Goal: Task Accomplishment & Management: Use online tool/utility

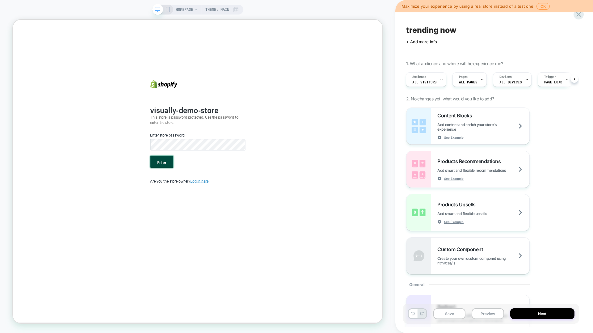
click at [216, 208] on button "Enter" at bounding box center [211, 209] width 31 height 16
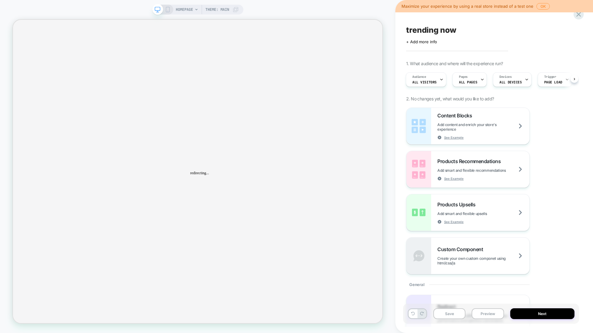
click at [187, 10] on span "HOMEPAGE" at bounding box center [184, 10] width 17 height 10
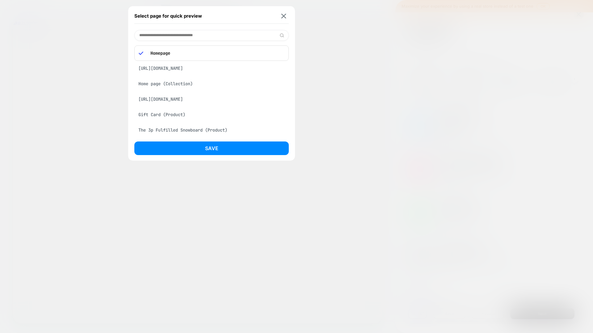
click at [181, 71] on div "https://shibumishade.com/pages/shop?srsltid=AfmBOoq1n5dxMaKBGTLbrVizKdvG25WwXgM…" at bounding box center [211, 68] width 154 height 12
click at [190, 55] on div "https://shibumishade.com/pages/shop?srsltid=AfmBOoq1n5dxMaKBGTLbrVizKdvG25WwXgM…" at bounding box center [211, 51] width 154 height 12
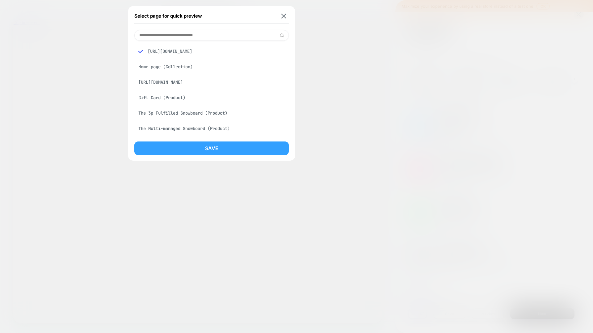
click at [212, 153] on button "Save" at bounding box center [211, 148] width 154 height 14
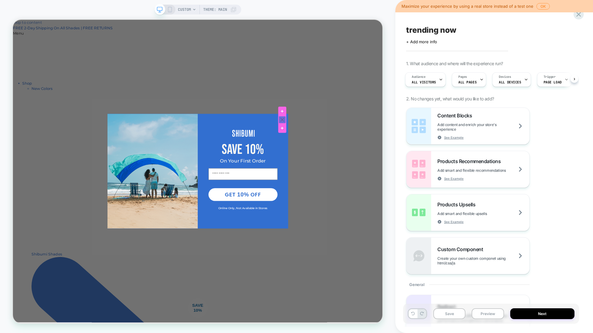
click at [373, 153] on div at bounding box center [372, 153] width 10 height 10
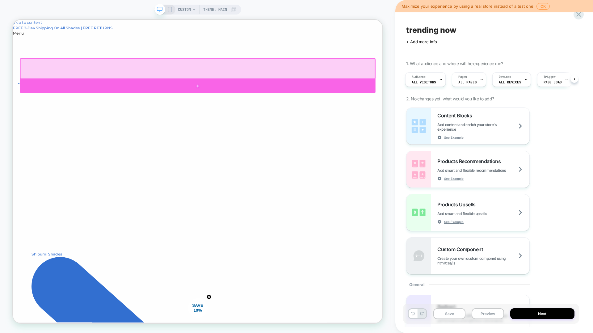
click at [257, 106] on div at bounding box center [259, 108] width 474 height 19
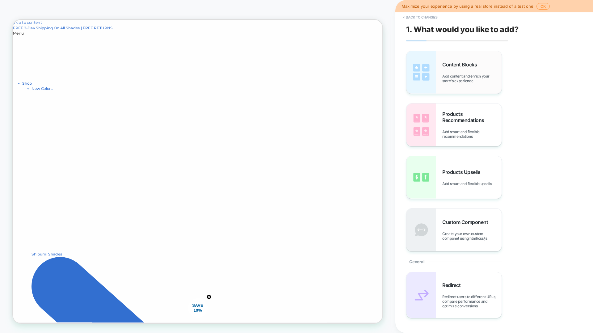
click at [423, 75] on img at bounding box center [421, 72] width 30 height 43
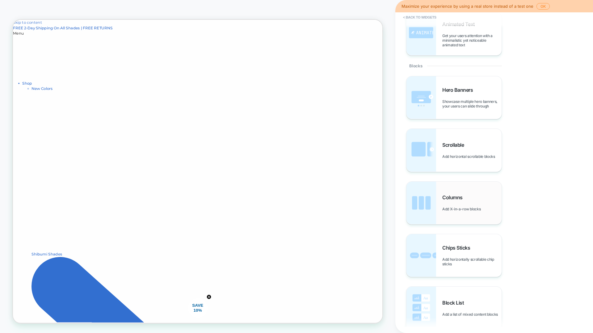
scroll to position [197, 0]
click at [421, 209] on img at bounding box center [421, 202] width 30 height 43
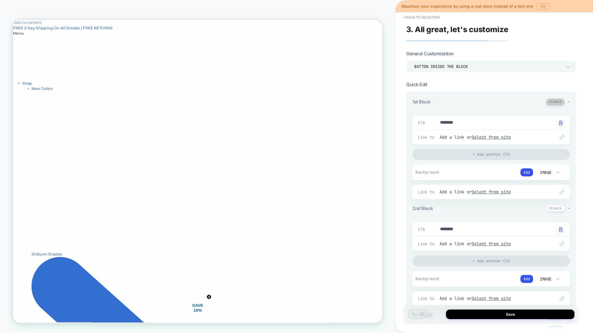
click at [560, 102] on button at bounding box center [555, 101] width 19 height 6
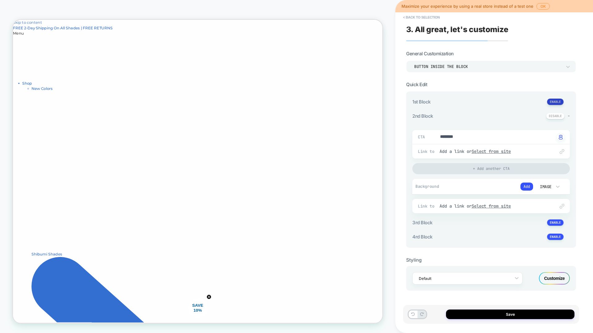
click at [560, 102] on button at bounding box center [555, 101] width 17 height 6
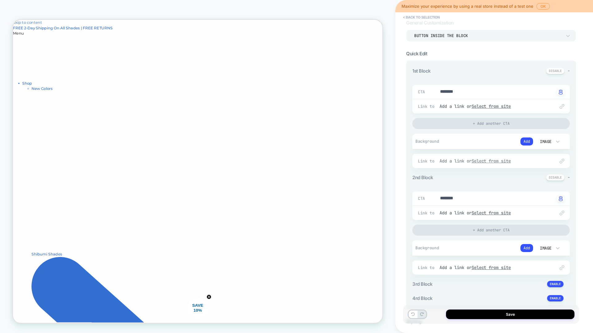
scroll to position [0, 0]
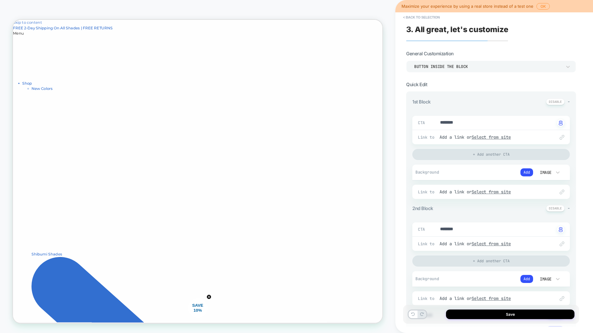
click at [545, 172] on div "Image" at bounding box center [544, 172] width 13 height 5
click at [552, 102] on button at bounding box center [555, 101] width 19 height 6
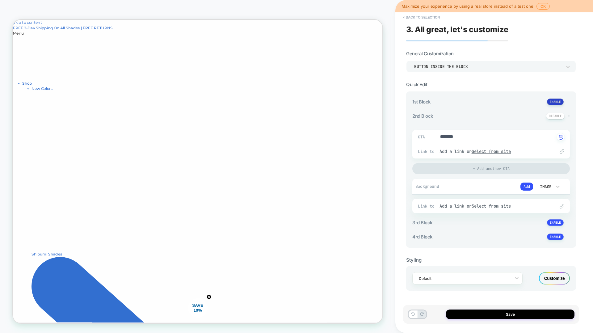
click at [552, 102] on button at bounding box center [555, 101] width 17 height 6
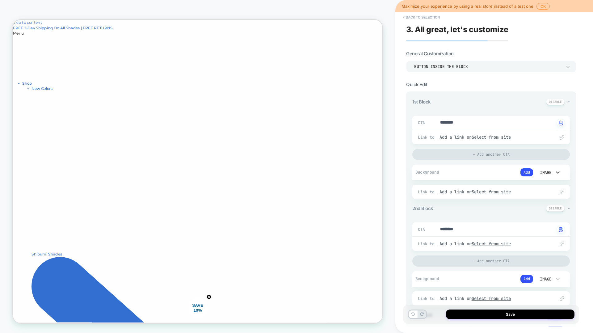
click at [544, 171] on div "Image" at bounding box center [544, 172] width 13 height 5
click at [543, 216] on div "Image" at bounding box center [548, 214] width 26 height 13
click at [525, 173] on button "Add" at bounding box center [526, 172] width 13 height 8
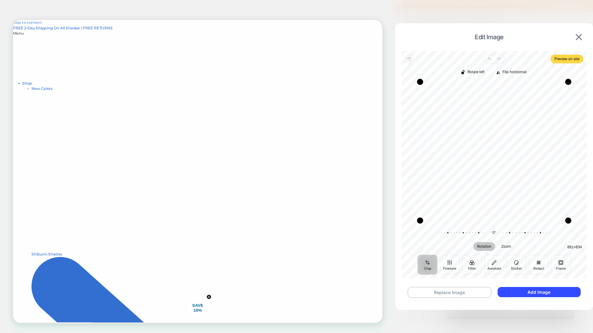
click at [576, 37] on img at bounding box center [578, 37] width 6 height 6
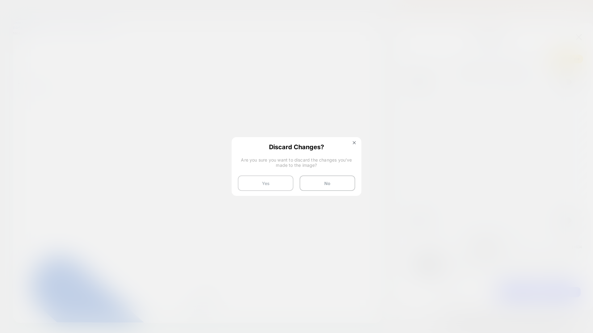
click at [267, 183] on button "Yes" at bounding box center [266, 182] width 56 height 15
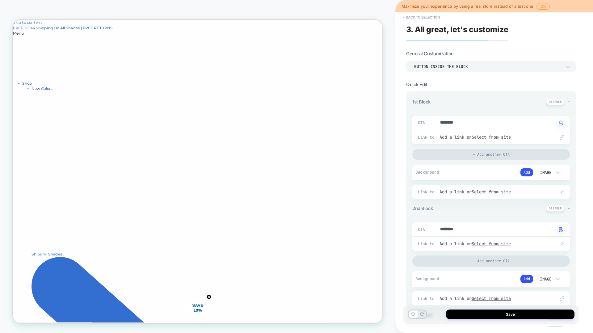
click at [523, 172] on button "Add" at bounding box center [526, 172] width 13 height 8
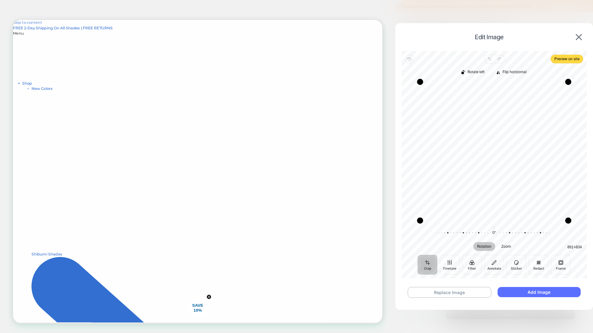
click at [538, 290] on button "Add Image" at bounding box center [538, 292] width 83 height 10
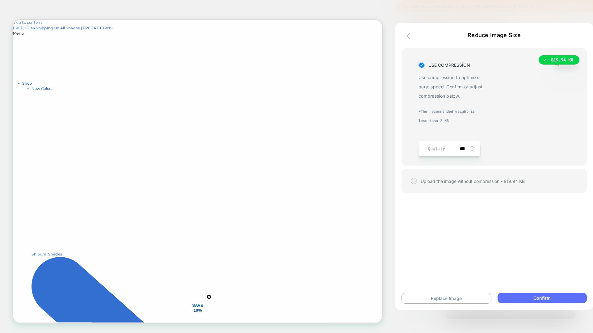
click at [535, 300] on button "Confirm" at bounding box center [541, 298] width 89 height 10
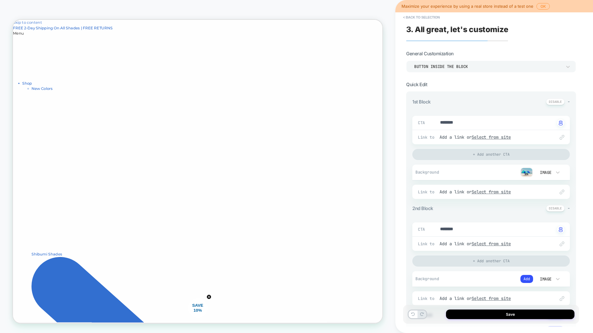
click at [529, 281] on button "Add" at bounding box center [526, 279] width 13 height 8
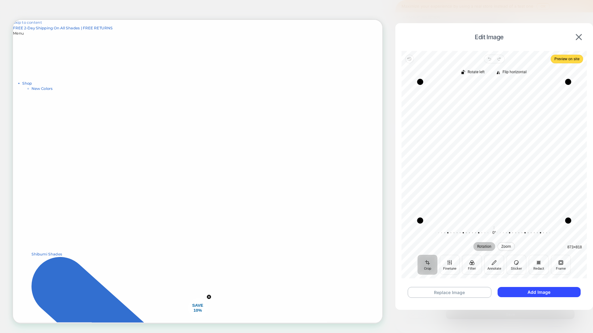
click at [507, 244] on span "Zoom" at bounding box center [506, 246] width 10 height 4
drag, startPoint x: 569, startPoint y: 81, endPoint x: 566, endPoint y: 82, distance: 3.1
click at [566, 82] on div "Drag corner tr" at bounding box center [565, 82] width 6 height 6
drag, startPoint x: 493, startPoint y: 152, endPoint x: 494, endPoint y: 196, distance: 44.4
click at [494, 196] on div "Recenter" at bounding box center [493, 151] width 175 height 139
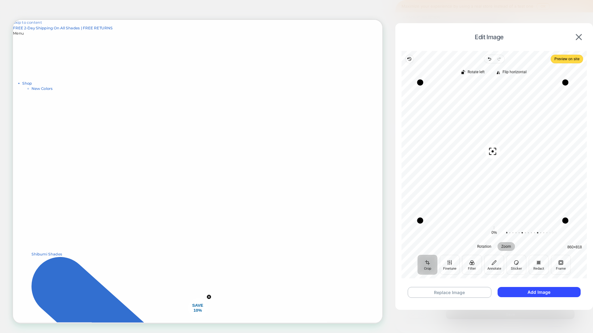
drag, startPoint x: 497, startPoint y: 232, endPoint x: 583, endPoint y: 235, distance: 86.2
click at [583, 235] on div "0% Reset" at bounding box center [493, 233] width 185 height 17
click at [541, 294] on button "Add Image" at bounding box center [538, 292] width 83 height 10
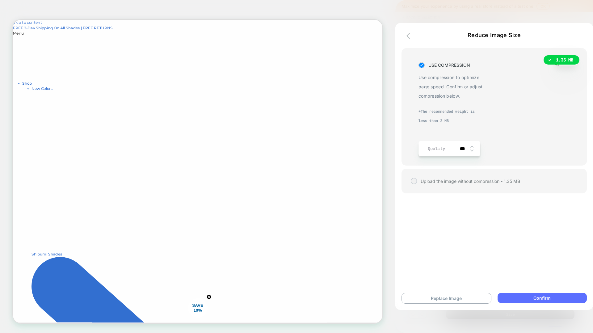
click at [528, 300] on button "Confirm" at bounding box center [541, 298] width 89 height 10
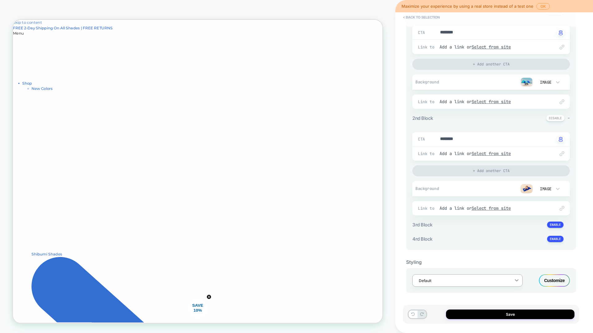
click at [517, 280] on icon at bounding box center [516, 280] width 4 height 2
click at [462, 263] on div "M Columns (LATEST EDIT)" at bounding box center [467, 264] width 110 height 11
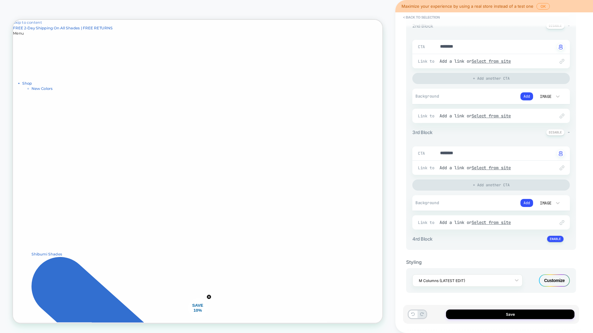
scroll to position [22, 0]
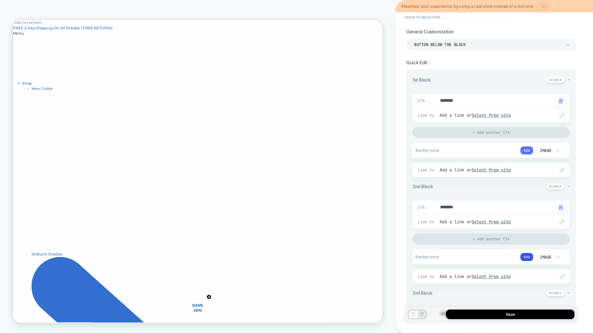
click at [529, 150] on button "Add" at bounding box center [526, 150] width 13 height 8
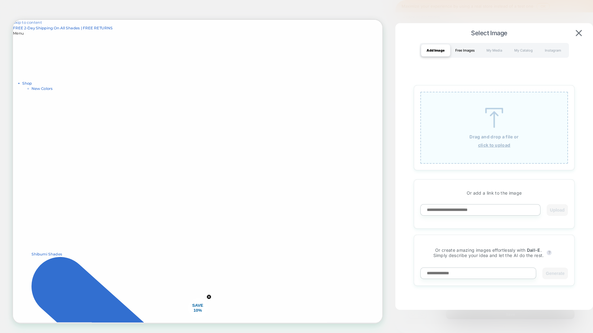
click at [466, 46] on div "Free Images" at bounding box center [464, 50] width 29 height 12
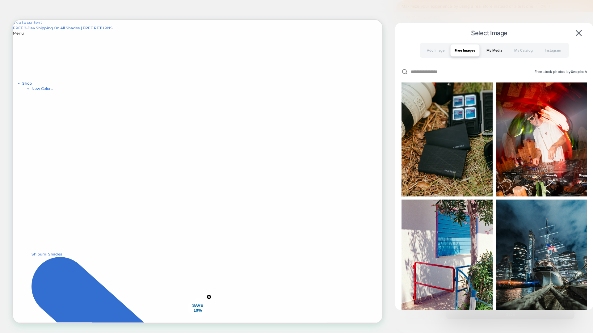
click at [502, 47] on div "My Media" at bounding box center [493, 50] width 29 height 12
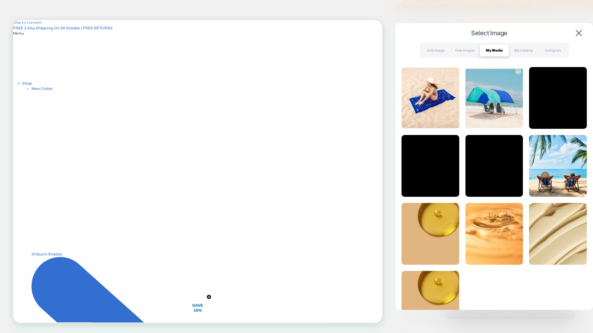
click at [497, 115] on img at bounding box center [494, 98] width 58 height 62
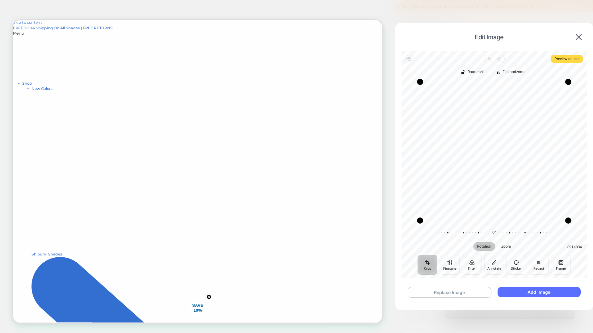
click at [541, 296] on button "Add Image" at bounding box center [538, 292] width 83 height 10
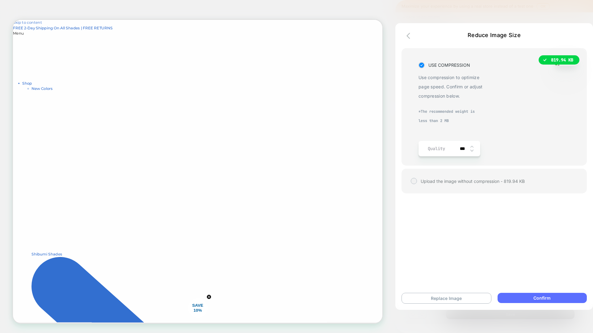
click at [555, 301] on button "Confirm" at bounding box center [541, 298] width 89 height 10
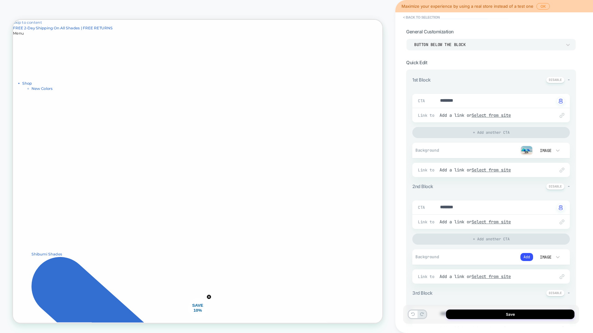
scroll to position [21, 0]
click at [527, 258] on button "Add" at bounding box center [526, 258] width 13 height 8
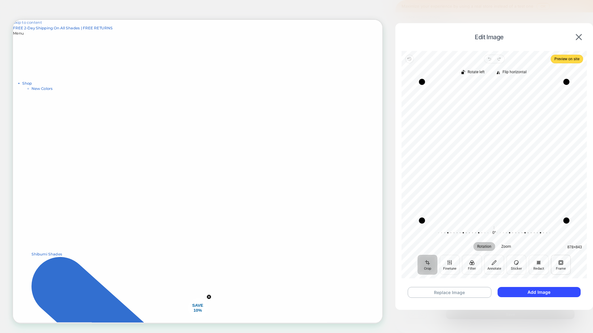
click at [559, 261] on button "Frame" at bounding box center [561, 265] width 20 height 20
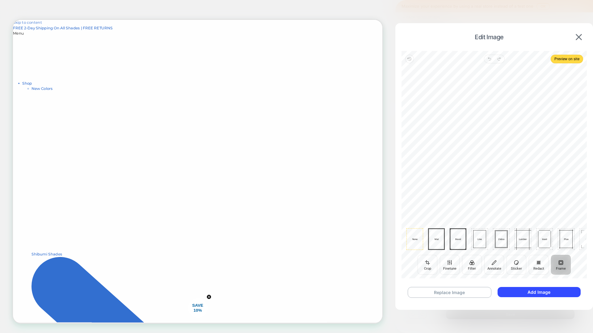
click at [431, 238] on icon at bounding box center [436, 239] width 17 height 22
click at [434, 236] on icon at bounding box center [436, 239] width 17 height 22
click at [437, 241] on icon at bounding box center [436, 239] width 17 height 22
click at [450, 240] on rect at bounding box center [457, 239] width 17 height 22
click at [465, 239] on icon at bounding box center [457, 239] width 17 height 22
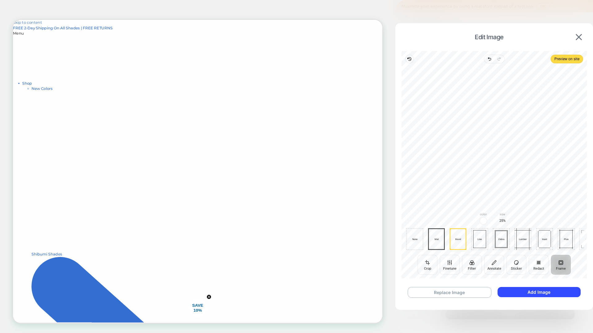
click at [481, 239] on div at bounding box center [479, 239] width 13 height 18
click at [490, 242] on ul "None Mat Bevel Line Zebra Lumber Inset Plus Hook Polaroid" at bounding box center [511, 239] width 211 height 22
click at [493, 241] on div "Zebra" at bounding box center [501, 239] width 17 height 22
click at [524, 242] on div at bounding box center [522, 239] width 20 height 18
click at [553, 293] on button "Add Image" at bounding box center [538, 292] width 83 height 10
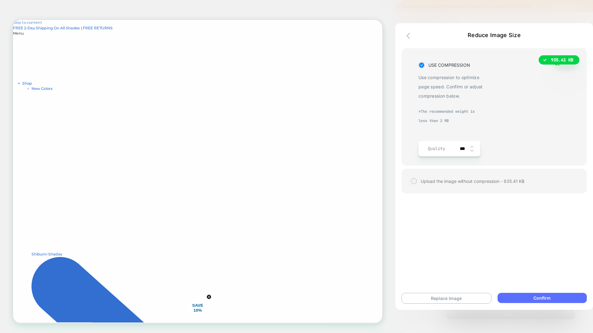
click at [520, 301] on button "Confirm" at bounding box center [541, 298] width 89 height 10
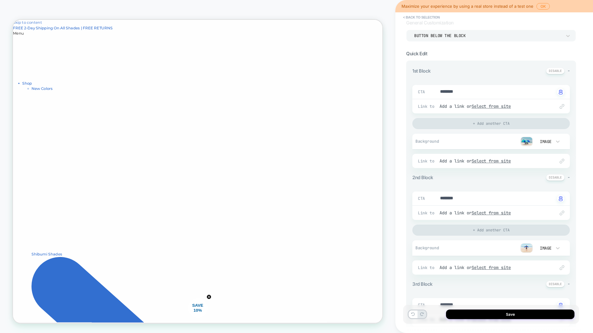
scroll to position [43, 0]
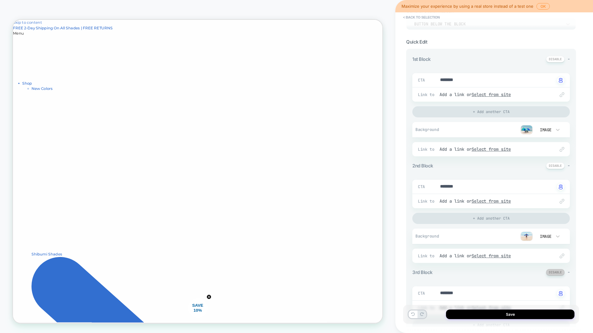
click at [557, 271] on button at bounding box center [555, 272] width 19 height 6
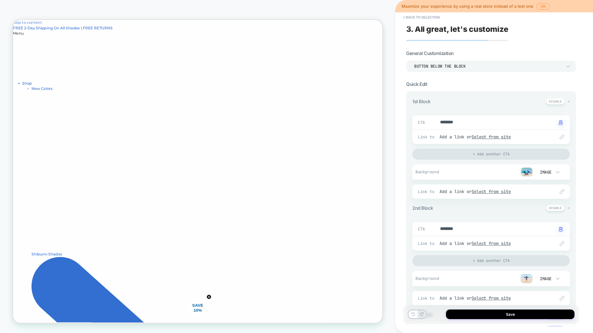
scroll to position [0, 0]
click at [471, 65] on div "Button below the block" at bounding box center [488, 66] width 148 height 5
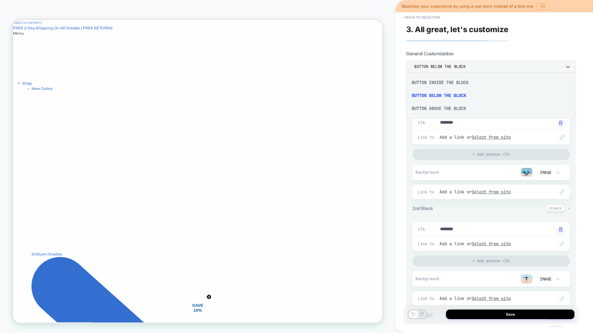
click at [444, 109] on div "Button above the block" at bounding box center [490, 108] width 165 height 13
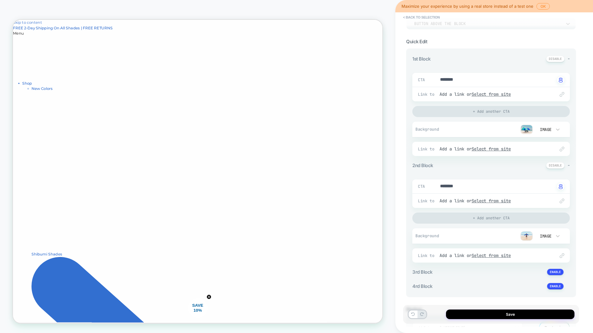
scroll to position [90, 0]
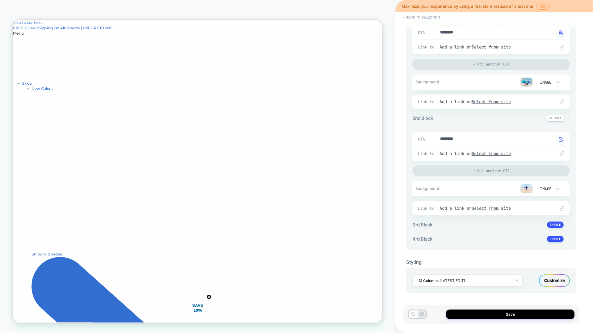
click at [553, 280] on div "Customize" at bounding box center [554, 280] width 31 height 12
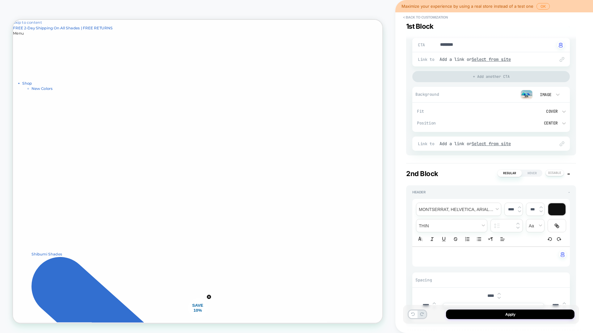
scroll to position [216, 0]
click at [414, 16] on button "< Back to customization" at bounding box center [425, 17] width 51 height 10
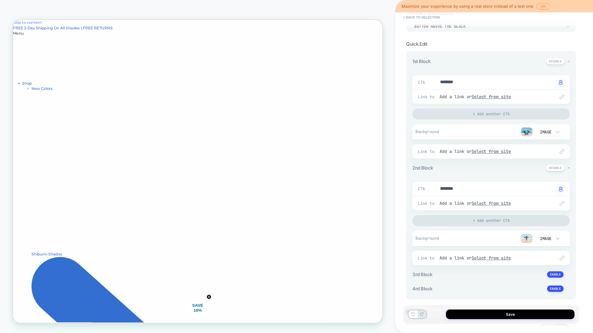
scroll to position [48, 0]
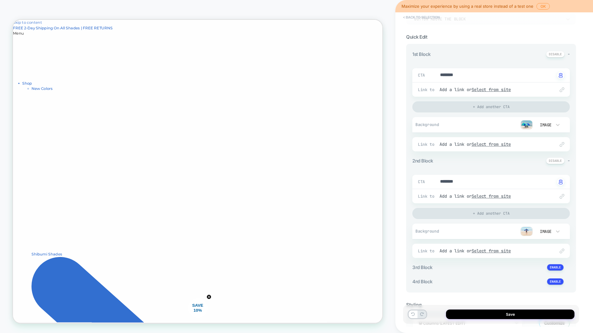
click at [427, 17] on button "< Back to selection" at bounding box center [421, 17] width 43 height 10
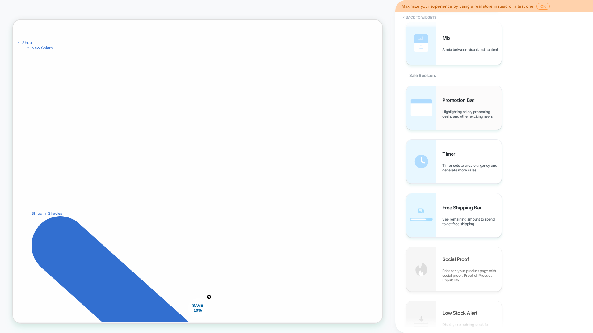
scroll to position [512, 0]
click at [472, 108] on div "Promotion Bar Highlighting sales, promoting deals, and other exciting news" at bounding box center [471, 108] width 59 height 22
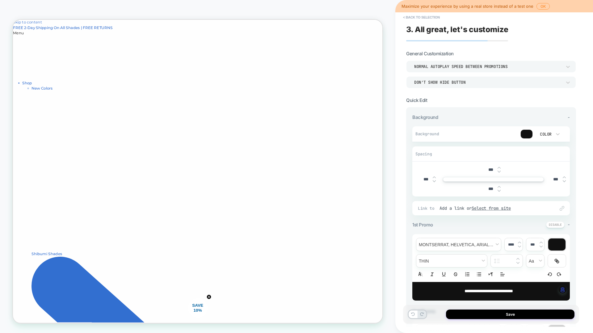
scroll to position [0, 0]
click at [470, 65] on div "Normal autoplay speed between promotions" at bounding box center [488, 66] width 148 height 5
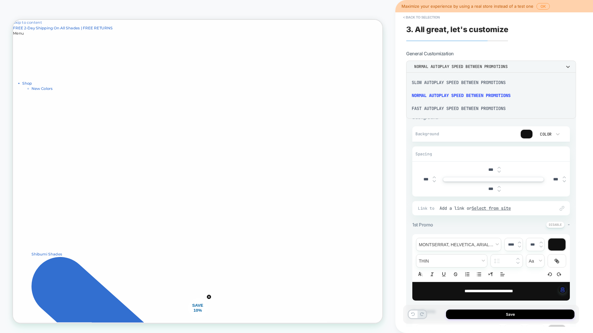
click at [467, 108] on div "Fast autoplay speed between promotions" at bounding box center [490, 108] width 165 height 13
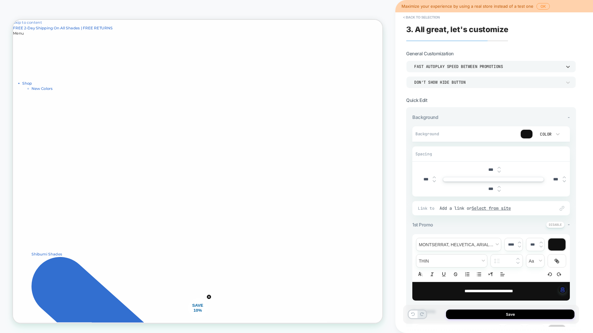
click at [466, 86] on div "Don't show hide button" at bounding box center [491, 82] width 170 height 12
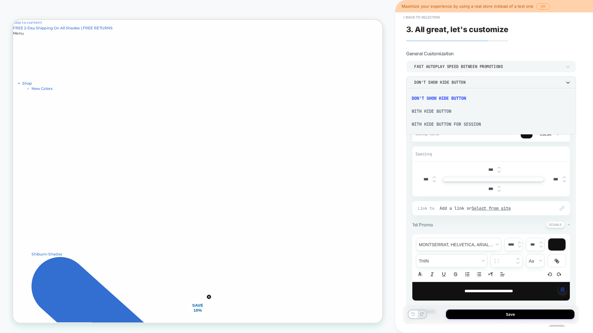
click at [458, 116] on div "With hide button" at bounding box center [490, 111] width 165 height 13
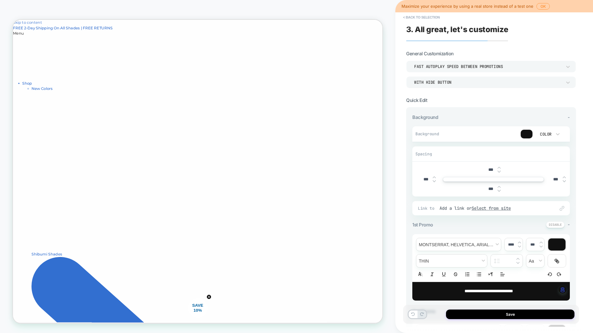
click at [460, 76] on div "Fast autoplay speed between promotions With hide button" at bounding box center [491, 73] width 170 height 27
click at [457, 82] on div "With hide button" at bounding box center [488, 82] width 148 height 5
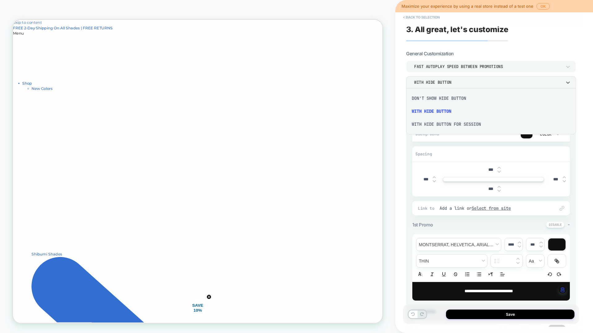
click at [445, 124] on div "With hide button for session" at bounding box center [490, 124] width 165 height 13
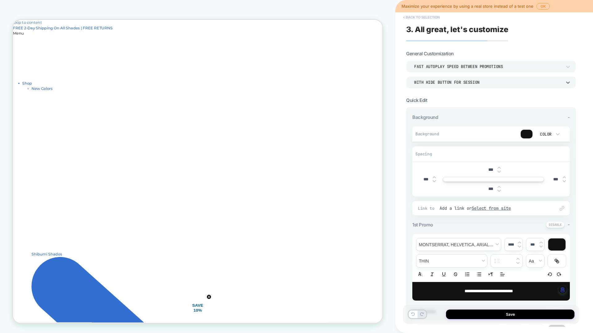
click at [413, 14] on button "< Back to selection" at bounding box center [421, 17] width 43 height 10
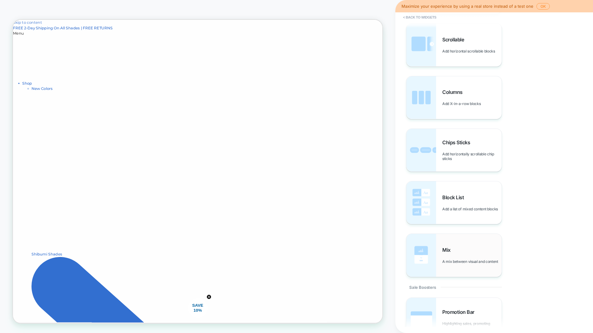
scroll to position [370, 0]
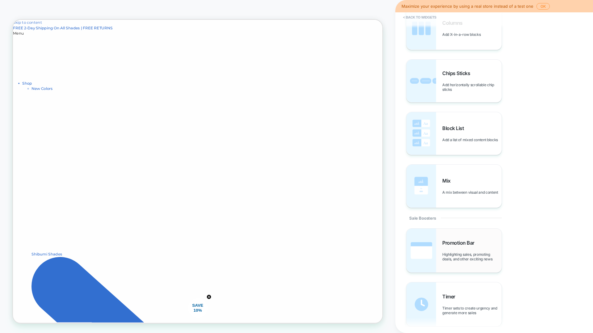
click at [463, 248] on div "Promotion Bar Highlighting sales, promoting deals, and other exciting news" at bounding box center [471, 250] width 59 height 22
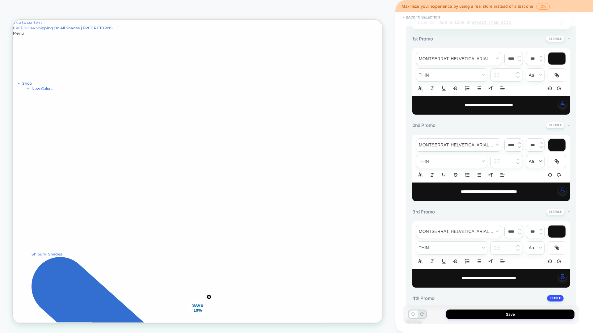
scroll to position [0, 0]
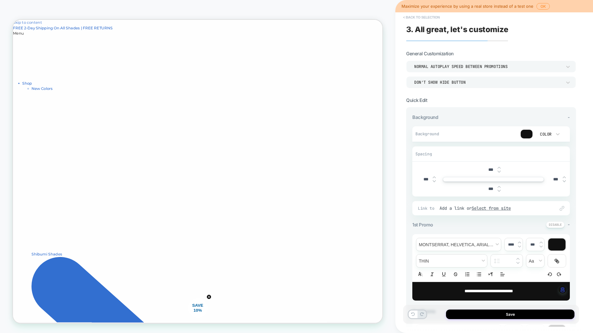
click at [415, 15] on button "< Back to selection" at bounding box center [421, 17] width 43 height 10
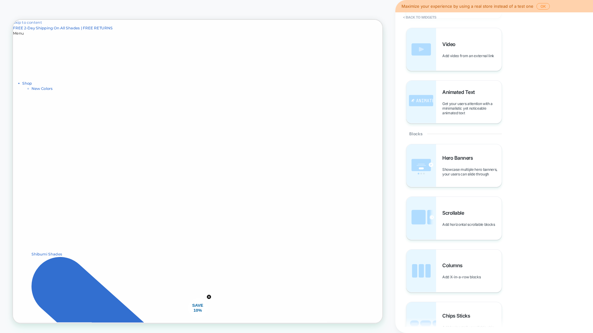
scroll to position [238, 0]
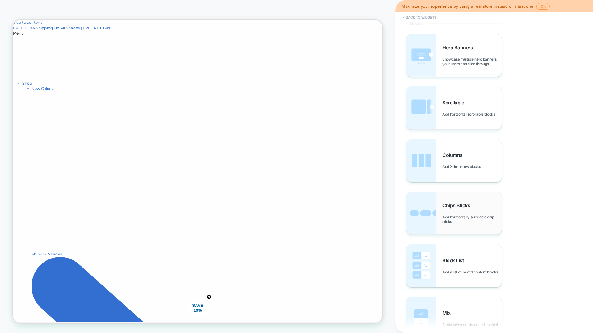
click at [463, 213] on div "Chips Sticks Add horizontally scrollable chip sticks" at bounding box center [471, 213] width 59 height 22
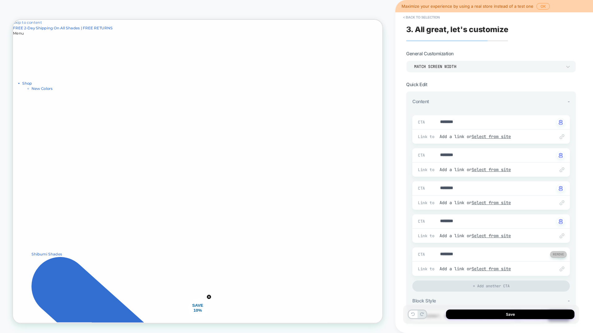
click at [562, 256] on button at bounding box center [558, 254] width 17 height 6
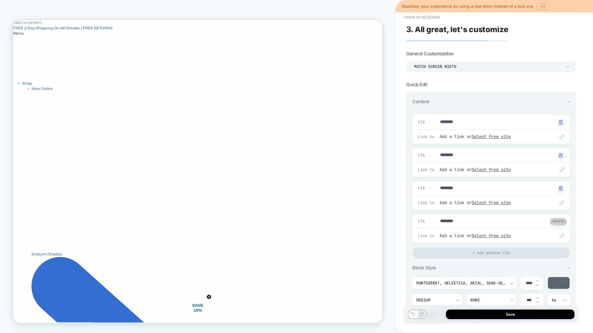
click at [559, 224] on button at bounding box center [558, 221] width 17 height 6
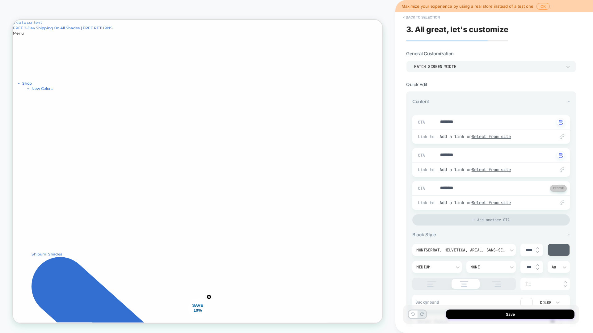
click at [560, 189] on button at bounding box center [558, 188] width 17 height 6
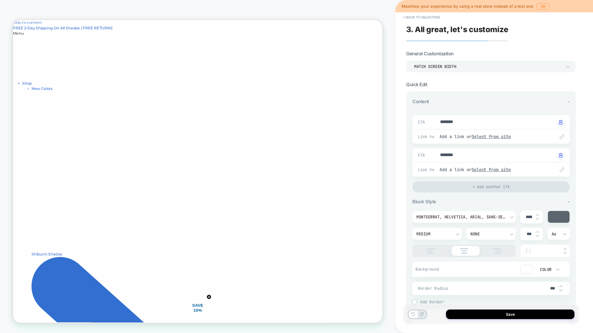
click at [433, 247] on div at bounding box center [463, 250] width 103 height 12
click at [432, 251] on img at bounding box center [431, 250] width 15 height 5
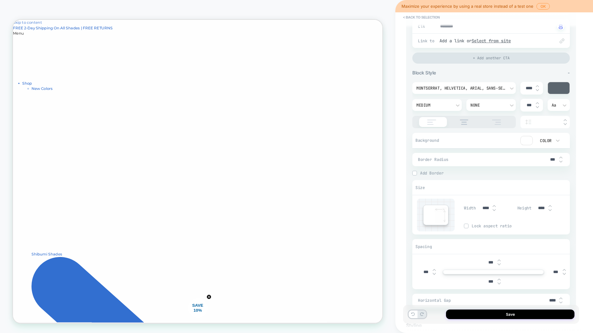
scroll to position [139, 0]
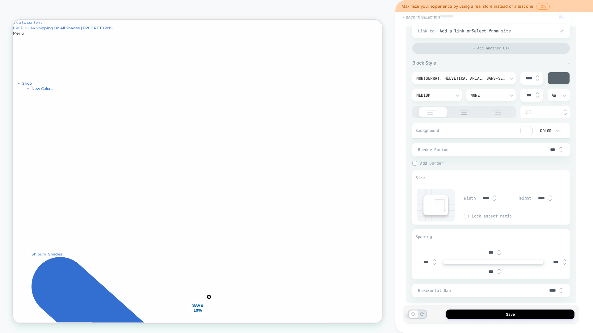
click at [487, 200] on input "****" at bounding box center [485, 197] width 14 height 5
click at [496, 193] on div "****" at bounding box center [487, 198] width 19 height 13
click at [494, 195] on img at bounding box center [493, 196] width 3 height 2
type textarea "*"
type input "****"
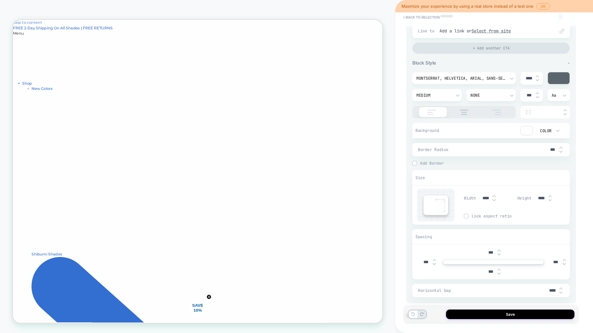
click at [494, 195] on img at bounding box center [493, 196] width 3 height 2
type textarea "*"
type input "****"
click at [494, 195] on img at bounding box center [493, 196] width 3 height 2
type textarea "*"
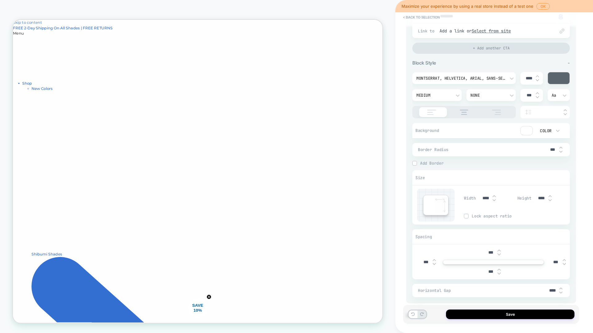
type input "****"
type textarea "*"
type input "****"
click at [494, 195] on img at bounding box center [493, 196] width 3 height 2
type textarea "*"
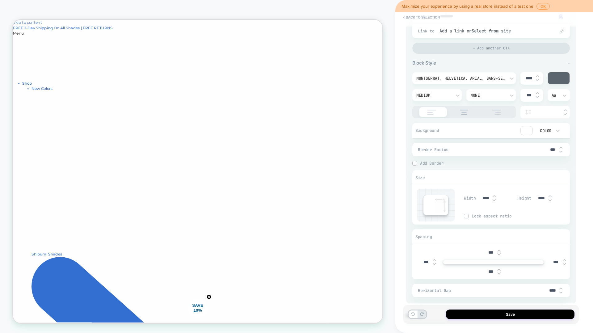
type input "****"
type textarea "*"
type input "****"
click at [494, 195] on img at bounding box center [493, 196] width 3 height 2
type textarea "*"
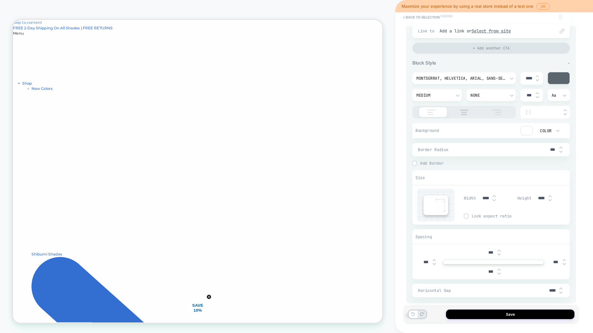
type input "****"
click at [486, 198] on input "****" at bounding box center [485, 197] width 14 height 5
type textarea "*"
type input "***"
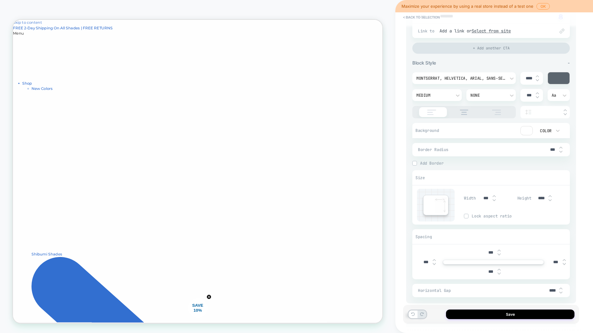
type textarea "*"
type input "****"
type textarea "*"
type input "*****"
type textarea "*"
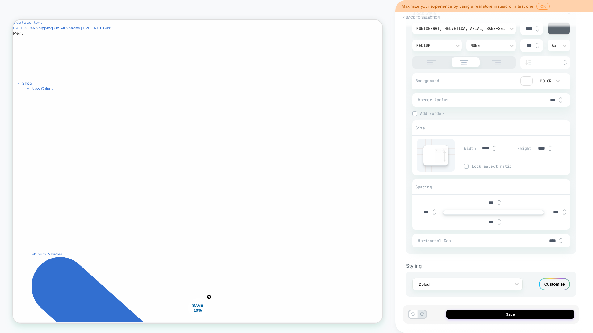
scroll to position [188, 0]
click at [550, 242] on input "****" at bounding box center [552, 240] width 14 height 5
type input "*****"
type textarea "*"
type input "******"
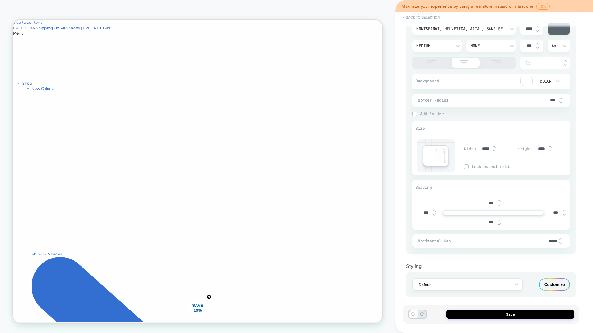
type textarea "*"
type input "*****"
type textarea "*"
type input "****"
type textarea "*"
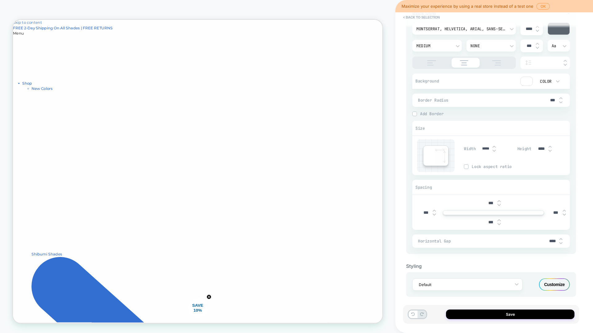
type input "***"
type textarea "*"
type input "****"
type textarea "*"
click at [550, 240] on input "****" at bounding box center [552, 240] width 14 height 5
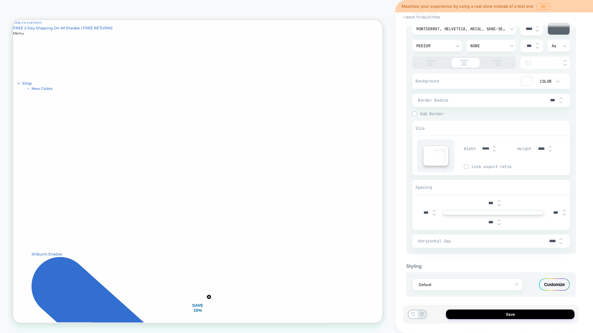
click at [552, 240] on input "****" at bounding box center [552, 240] width 14 height 5
type input "***"
type textarea "*"
type input "***"
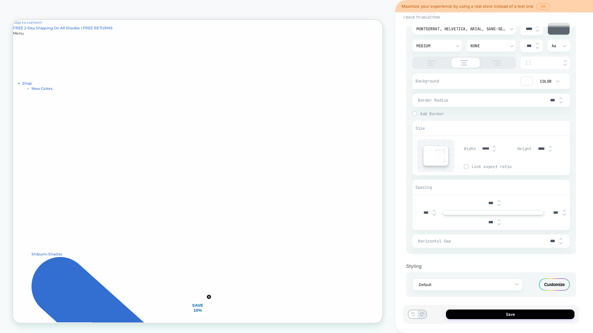
type textarea "*"
type input "****"
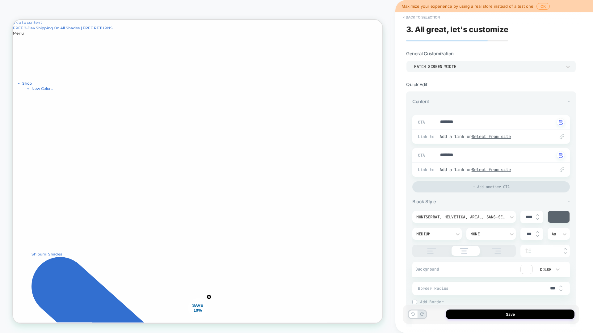
scroll to position [1, 0]
type textarea "*"
type input "****"
click at [480, 69] on div "Match Screen Width" at bounding box center [491, 65] width 170 height 12
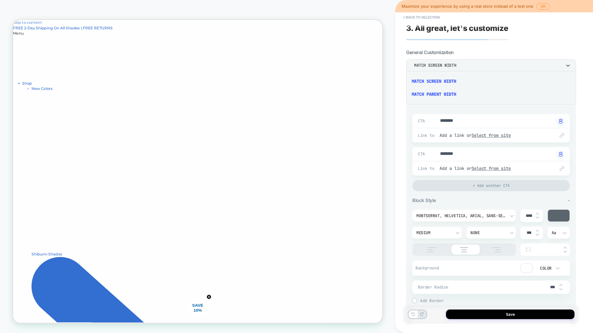
click at [476, 80] on div "Match Screen Width" at bounding box center [490, 81] width 165 height 13
click at [486, 61] on div "Match Screen Width" at bounding box center [491, 65] width 170 height 12
click at [471, 96] on div "Match Parent Width" at bounding box center [490, 94] width 165 height 13
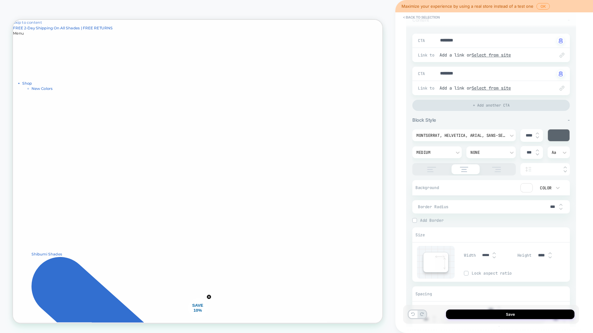
scroll to position [172, 0]
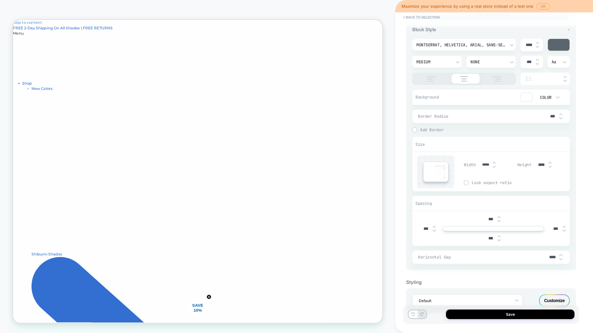
click at [415, 130] on img at bounding box center [414, 129] width 3 height 3
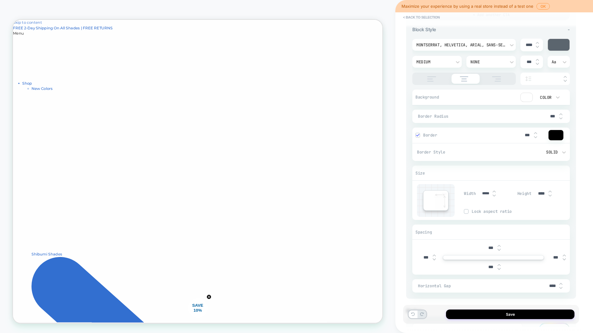
click at [415, 130] on div "Border ***" at bounding box center [490, 135] width 157 height 16
click at [419, 136] on img at bounding box center [417, 134] width 3 height 3
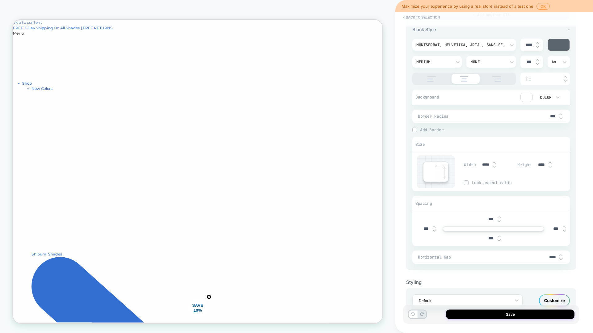
click at [421, 173] on div at bounding box center [436, 171] width 38 height 33
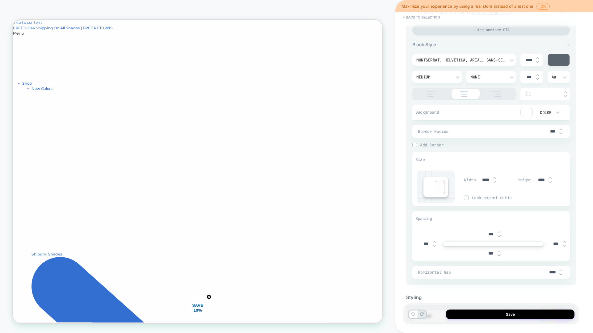
scroll to position [192, 0]
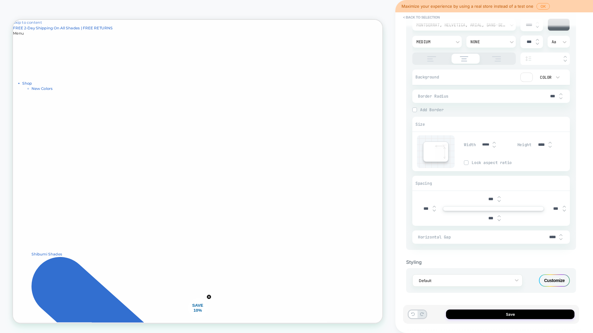
click at [560, 281] on div "Customize" at bounding box center [554, 280] width 31 height 12
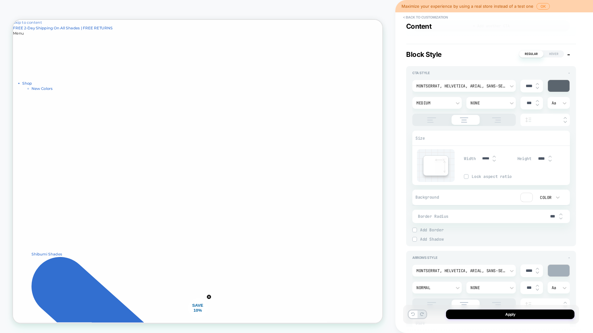
type textarea "*"
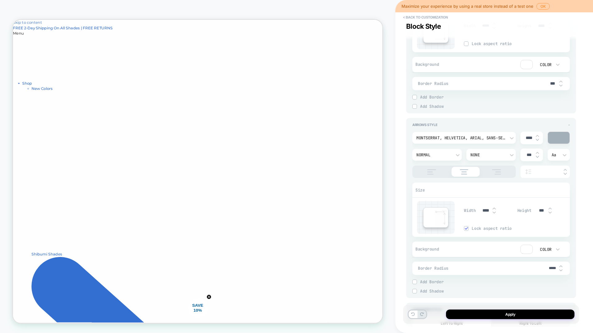
scroll to position [500, 0]
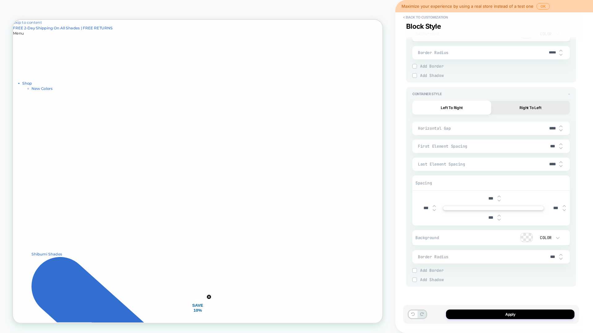
click at [551, 146] on input "***" at bounding box center [552, 146] width 14 height 5
type textarea "*"
type input "***"
type textarea "*"
type input "****"
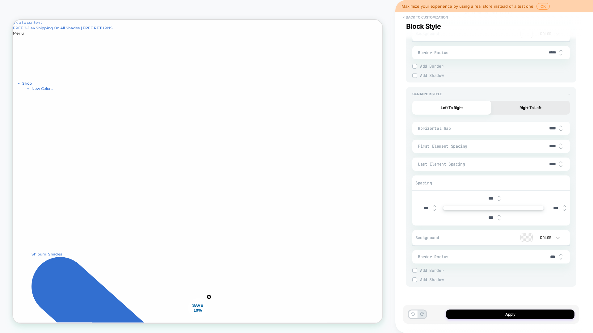
type textarea "*"
type input "***"
type textarea "*"
type input "***"
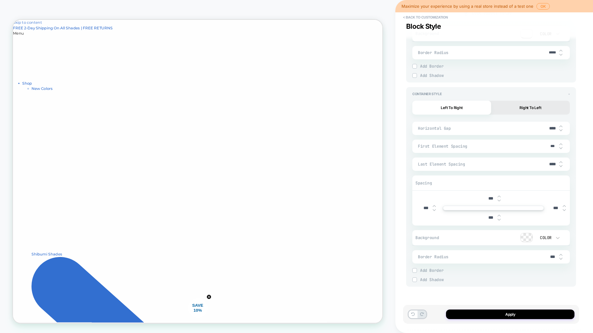
type textarea "*"
type input "****"
type textarea "*"
type input "*****"
type textarea "*"
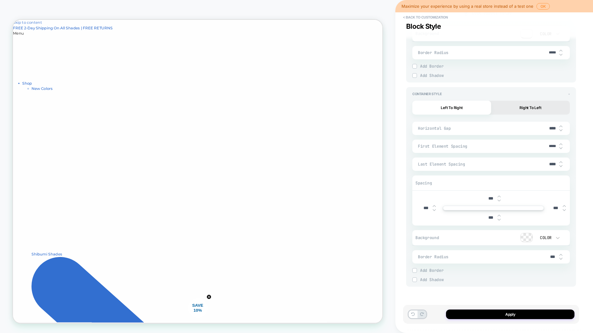
type input "****"
type textarea "*"
type input "***"
type textarea "*"
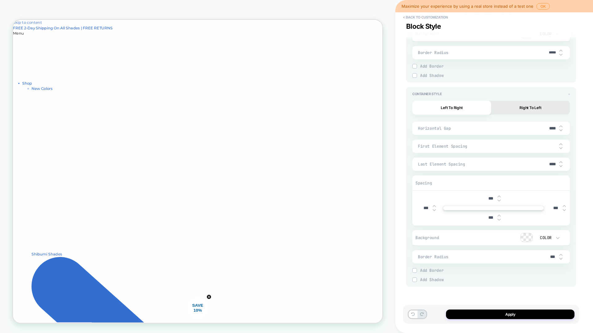
type input "***"
type textarea "*"
type input "****"
type textarea "*"
type input "****"
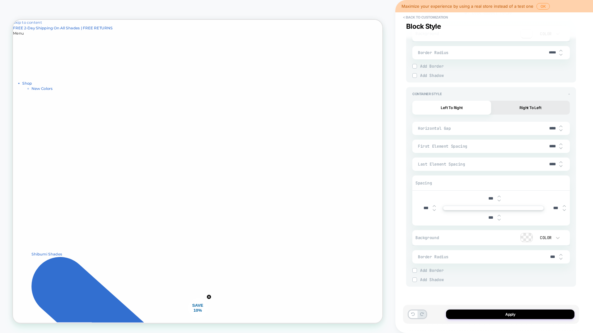
click at [539, 167] on div "Last Element Spacing ****" at bounding box center [490, 163] width 157 height 13
click at [550, 164] on input "****" at bounding box center [552, 163] width 14 height 5
click at [552, 165] on input "****" at bounding box center [552, 163] width 14 height 5
type textarea "*"
type input "***"
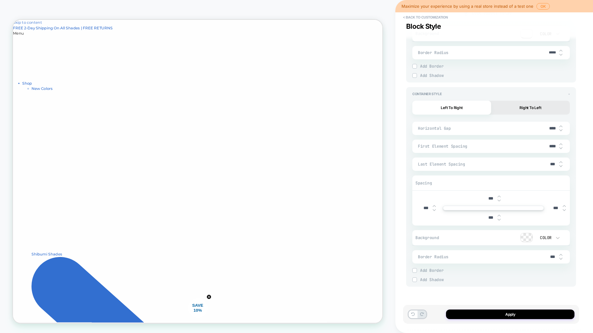
type textarea "*"
type input "***"
type textarea "*"
type input "****"
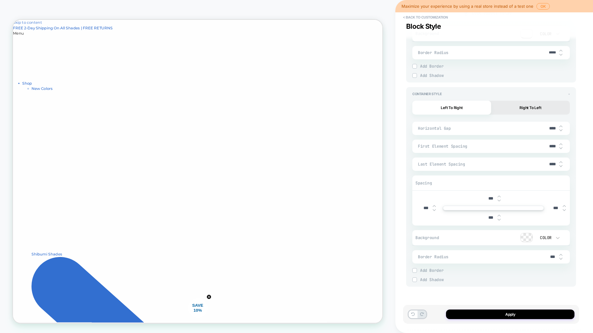
type textarea "*"
type input "****"
click at [491, 210] on div at bounding box center [493, 209] width 101 height 5
click at [565, 206] on img at bounding box center [563, 207] width 3 height 2
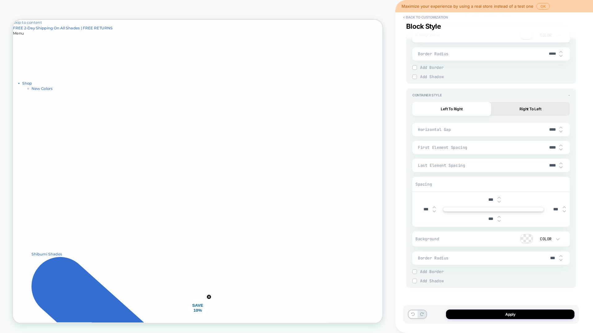
type textarea "*"
type input "***"
click at [565, 206] on img at bounding box center [563, 207] width 3 height 2
type textarea "*"
type input "***"
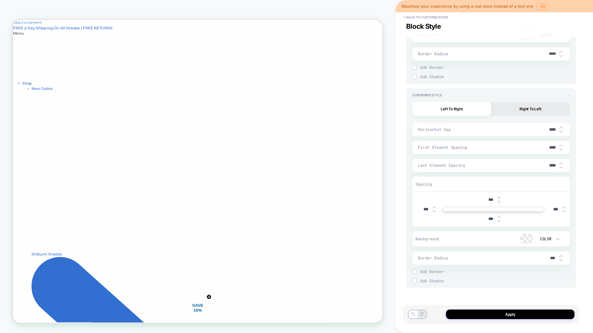
click at [565, 206] on img at bounding box center [563, 207] width 3 height 2
type textarea "*"
type input "***"
click at [565, 206] on img at bounding box center [563, 207] width 3 height 2
type textarea "*"
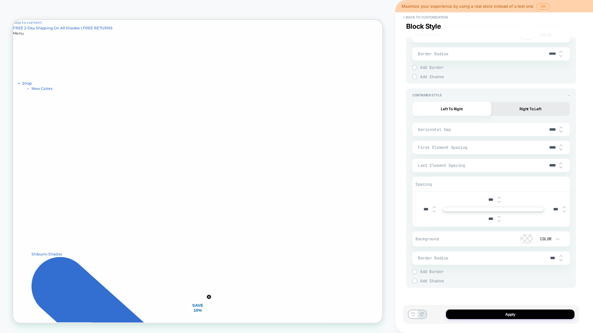
type input "***"
click at [562, 211] on img at bounding box center [563, 211] width 3 height 2
type textarea "*"
type input "***"
click at [562, 211] on img at bounding box center [563, 211] width 3 height 2
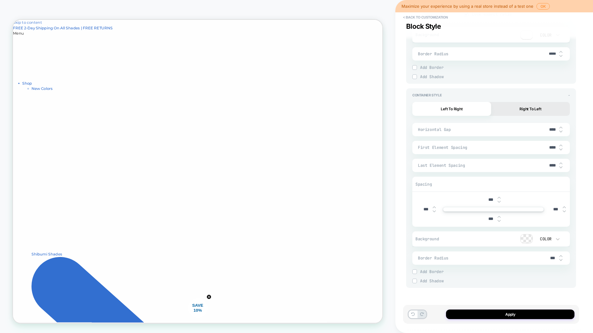
type textarea "*"
type input "***"
click at [525, 236] on div at bounding box center [526, 237] width 12 height 9
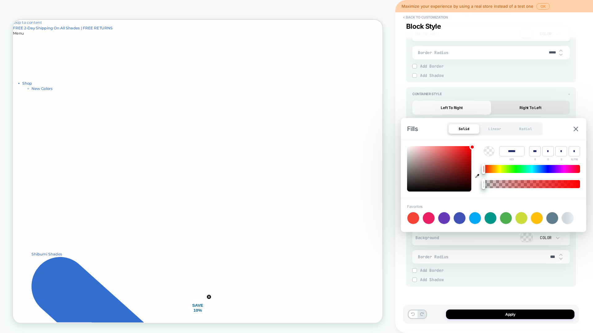
type textarea "*"
click at [476, 176] on icon "button" at bounding box center [477, 176] width 4 height 4
type input "******"
type input "***"
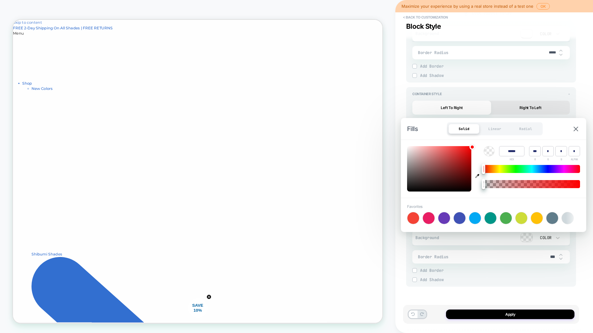
type input "***"
type input "*"
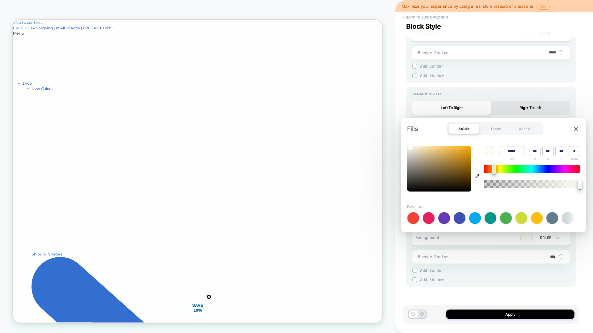
click at [577, 127] on img at bounding box center [575, 129] width 5 height 5
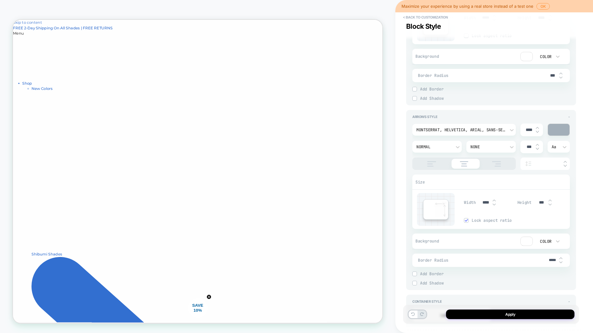
scroll to position [332, 0]
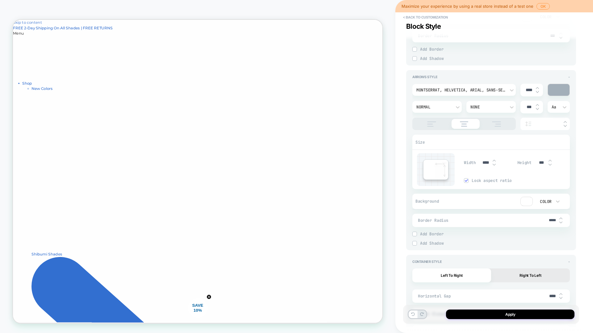
click at [416, 235] on div at bounding box center [414, 234] width 4 height 4
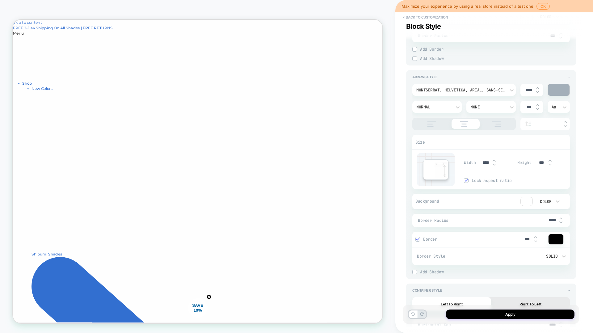
click at [554, 241] on div at bounding box center [555, 239] width 15 height 10
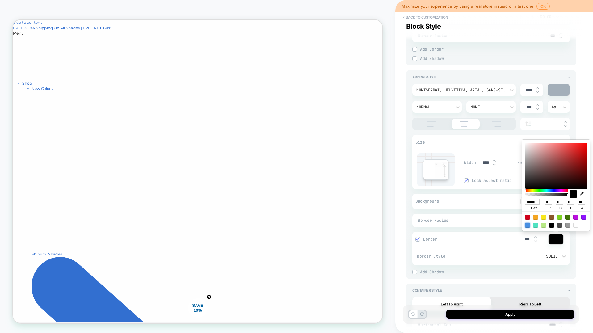
click at [528, 227] on div at bounding box center [527, 225] width 5 height 5
type textarea "*"
type input "******"
type input "**"
type input "***"
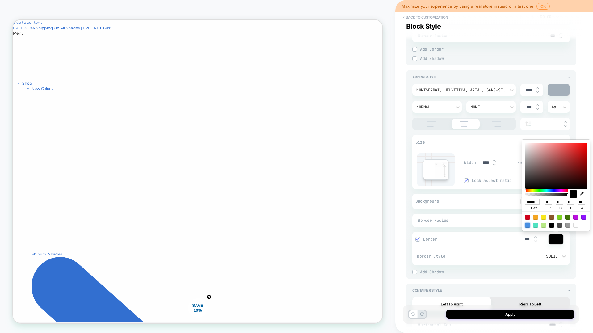
type input "***"
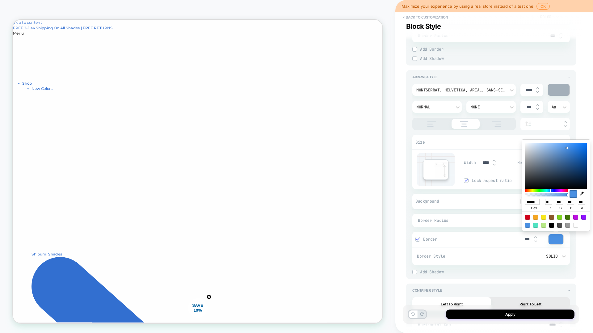
click at [520, 249] on div "Border Style Solid" at bounding box center [490, 256] width 157 height 18
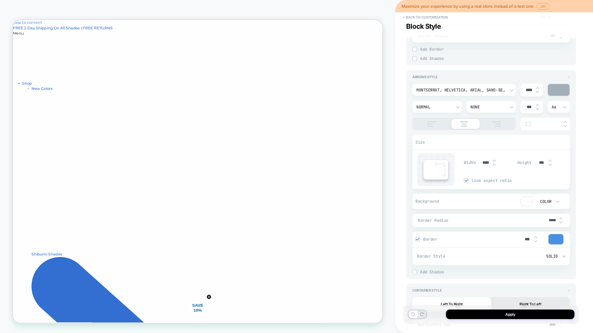
click at [414, 272] on img at bounding box center [414, 271] width 3 height 3
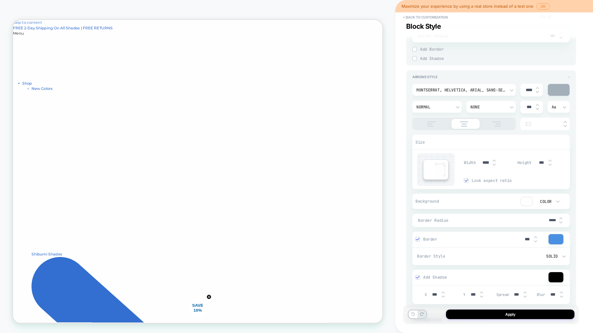
click at [417, 273] on div "Add Shadow" at bounding box center [490, 277] width 157 height 16
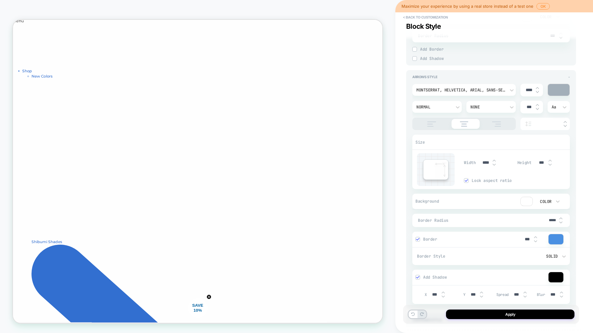
scroll to position [0, 0]
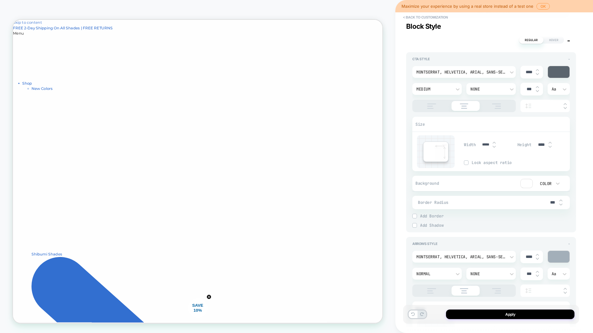
scroll to position [197, 0]
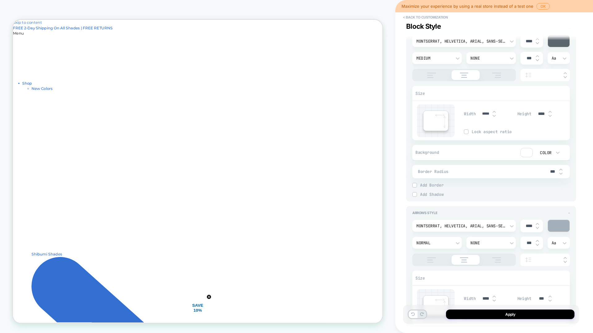
click at [416, 183] on div at bounding box center [414, 185] width 5 height 5
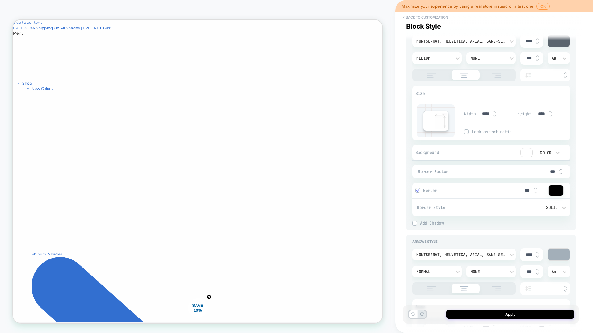
click at [559, 192] on div at bounding box center [555, 190] width 15 height 10
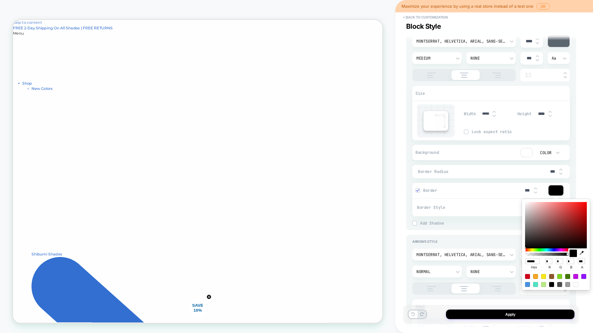
click at [528, 285] on div at bounding box center [527, 284] width 5 height 5
type textarea "*"
type input "******"
type input "**"
type input "***"
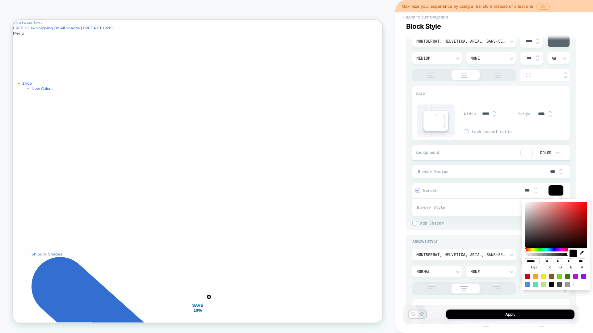
type input "***"
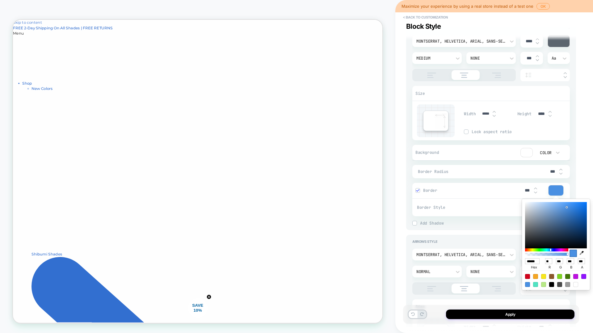
click at [580, 253] on icon "button" at bounding box center [581, 253] width 4 height 4
type textarea "*"
type input "******"
type input "**"
type input "***"
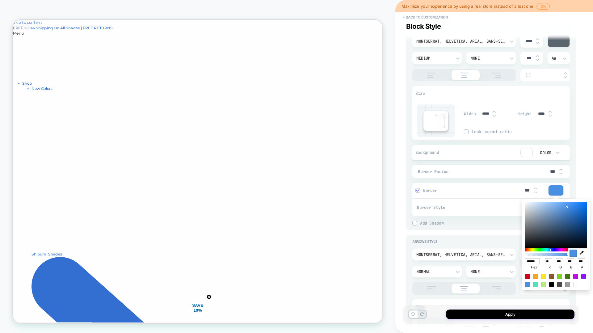
type input "***"
click at [519, 170] on span "Border Radius" at bounding box center [482, 171] width 128 height 5
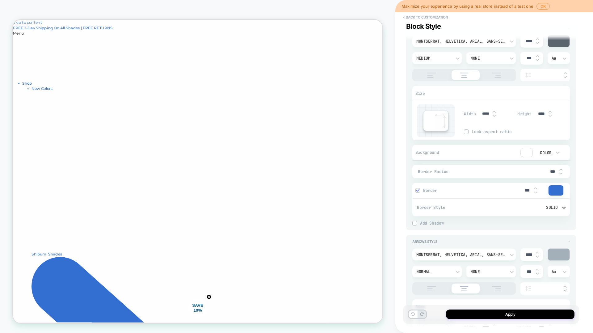
click at [555, 207] on div "Solid" at bounding box center [528, 207] width 59 height 5
click at [504, 175] on div "Ridge" at bounding box center [532, 175] width 72 height 13
click at [558, 207] on div "Ridge" at bounding box center [528, 207] width 65 height 6
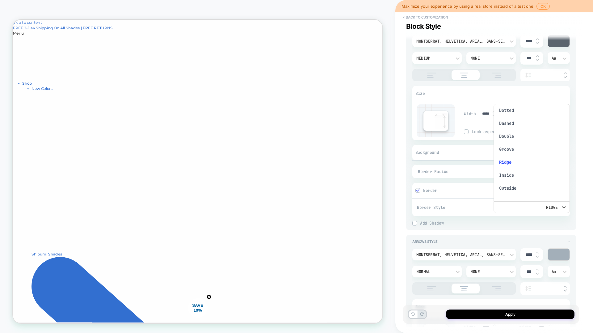
click at [508, 126] on div "Dashed" at bounding box center [532, 123] width 72 height 13
click at [554, 207] on div "Dashed" at bounding box center [528, 207] width 59 height 5
click at [506, 112] on div "Solid" at bounding box center [532, 110] width 72 height 13
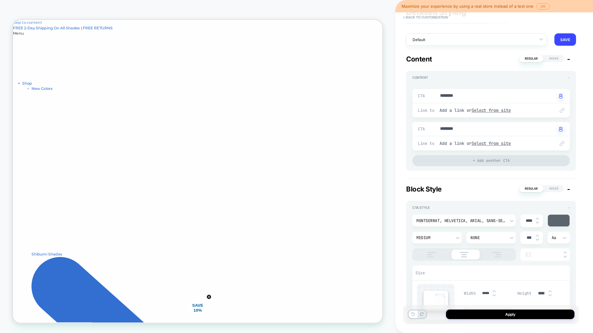
scroll to position [0, 0]
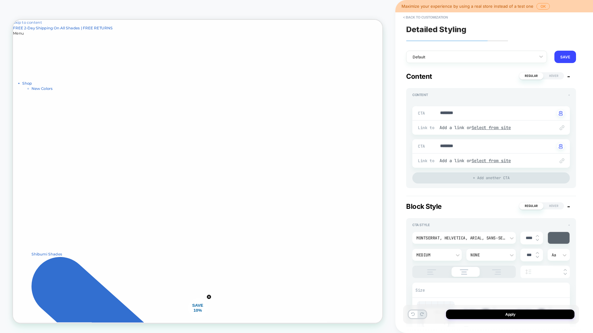
click at [552, 76] on span "Hover" at bounding box center [553, 75] width 20 height 7
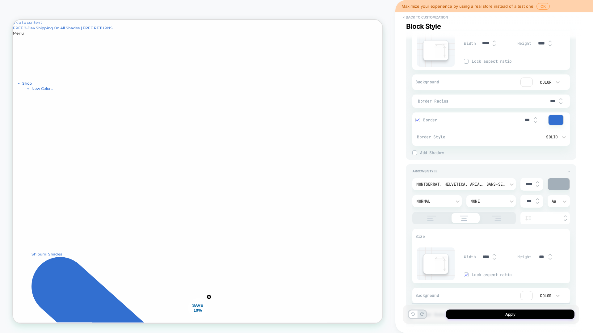
scroll to position [302, 0]
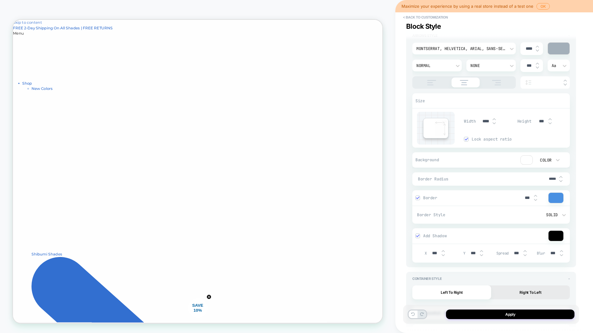
click at [417, 196] on img at bounding box center [417, 197] width 3 height 3
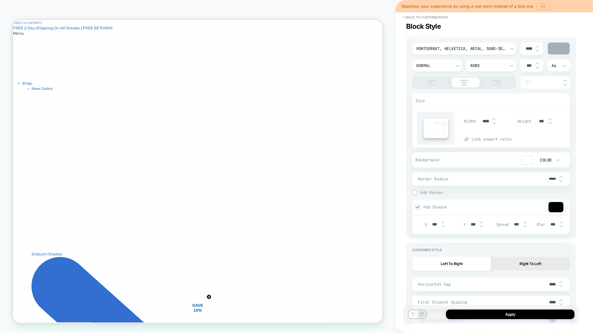
click at [415, 209] on div "Add Shadow" at bounding box center [489, 207] width 148 height 6
click at [416, 208] on img at bounding box center [417, 206] width 3 height 3
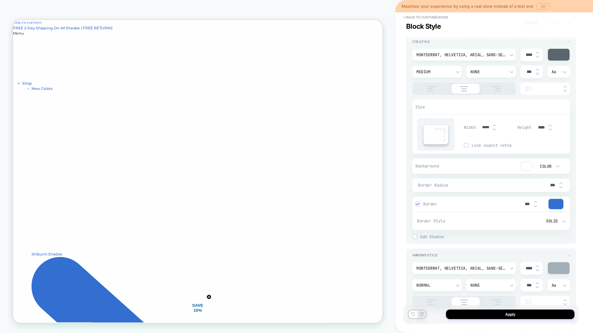
scroll to position [94, 0]
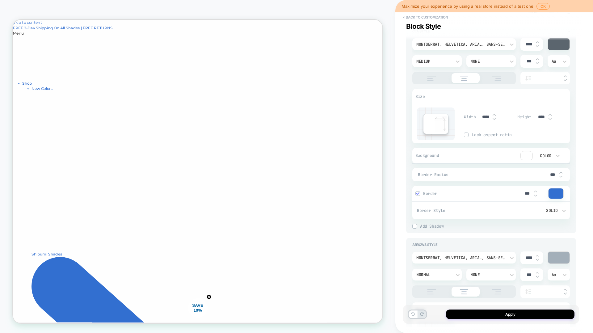
click at [418, 194] on img at bounding box center [417, 193] width 3 height 3
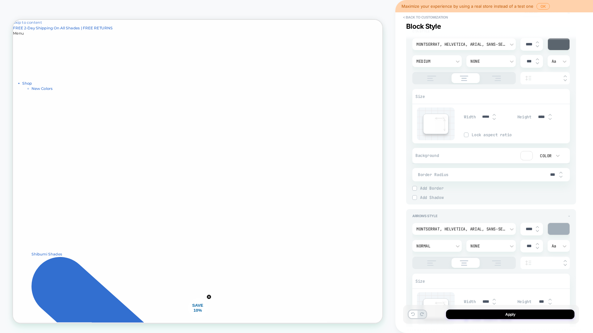
click at [418, 194] on div "Border Style Solid" at bounding box center [493, 192] width 153 height 3
click at [414, 190] on div "Border Style Solid" at bounding box center [490, 192] width 157 height 5
click at [414, 188] on img at bounding box center [414, 187] width 3 height 3
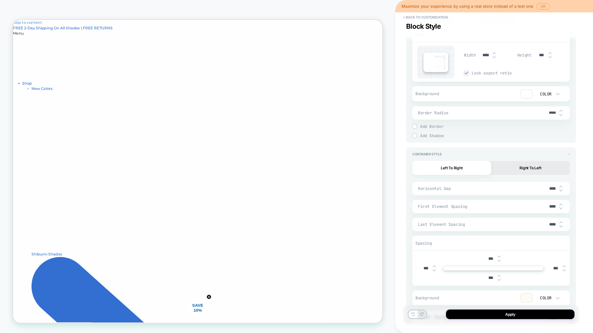
scroll to position [429, 0]
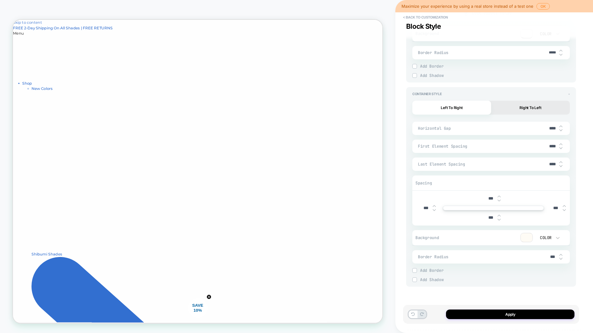
click at [414, 272] on div at bounding box center [414, 270] width 5 height 5
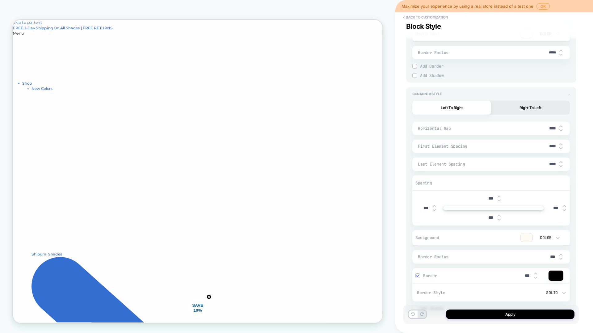
click at [414, 272] on div "Border ***" at bounding box center [490, 276] width 157 height 16
click at [416, 274] on img at bounding box center [417, 275] width 3 height 3
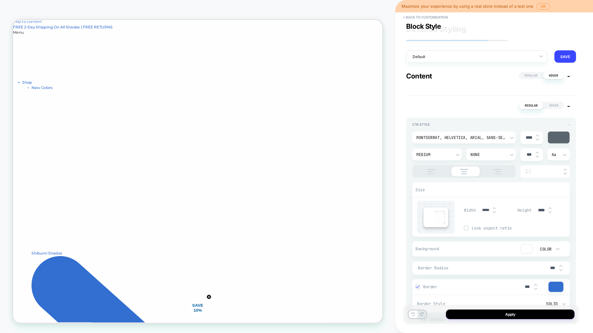
scroll to position [0, 0]
click at [541, 57] on icon at bounding box center [541, 57] width 4 height 2
click at [425, 14] on button "< Back to customization" at bounding box center [425, 17] width 51 height 10
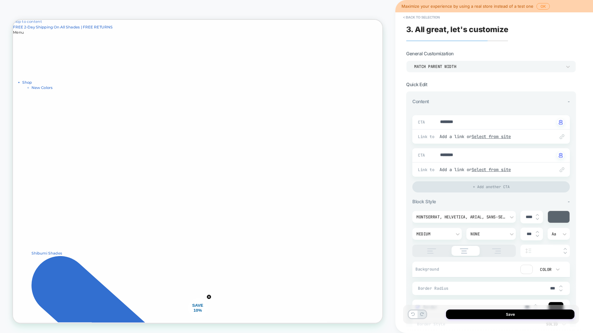
scroll to position [137, 0]
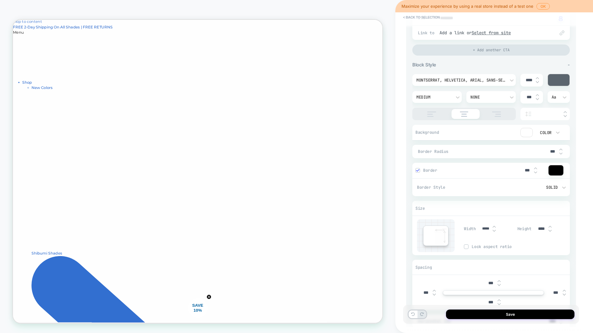
click at [417, 171] on img at bounding box center [417, 170] width 3 height 3
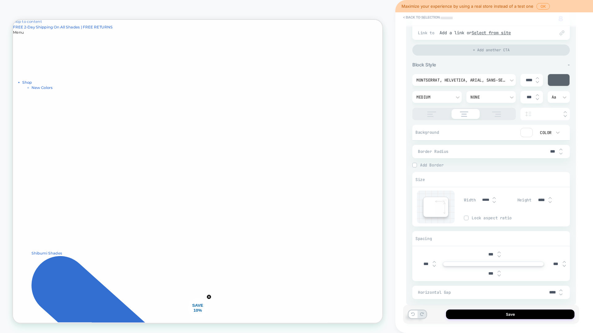
click at [415, 168] on div "Border Style Solid" at bounding box center [490, 169] width 157 height 5
click at [415, 166] on img at bounding box center [414, 164] width 3 height 3
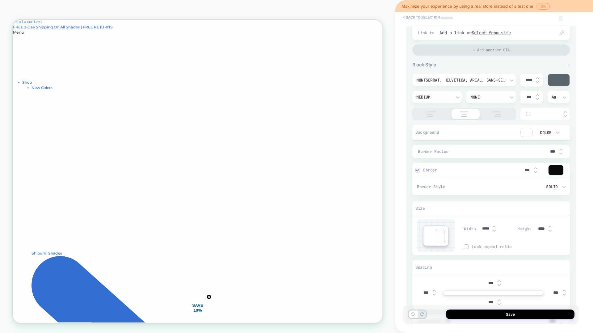
click at [415, 166] on div "Border ***" at bounding box center [490, 170] width 157 height 15
click at [417, 171] on img at bounding box center [417, 170] width 3 height 3
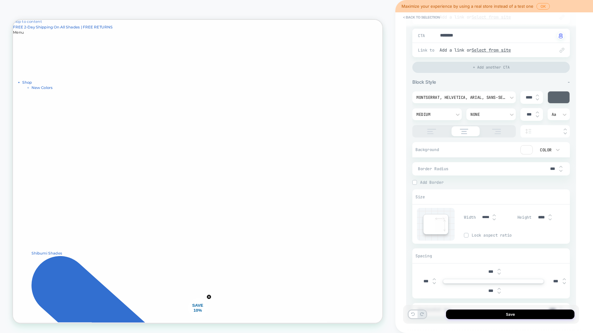
scroll to position [71, 0]
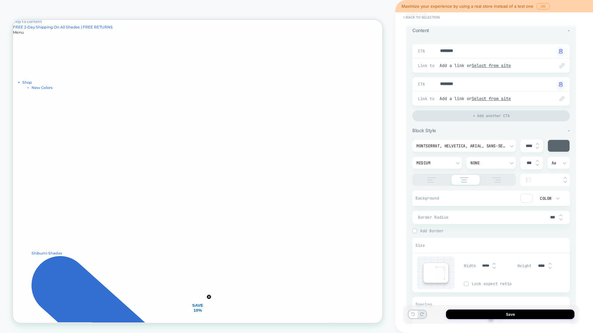
click at [416, 180] on div at bounding box center [431, 179] width 32 height 5
click at [494, 181] on img at bounding box center [496, 179] width 15 height 5
click at [559, 148] on div at bounding box center [558, 146] width 22 height 12
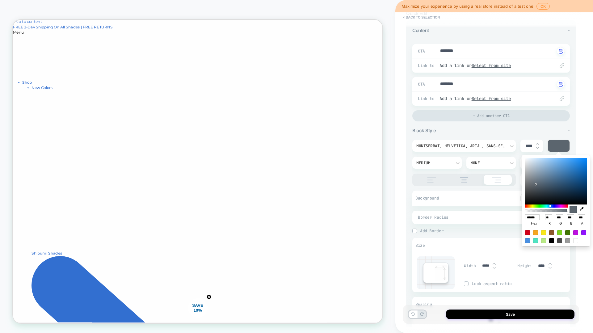
click at [580, 208] on icon "button" at bounding box center [581, 209] width 4 height 4
type textarea "*"
type input "******"
type input "**"
type input "***"
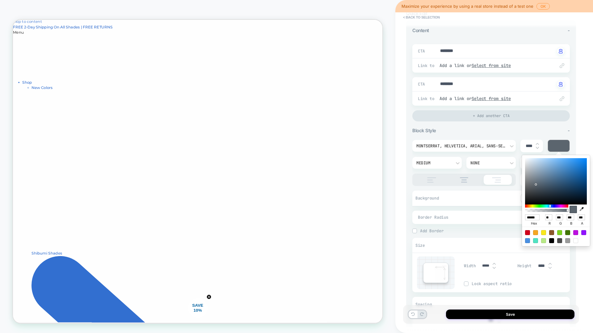
type input "***"
click at [483, 152] on div "Montserrat, Helvetica, Arial, sans-serif **** Medium None *** Aa" at bounding box center [490, 162] width 157 height 46
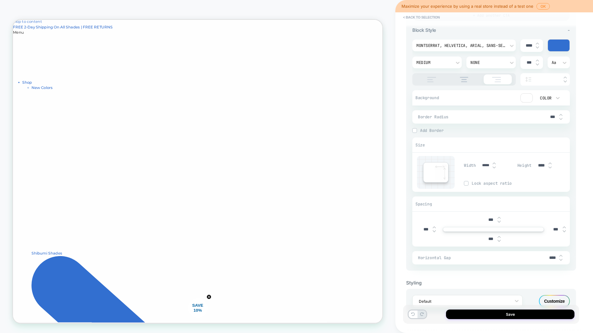
scroll to position [192, 0]
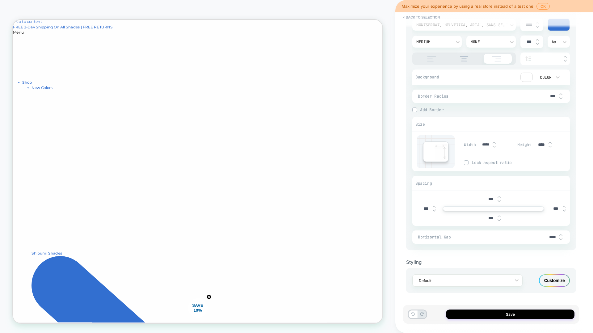
click at [548, 280] on div "Customize" at bounding box center [554, 280] width 31 height 12
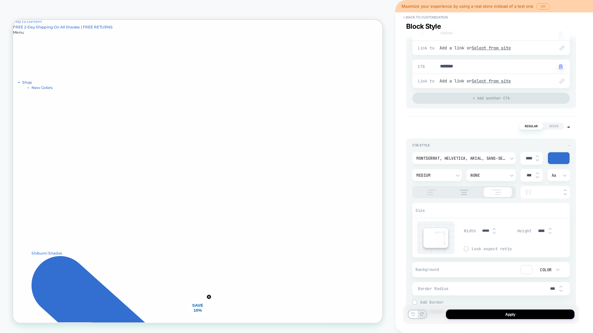
scroll to position [195, 0]
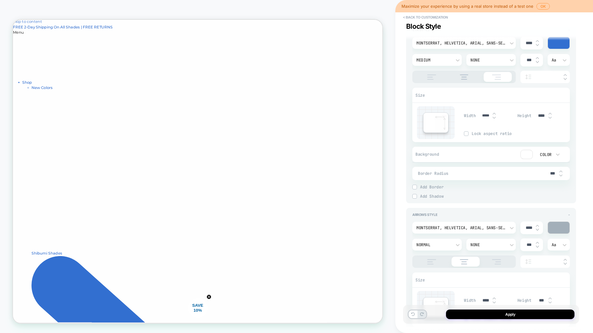
click at [414, 186] on img at bounding box center [414, 186] width 3 height 3
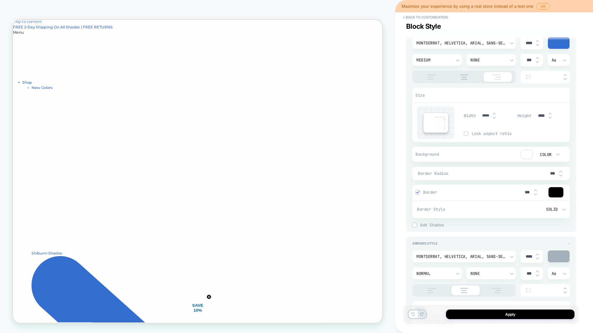
click at [556, 193] on div at bounding box center [555, 192] width 15 height 10
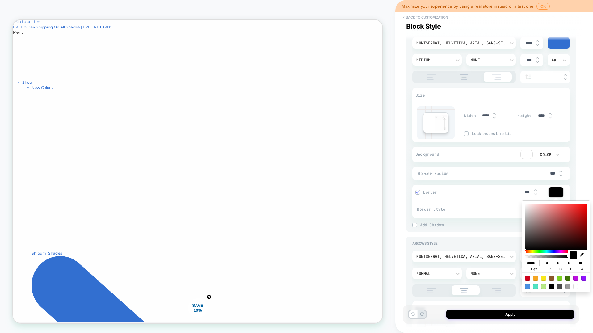
click at [527, 287] on div at bounding box center [527, 286] width 5 height 5
type textarea "*"
type input "******"
type input "**"
type input "***"
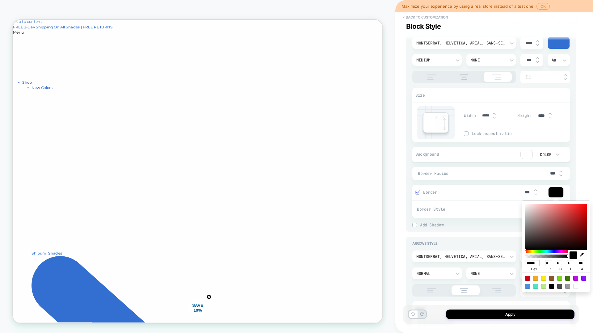
type input "***"
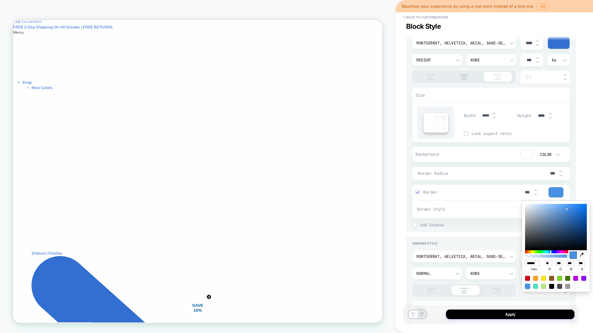
click at [581, 255] on icon "button" at bounding box center [581, 254] width 4 height 4
type textarea "*"
type input "******"
type input "**"
type input "***"
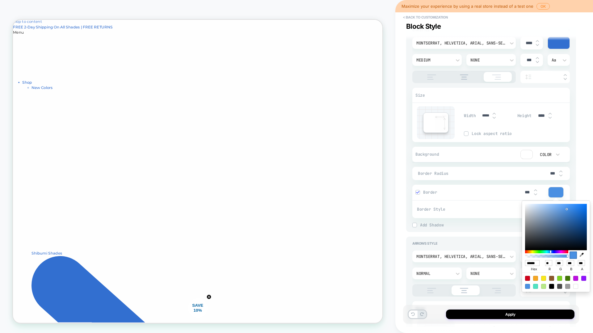
type input "***"
click at [407, 167] on div "CTA Style - Montserrat, Helvetica, Arial, sans-serif **** Medium None *** Aa Si…" at bounding box center [491, 127] width 170 height 209
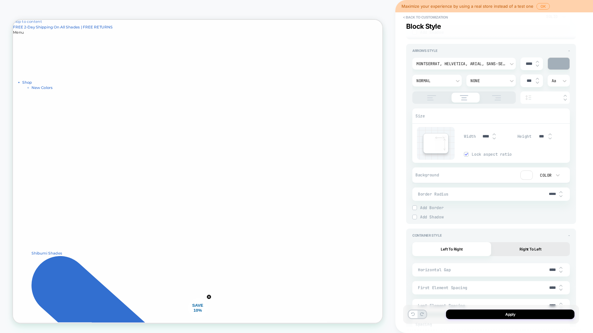
scroll to position [398, 0]
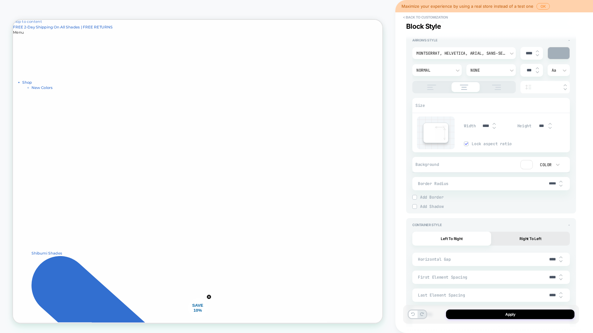
click at [438, 86] on img at bounding box center [431, 87] width 15 height 5
click at [475, 84] on div at bounding box center [463, 87] width 103 height 12
click at [469, 87] on img at bounding box center [463, 87] width 15 height 5
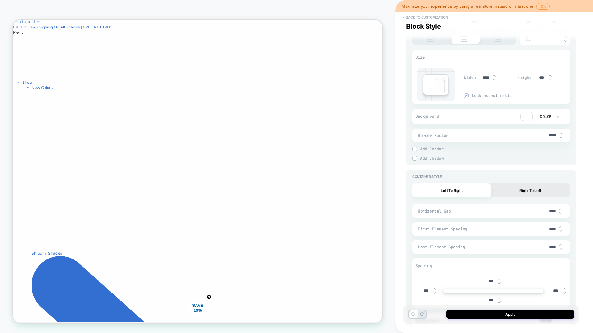
scroll to position [509, 0]
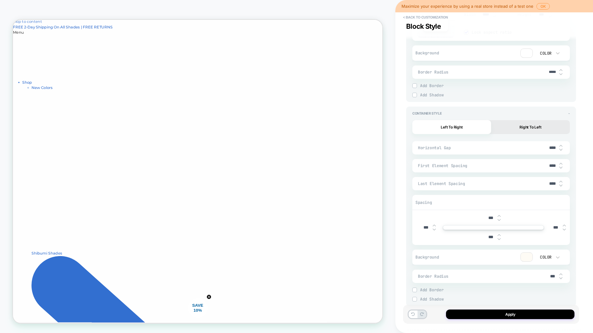
click at [509, 123] on button "Right To Left" at bounding box center [530, 127] width 79 height 14
type textarea "*"
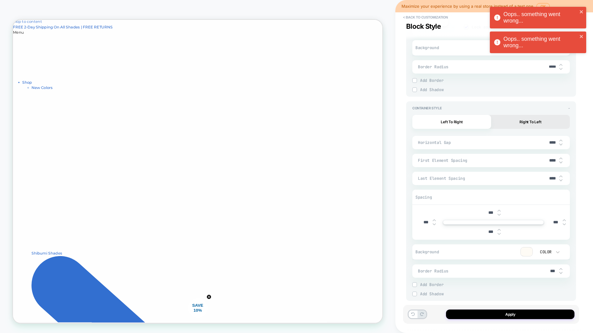
scroll to position [529, 0]
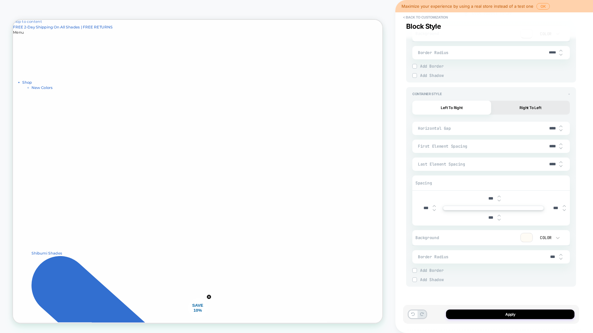
click at [415, 272] on div at bounding box center [414, 270] width 4 height 4
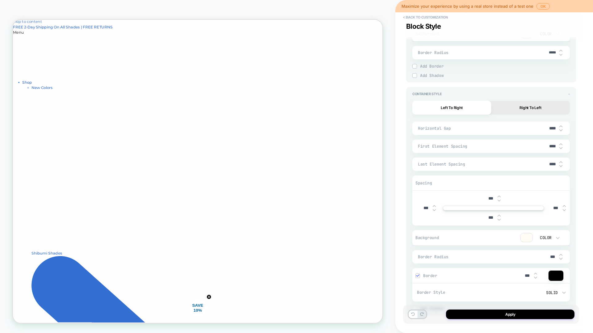
click at [556, 272] on div at bounding box center [555, 275] width 15 height 10
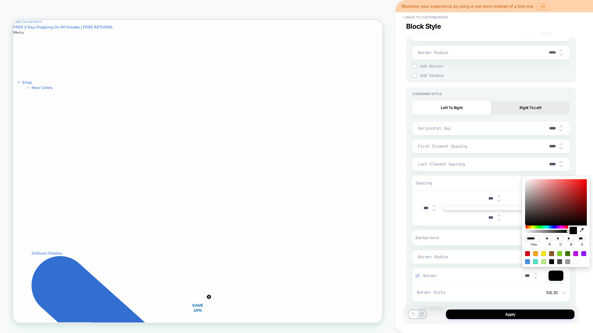
click at [580, 230] on icon "button" at bounding box center [581, 230] width 4 height 4
type textarea "*"
type input "******"
type input "***"
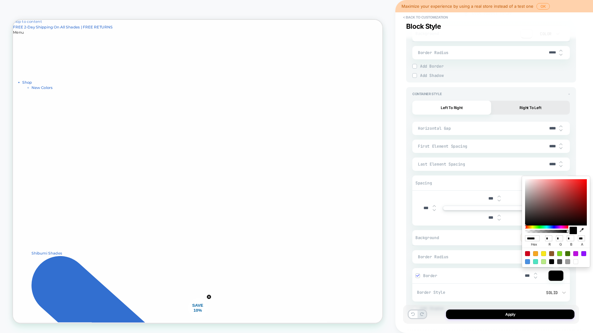
type input "***"
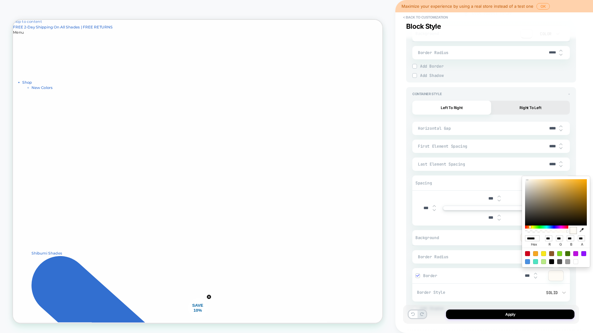
click at [395, 164] on div "< Back to customization Block Style Detailed Styling Default RENAME SAVE Conten…" at bounding box center [494, 166] width 198 height 333
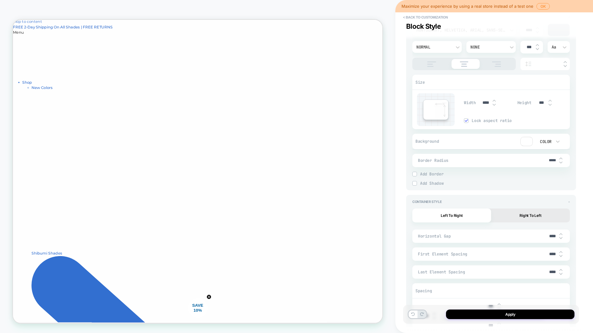
scroll to position [421, 0]
click at [428, 160] on span "Border Radius" at bounding box center [482, 159] width 128 height 5
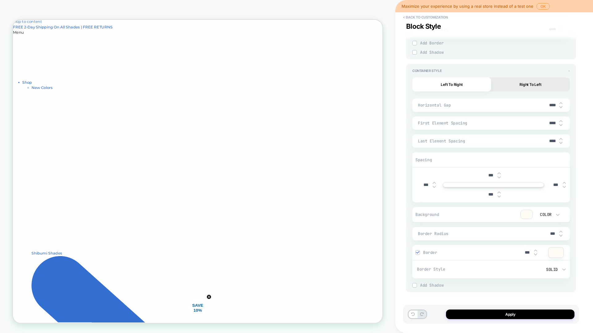
scroll to position [557, 0]
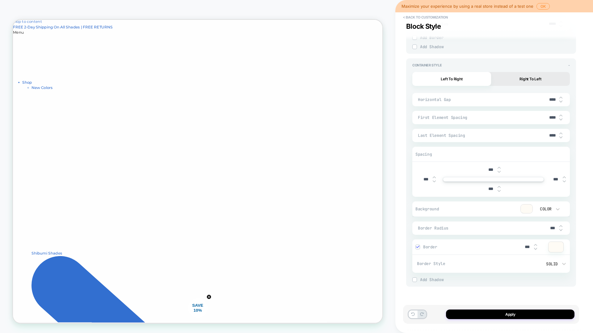
click at [522, 209] on div at bounding box center [526, 208] width 12 height 9
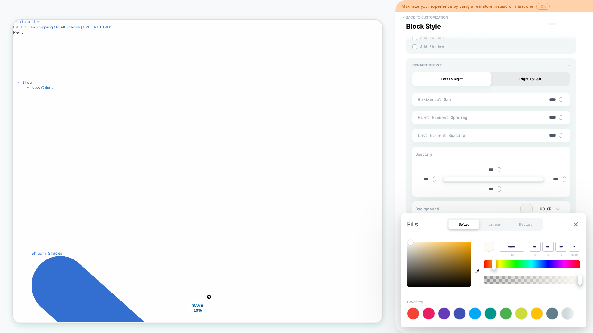
click at [525, 209] on div at bounding box center [526, 208] width 12 height 9
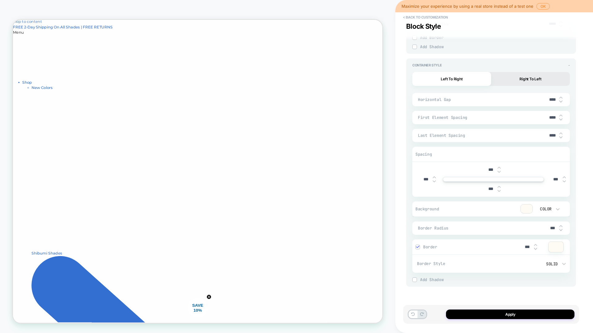
click at [525, 209] on div at bounding box center [526, 208] width 12 height 9
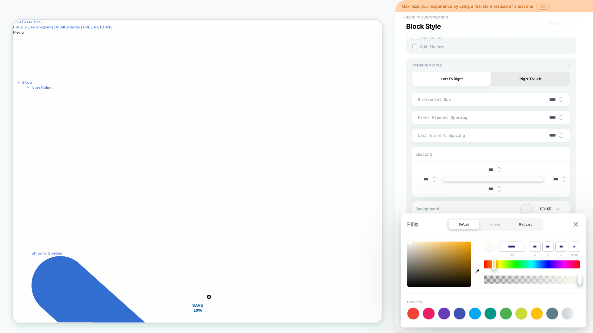
click at [522, 221] on div "Radial" at bounding box center [525, 224] width 31 height 10
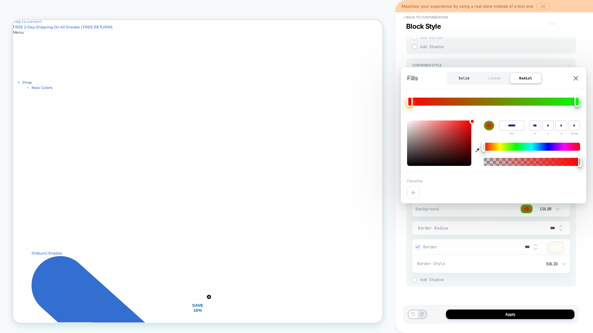
click at [465, 79] on div "Solid" at bounding box center [463, 78] width 31 height 10
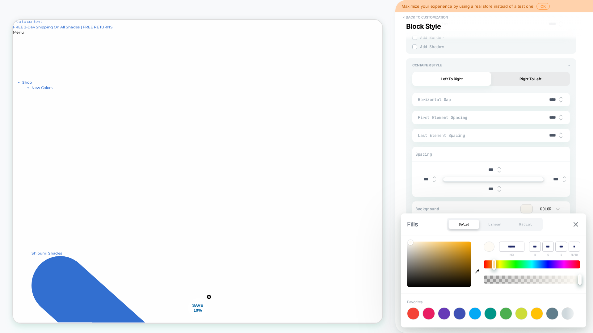
click at [574, 219] on div "Fills Solid Linear Radial" at bounding box center [493, 224] width 185 height 22
click at [575, 224] on img at bounding box center [575, 224] width 5 height 5
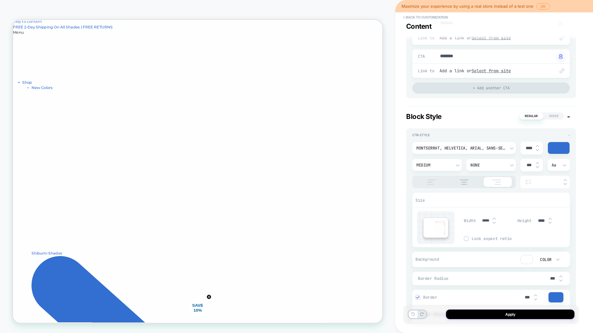
scroll to position [91, 0]
click at [554, 114] on span "Hover" at bounding box center [553, 114] width 20 height 7
click at [528, 118] on span "Regular" at bounding box center [530, 114] width 24 height 7
click at [530, 115] on span "Regular" at bounding box center [530, 115] width 25 height 8
click at [530, 115] on span "Regular" at bounding box center [530, 114] width 24 height 7
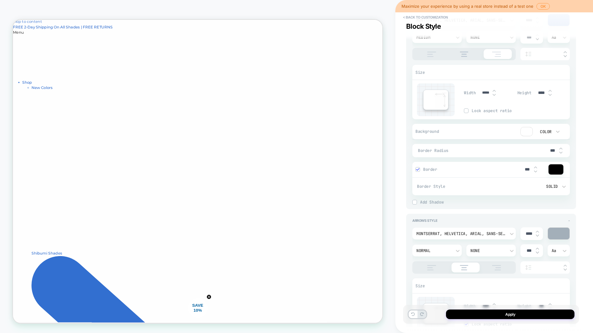
scroll to position [289, 0]
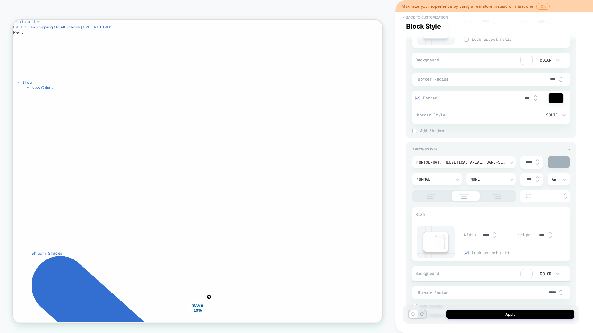
click at [417, 98] on img at bounding box center [417, 97] width 3 height 3
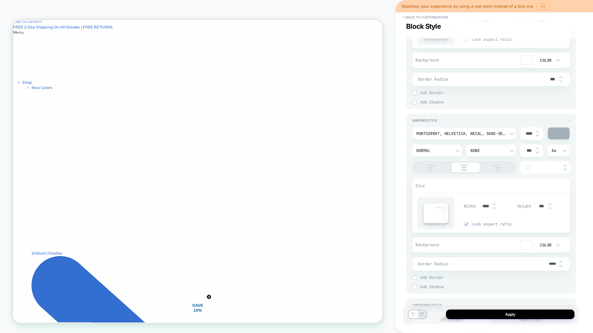
click at [417, 98] on span "Border Style" at bounding box center [455, 98] width 77 height 2
click at [416, 95] on div "Add Border" at bounding box center [490, 92] width 157 height 5
type textarea "*"
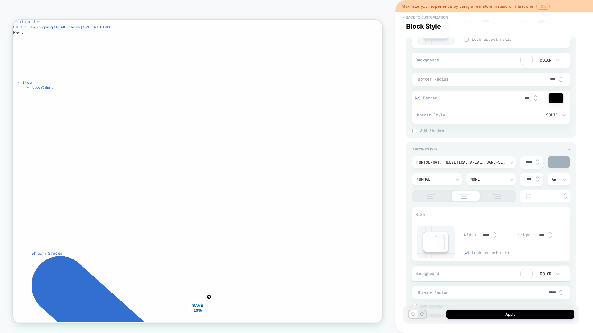
click at [555, 102] on div at bounding box center [555, 98] width 15 height 10
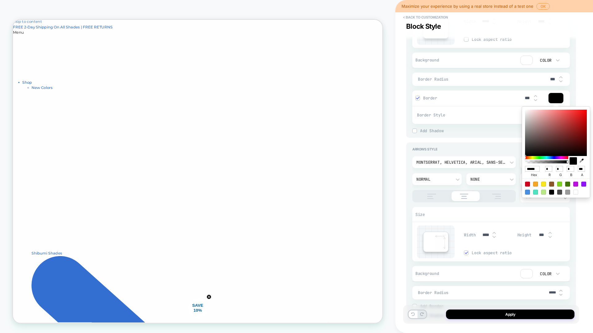
click at [581, 160] on icon "button" at bounding box center [581, 160] width 4 height 4
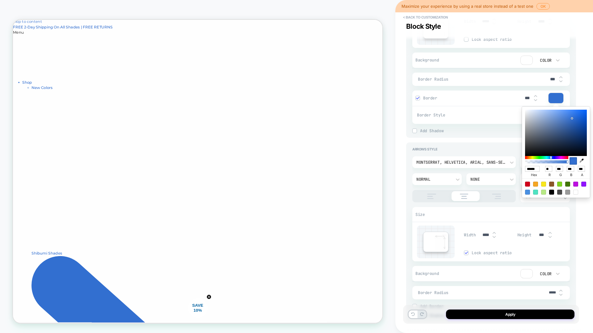
type input "******"
type input "**"
type input "***"
click at [406, 119] on div "CTA Style - Montserrat, Helvetica, Arial, sans-serif **** Medium None *** Aa Si…" at bounding box center [491, 33] width 170 height 209
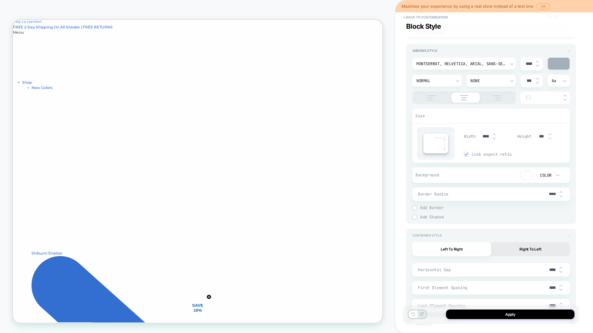
scroll to position [557, 0]
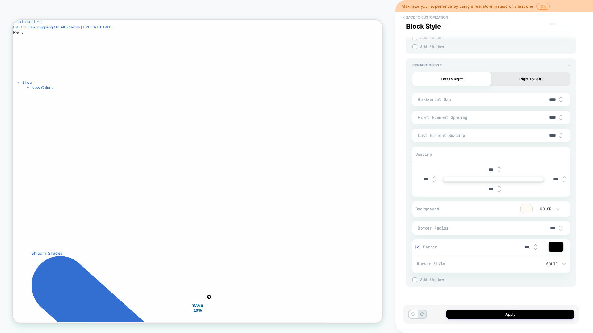
click at [419, 249] on div at bounding box center [417, 246] width 5 height 5
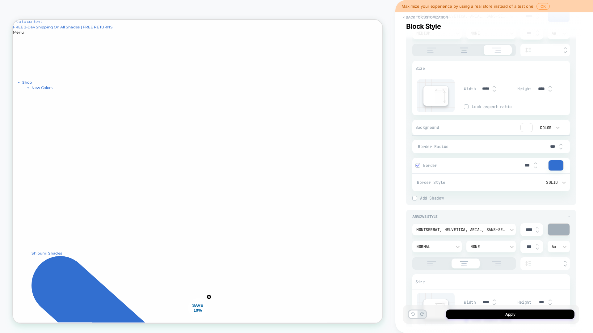
scroll to position [194, 0]
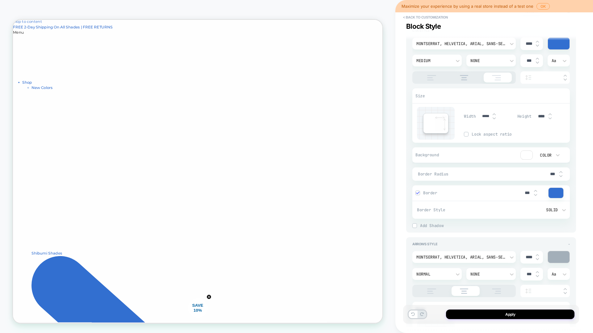
click at [556, 194] on div at bounding box center [555, 193] width 15 height 10
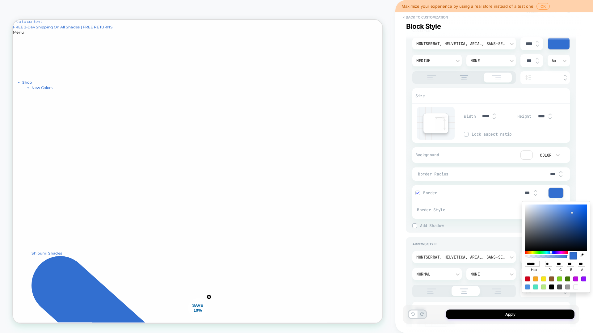
click at [585, 254] on button "button" at bounding box center [581, 248] width 9 height 19
type textarea "*"
type input "******"
type input "***"
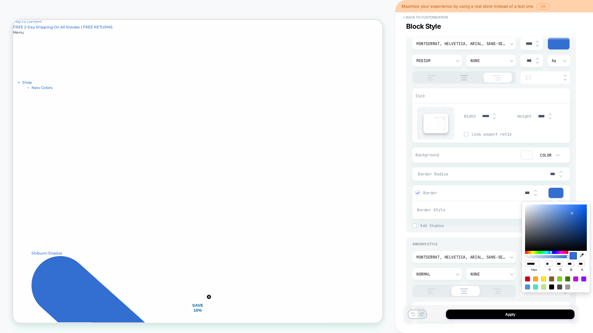
type input "***"
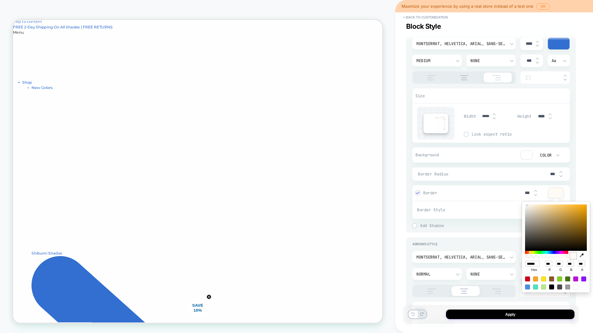
click at [580, 256] on icon "button" at bounding box center [581, 255] width 4 height 4
type textarea "*"
type input "******"
type input "**"
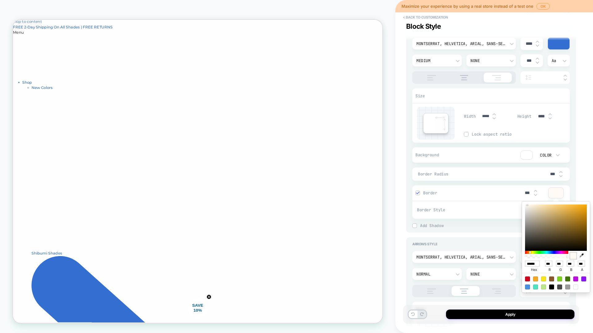
type input "***"
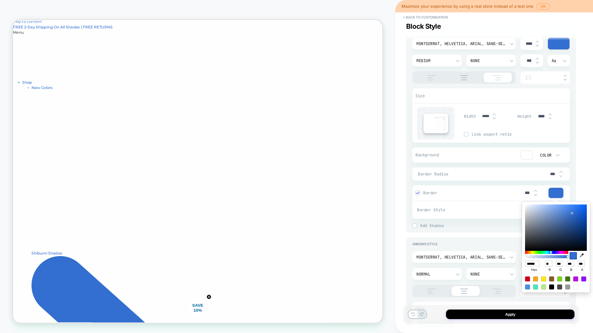
click at [403, 157] on div "Detailed Styling Default RENAME SAVE Content Regular Hover - Content - CTA ****…" at bounding box center [491, 166] width 176 height 320
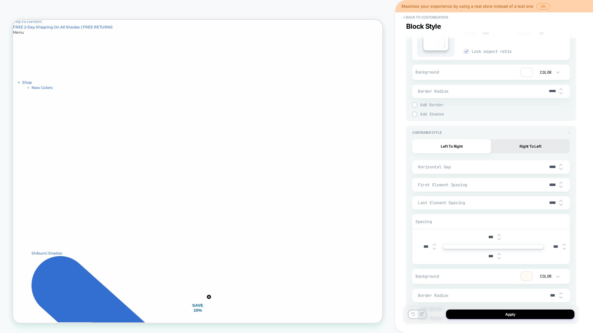
scroll to position [529, 0]
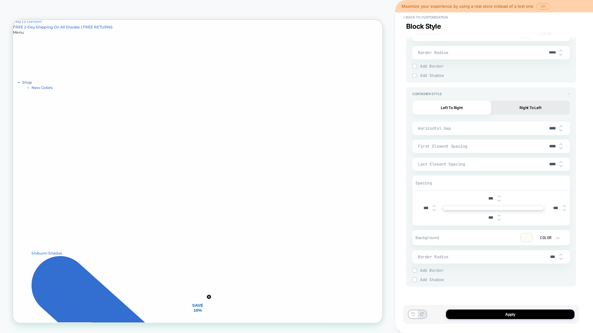
click at [412, 271] on div at bounding box center [414, 270] width 4 height 4
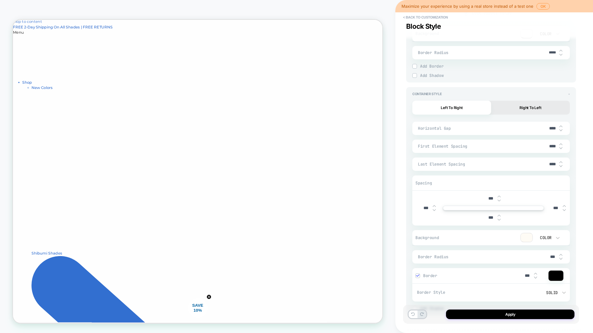
click at [557, 277] on div at bounding box center [555, 275] width 15 height 10
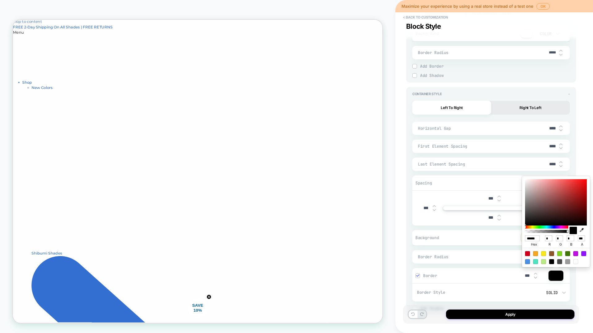
click at [582, 229] on icon "button" at bounding box center [581, 230] width 4 height 4
type textarea "*"
type input "******"
type input "***"
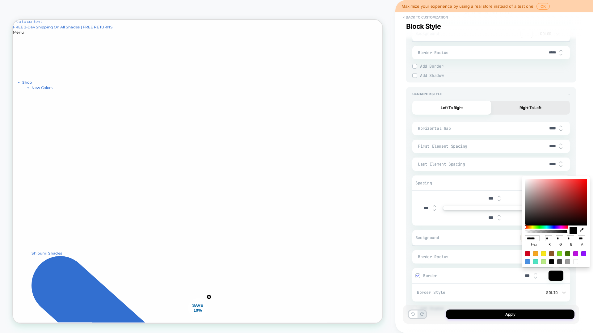
type input "***"
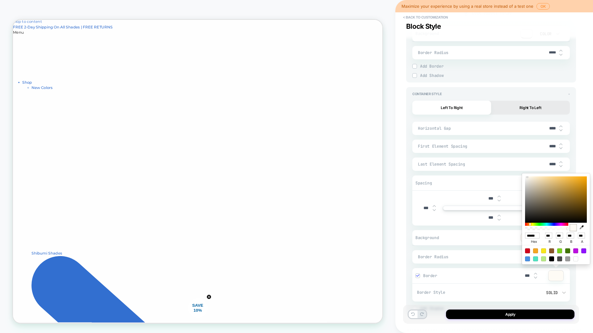
scroll to position [557, 0]
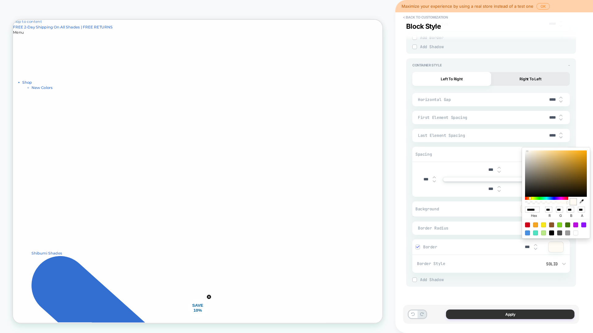
click at [495, 316] on button "Apply" at bounding box center [510, 314] width 128 height 10
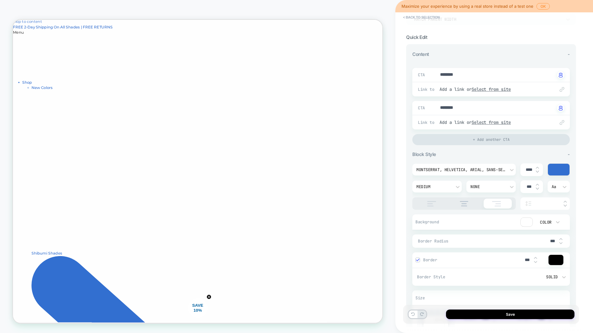
scroll to position [113, 0]
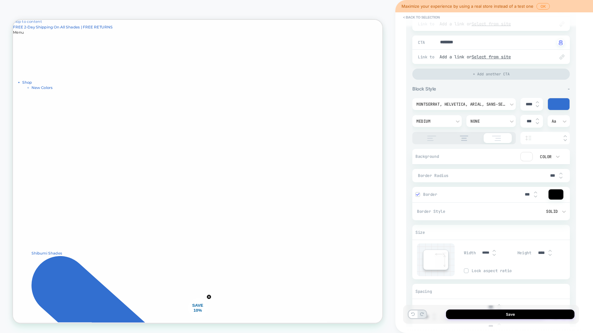
click at [560, 195] on div at bounding box center [555, 194] width 15 height 10
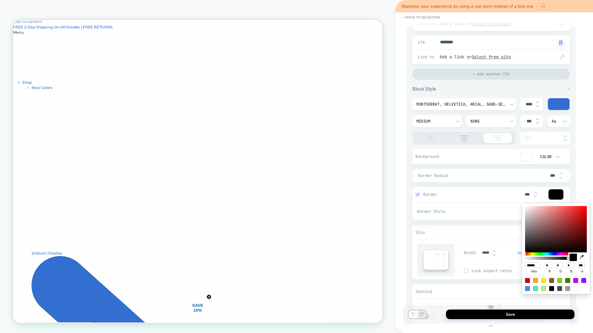
click at [582, 258] on icon "button" at bounding box center [581, 257] width 4 height 4
type textarea "*"
type input "******"
type input "**"
type input "***"
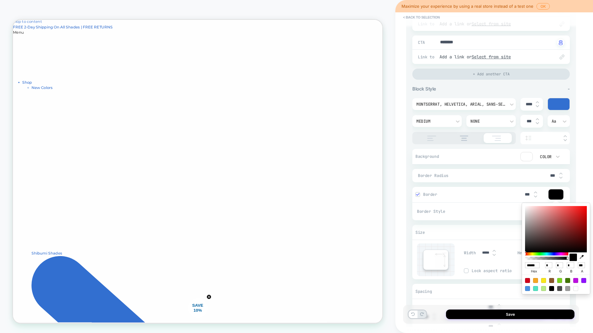
type input "***"
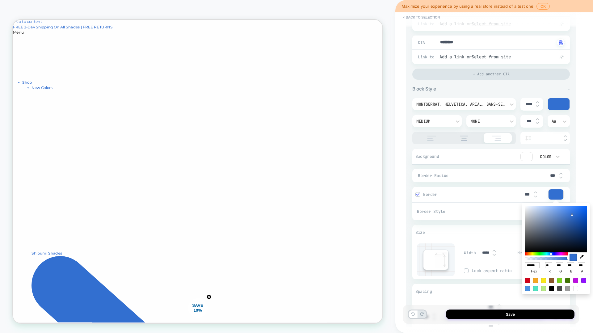
click at [433, 225] on div "Size" at bounding box center [490, 232] width 157 height 15
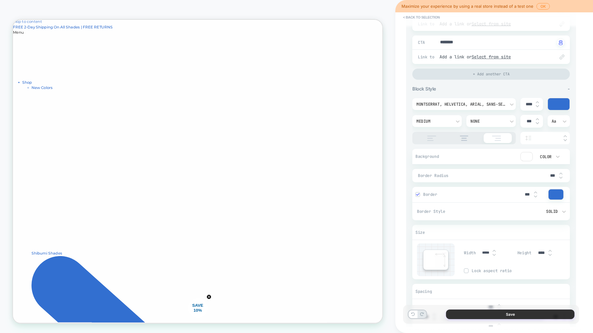
click at [482, 314] on button "Save" at bounding box center [510, 314] width 128 height 10
type textarea "*"
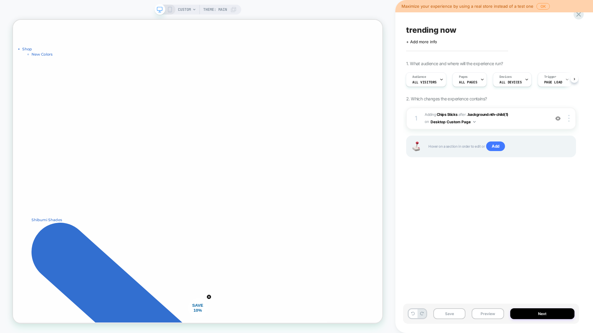
scroll to position [0, 0]
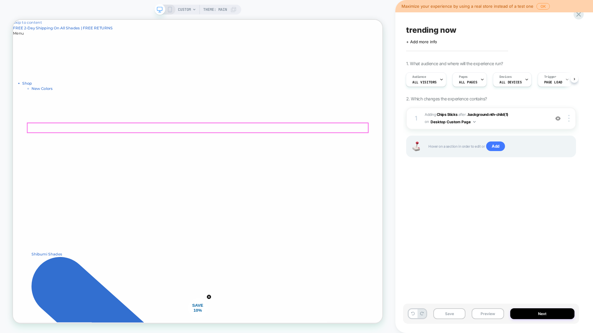
drag, startPoint x: 384, startPoint y: 169, endPoint x: 393, endPoint y: 142, distance: 29.1
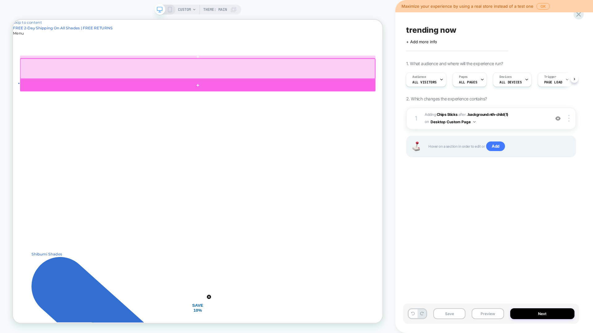
click at [259, 104] on div at bounding box center [259, 107] width 474 height 17
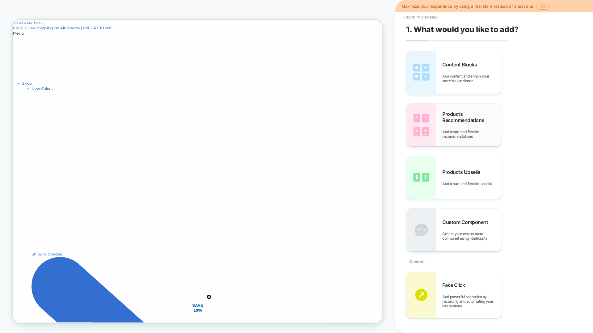
click at [434, 125] on img at bounding box center [421, 124] width 30 height 43
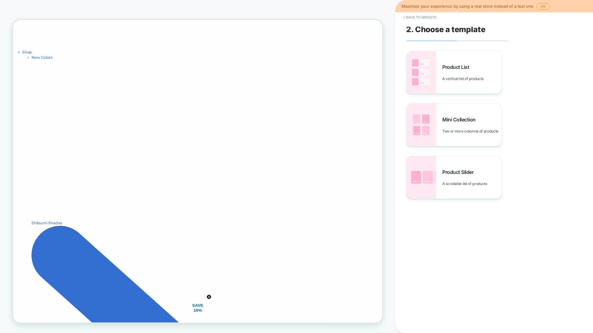
scroll to position [46, 0]
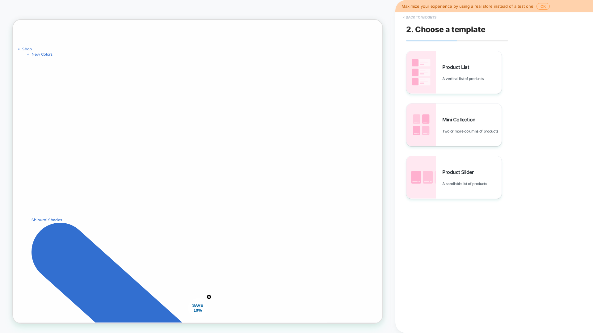
click at [421, 18] on button "< Back to widgets" at bounding box center [420, 17] width 40 height 10
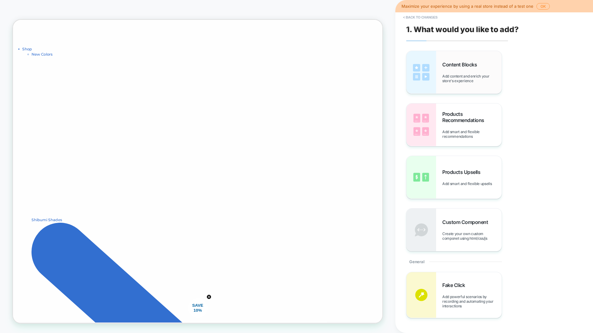
click at [427, 84] on img at bounding box center [421, 72] width 30 height 43
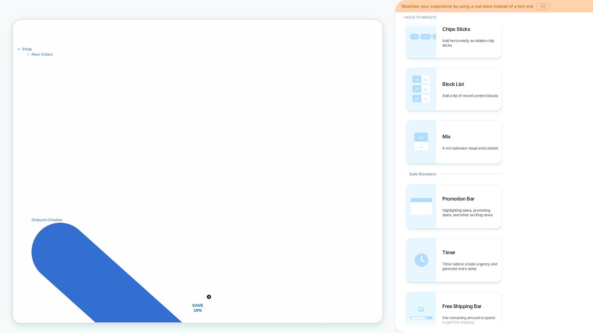
scroll to position [295, 0]
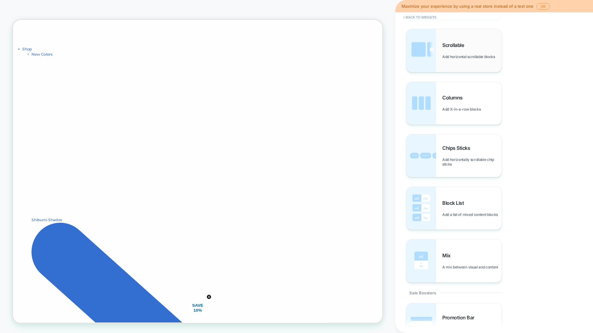
click at [431, 54] on img at bounding box center [421, 50] width 30 height 43
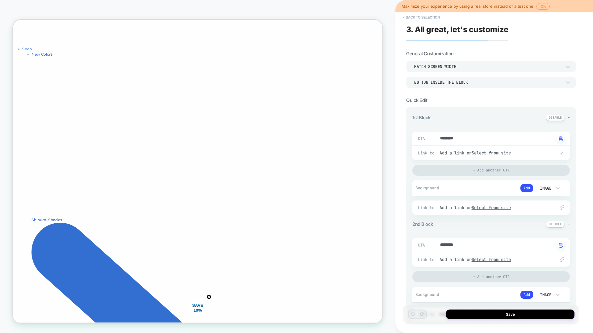
type textarea "*"
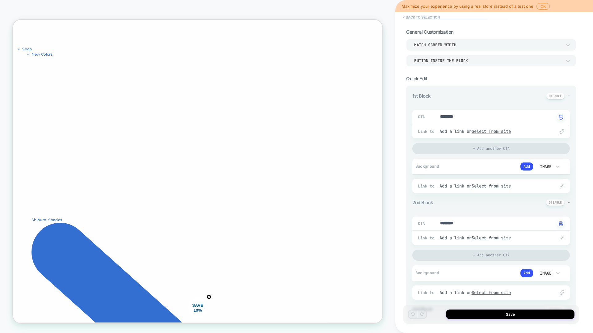
scroll to position [73, 0]
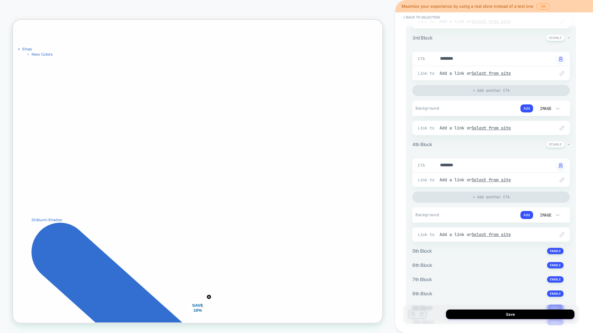
scroll to position [362, 0]
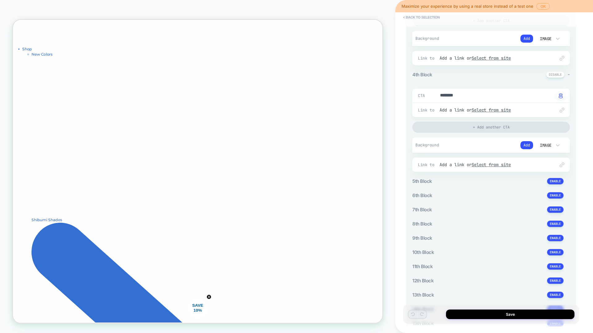
click at [544, 5] on button "OK" at bounding box center [542, 6] width 13 height 6
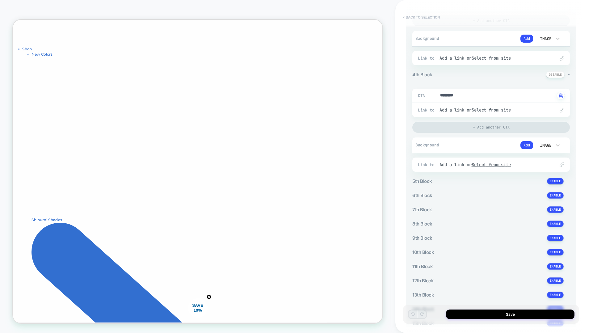
click at [418, 19] on button "< Back to selection" at bounding box center [421, 17] width 43 height 10
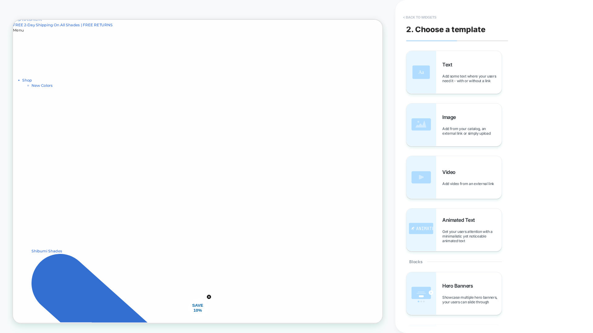
scroll to position [0, 0]
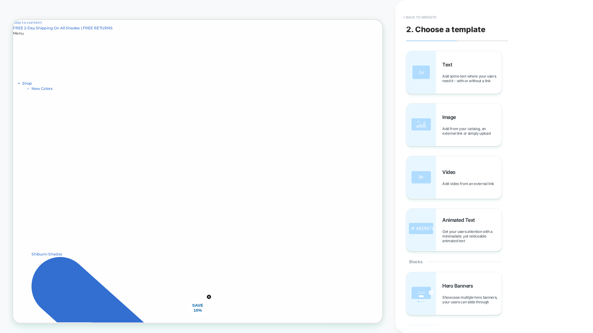
click at [415, 17] on button "< Back to widgets" at bounding box center [420, 17] width 40 height 10
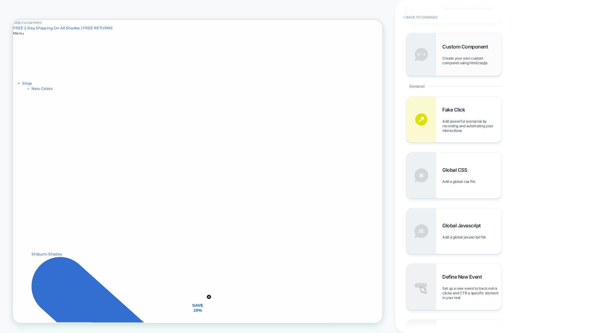
scroll to position [182, 0]
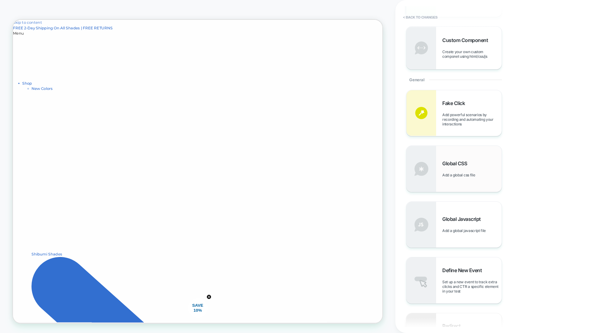
click at [462, 164] on span "Global CSS" at bounding box center [456, 163] width 28 height 6
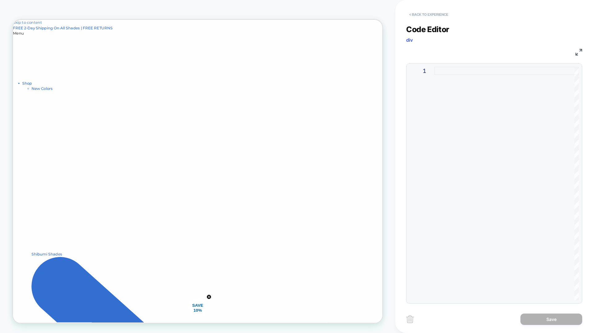
click at [446, 15] on button "< Back to experience" at bounding box center [428, 15] width 45 height 10
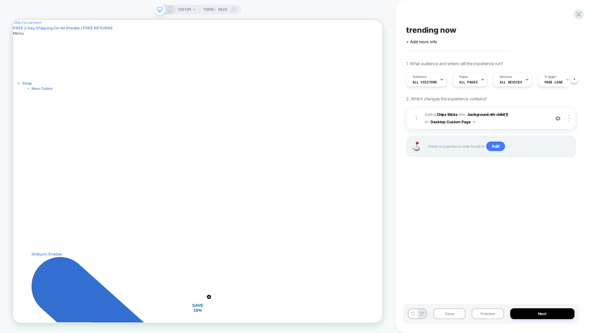
scroll to position [0, 0]
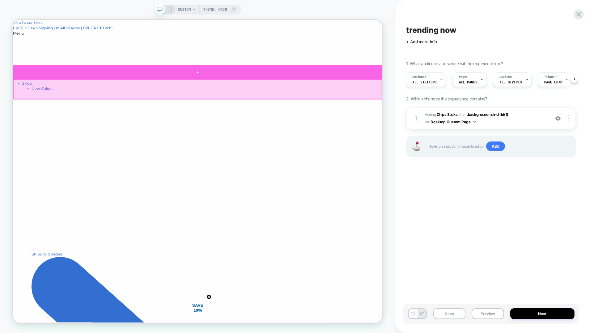
click at [264, 87] on div at bounding box center [259, 89] width 492 height 19
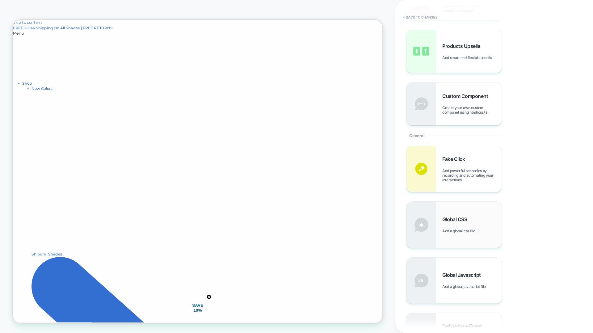
scroll to position [187, 0]
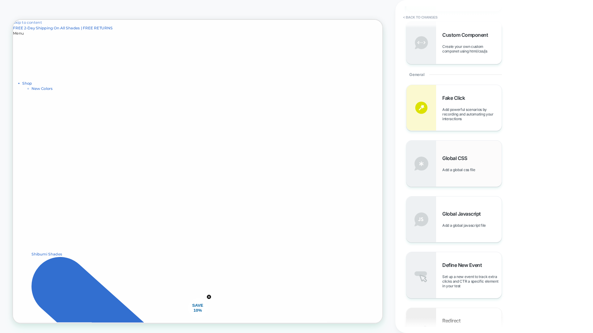
click at [468, 164] on div "Global CSS Add a global css file" at bounding box center [471, 163] width 59 height 17
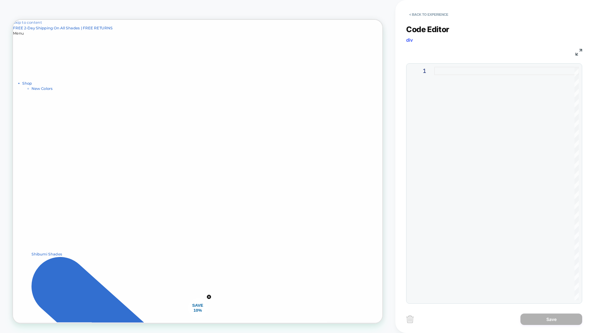
click at [456, 132] on div at bounding box center [506, 183] width 144 height 233
click at [474, 72] on div at bounding box center [506, 183] width 144 height 233
type textarea "*"
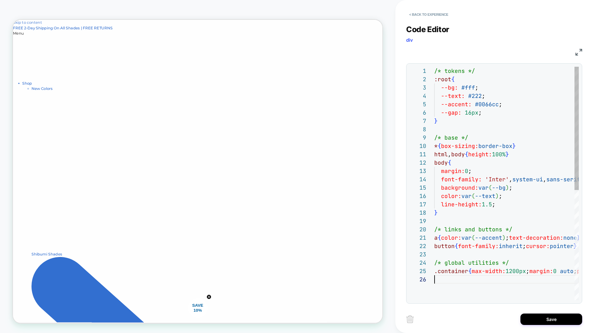
scroll to position [42, 0]
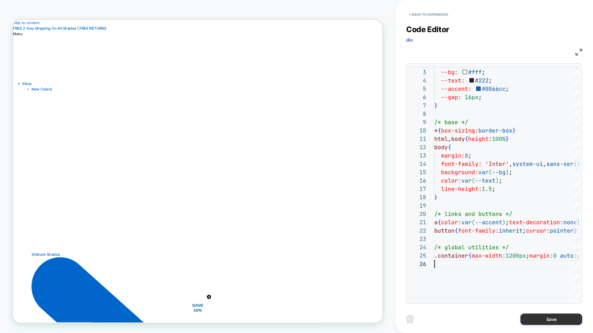
type textarea "**********"
click at [550, 319] on button "Save" at bounding box center [551, 318] width 62 height 11
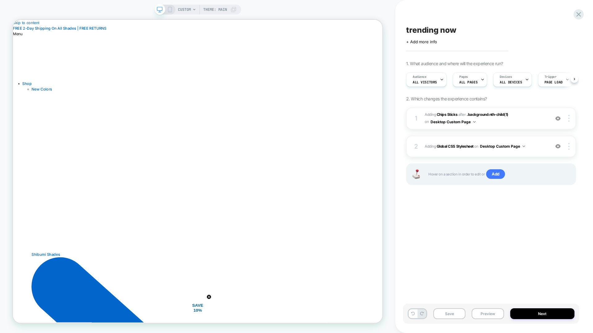
scroll to position [0, 0]
click at [502, 147] on button "Desktop Custom Page" at bounding box center [502, 146] width 45 height 8
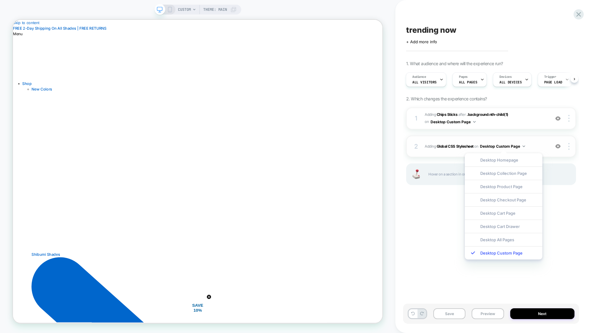
click at [502, 147] on button "Desktop Custom Page" at bounding box center [502, 146] width 45 height 8
click at [492, 238] on div "Desktop All Pages" at bounding box center [502, 239] width 77 height 13
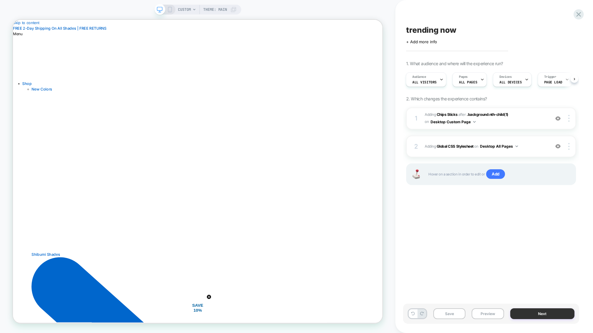
click at [521, 315] on button "Next" at bounding box center [542, 313] width 65 height 11
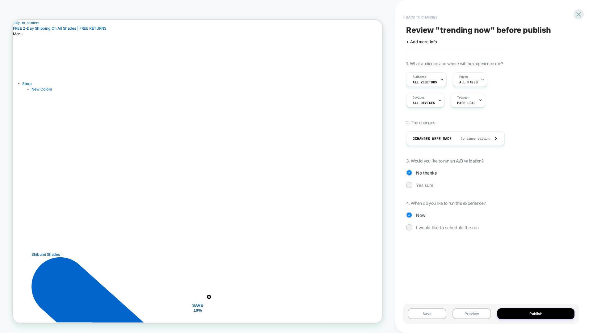
click at [421, 18] on button "< Back to changes" at bounding box center [420, 17] width 41 height 10
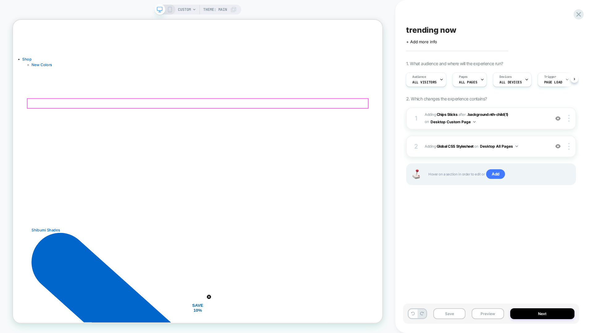
scroll to position [0, 0]
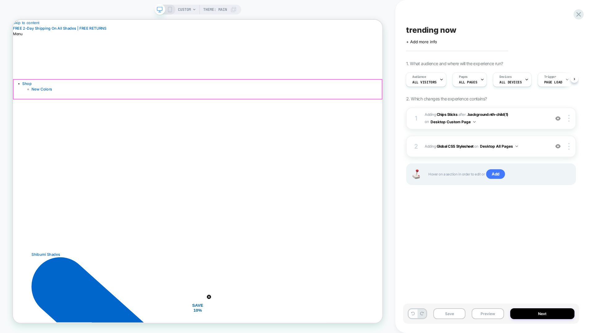
click at [569, 120] on div at bounding box center [570, 118] width 12 height 7
click at [569, 120] on img at bounding box center [568, 118] width 1 height 7
click at [569, 119] on div at bounding box center [570, 118] width 12 height 7
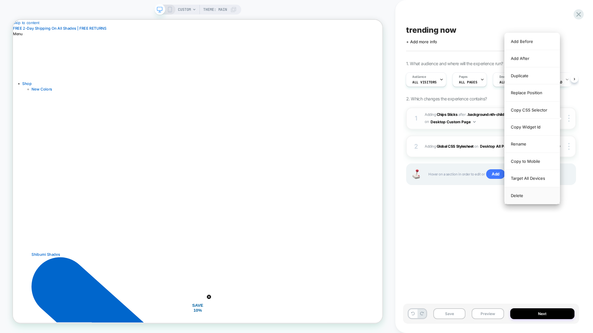
click at [520, 194] on div "Delete" at bounding box center [531, 195] width 55 height 17
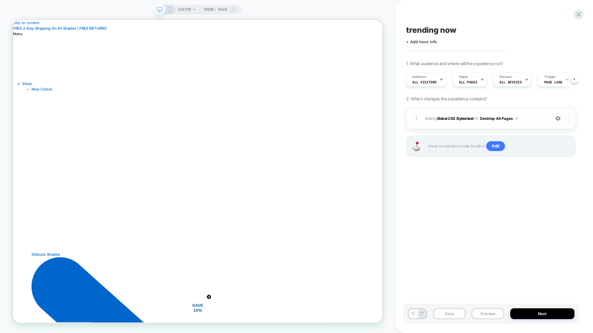
click at [569, 115] on div at bounding box center [570, 118] width 12 height 7
click at [529, 152] on div "Delete" at bounding box center [531, 152] width 55 height 17
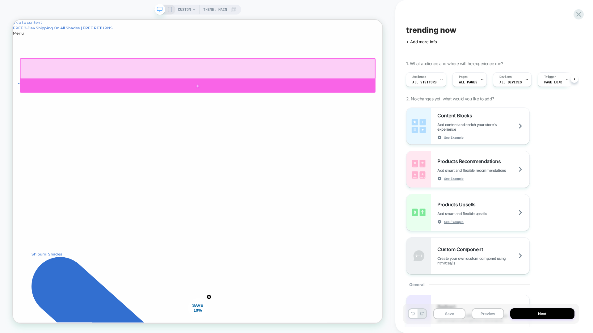
click at [413, 101] on div at bounding box center [259, 108] width 474 height 19
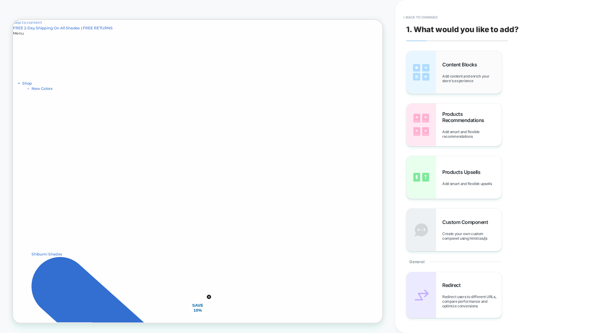
click at [435, 68] on img at bounding box center [421, 72] width 30 height 43
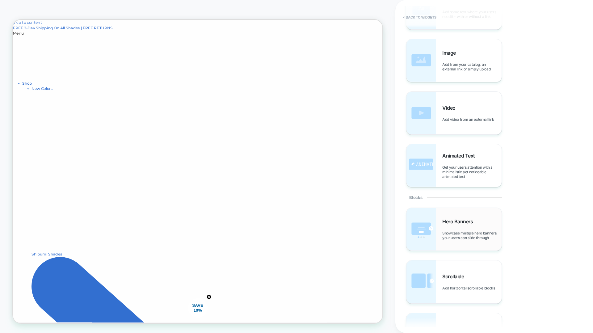
scroll to position [68, 0]
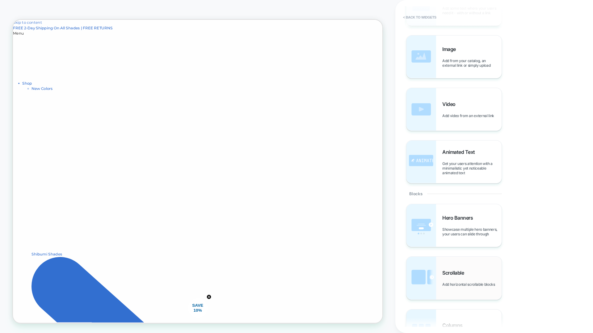
click at [422, 265] on img at bounding box center [421, 277] width 30 height 43
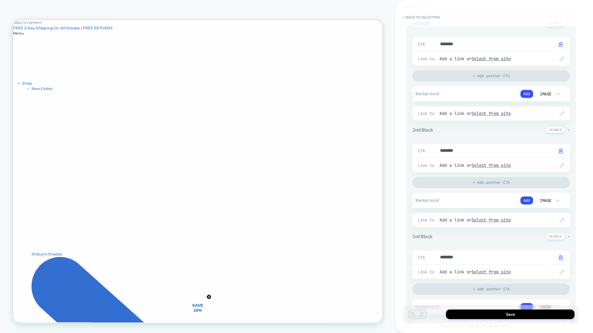
scroll to position [108, 0]
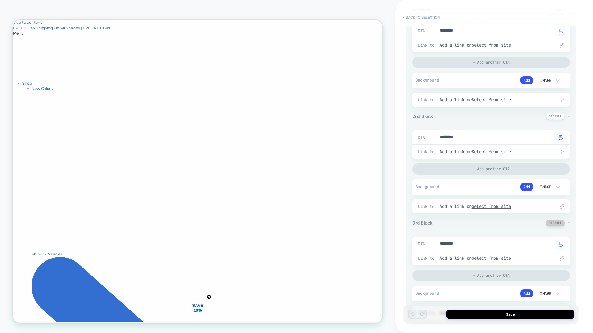
click at [563, 222] on button at bounding box center [555, 222] width 19 height 6
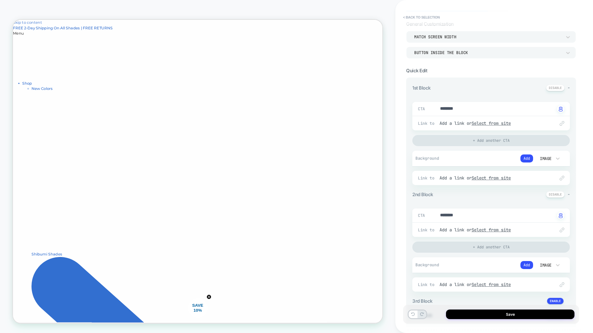
scroll to position [2, 0]
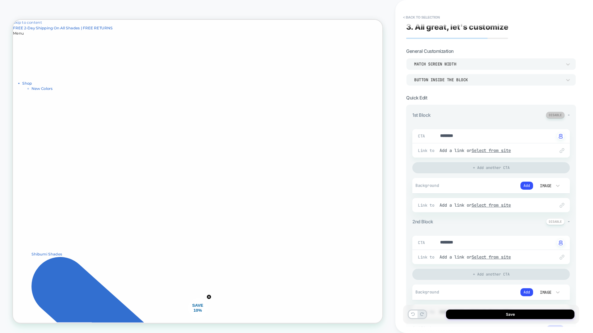
click at [559, 114] on button at bounding box center [555, 115] width 19 height 6
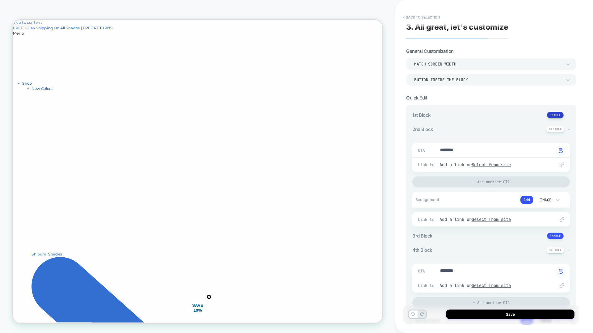
click at [559, 114] on button at bounding box center [555, 115] width 17 height 6
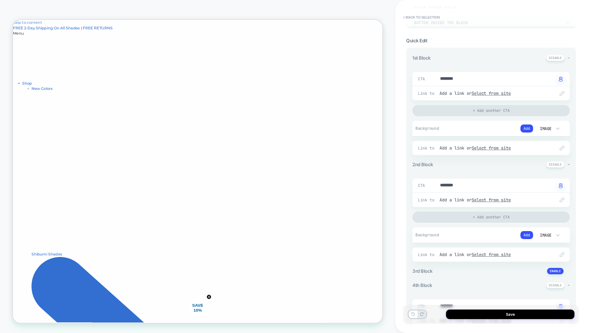
scroll to position [130, 0]
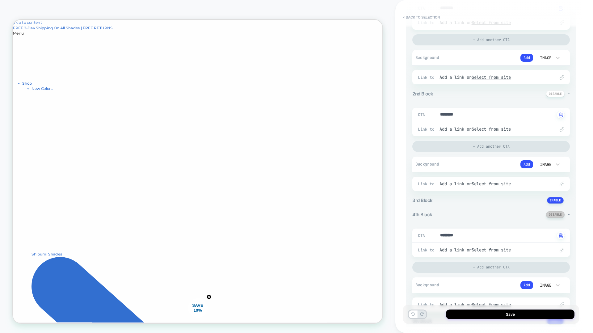
click at [552, 215] on button at bounding box center [555, 214] width 19 height 6
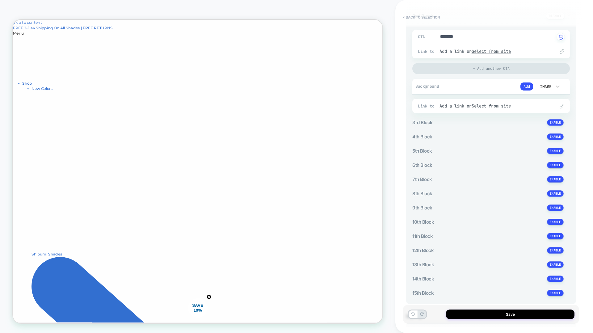
scroll to position [262, 0]
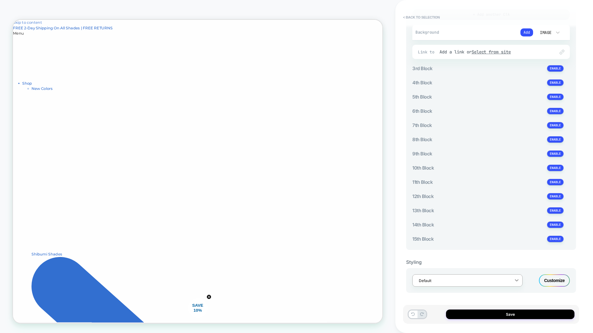
click at [517, 279] on icon at bounding box center [516, 280] width 6 height 6
click at [495, 265] on div "M Scrollable (LATEST EDIT)" at bounding box center [467, 264] width 110 height 11
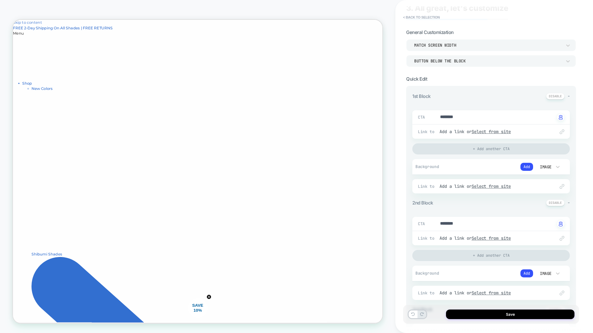
scroll to position [0, 0]
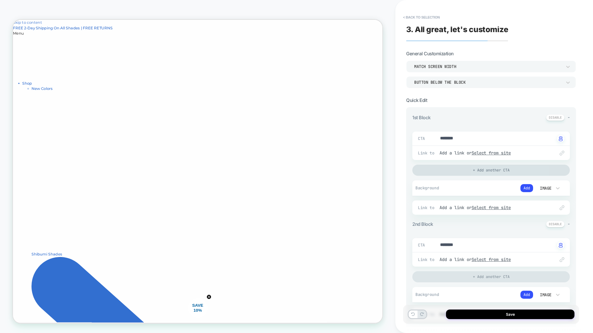
click at [485, 170] on div "+ Add another CTA" at bounding box center [490, 169] width 157 height 11
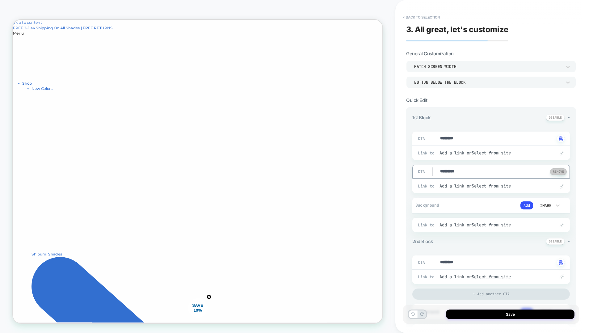
click at [556, 171] on button at bounding box center [558, 171] width 17 height 6
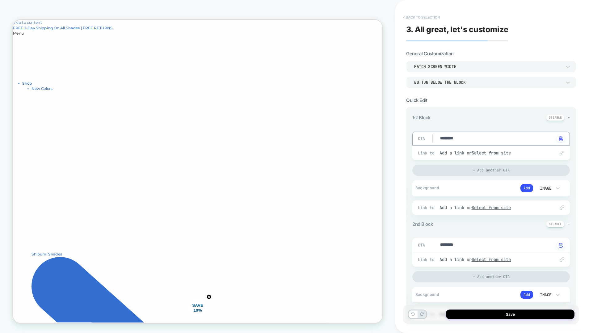
click at [413, 15] on button "< Back to selection" at bounding box center [421, 17] width 43 height 10
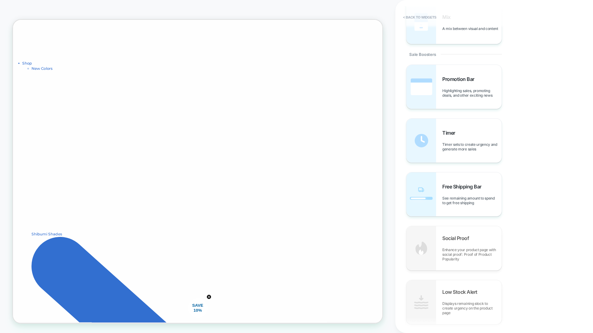
scroll to position [556, 0]
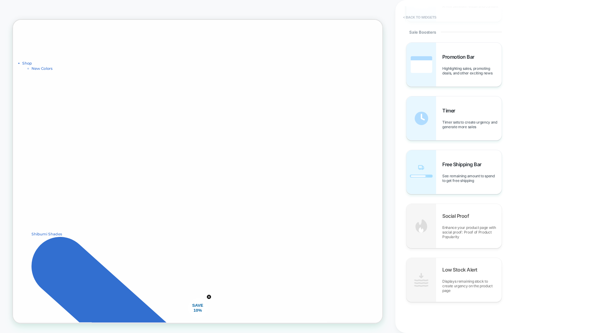
click at [413, 18] on button "< Back to widgets" at bounding box center [420, 17] width 40 height 10
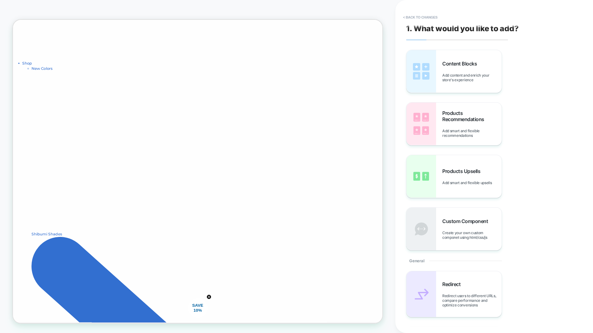
scroll to position [0, 0]
click at [412, 15] on button "< Back to changes" at bounding box center [420, 17] width 41 height 10
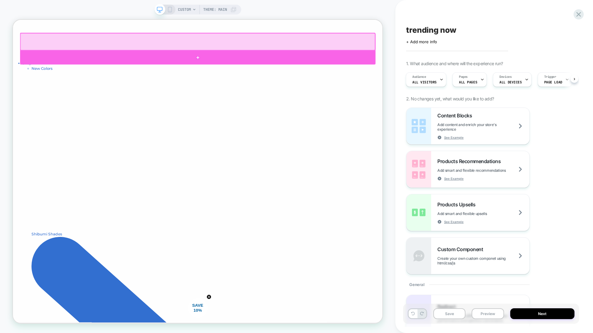
click at [297, 68] on div at bounding box center [259, 70] width 474 height 19
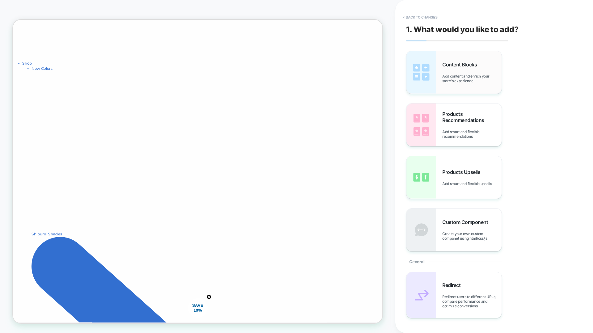
click at [427, 72] on img at bounding box center [421, 72] width 30 height 43
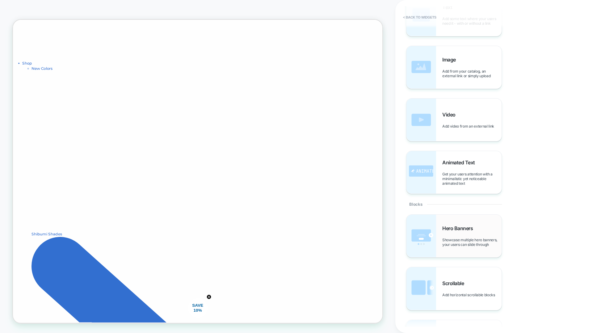
scroll to position [62, 0]
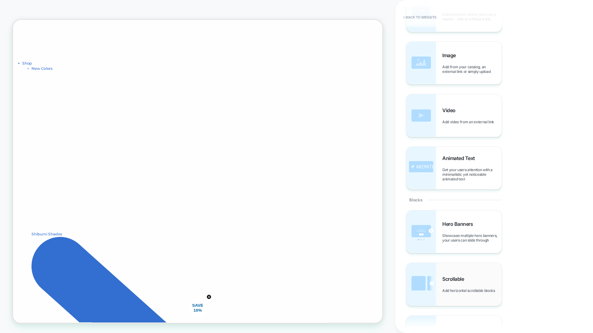
click at [427, 284] on img at bounding box center [421, 284] width 30 height 43
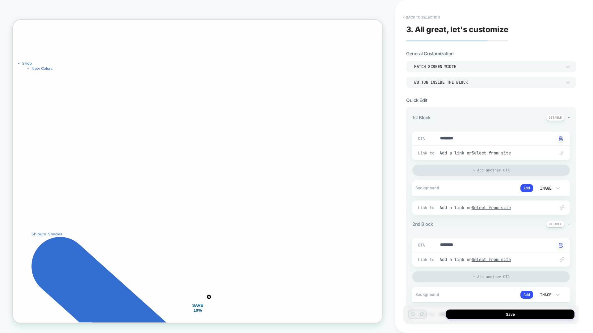
type textarea "*"
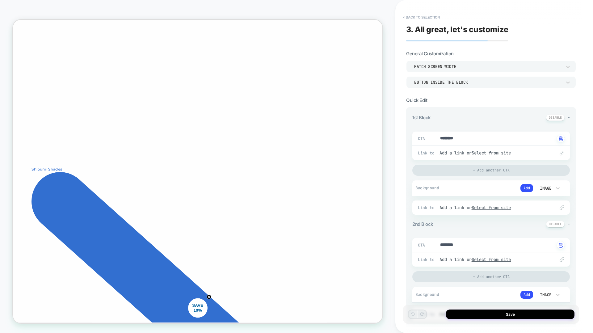
scroll to position [0, 0]
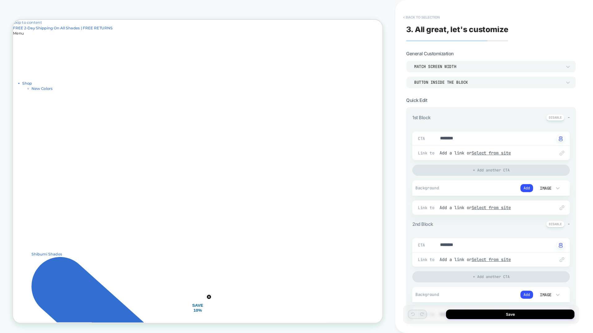
click at [404, 18] on button "< Back to selection" at bounding box center [421, 17] width 43 height 10
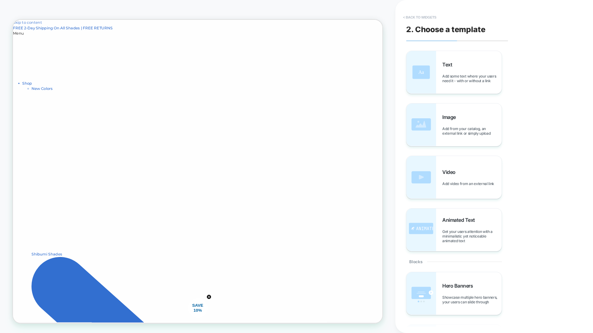
click at [426, 21] on button "< Back to widgets" at bounding box center [420, 17] width 40 height 10
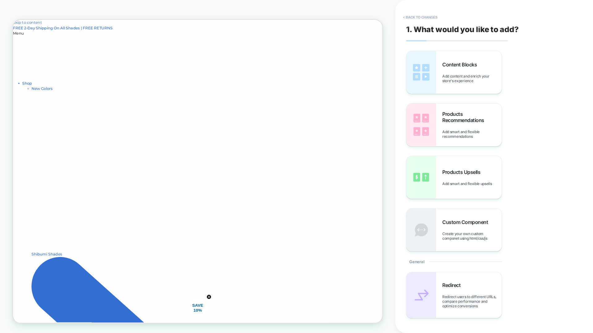
click at [438, 17] on button "< Back to changes" at bounding box center [420, 17] width 41 height 10
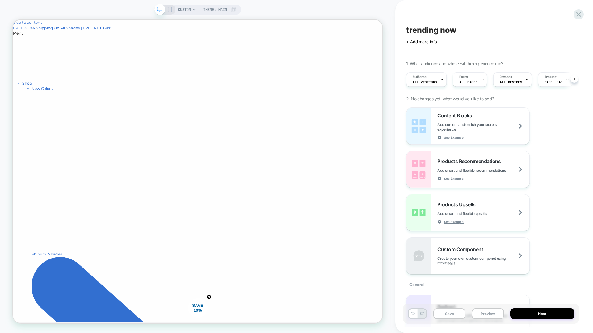
scroll to position [0, 0]
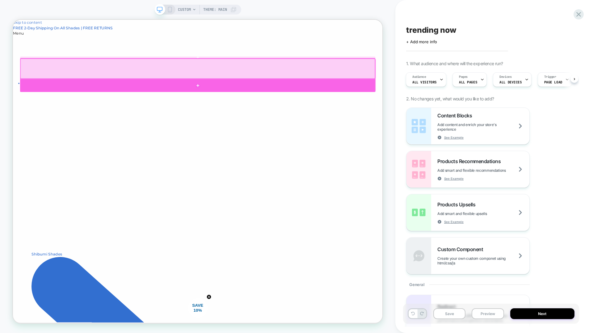
click at [343, 103] on div at bounding box center [259, 107] width 474 height 17
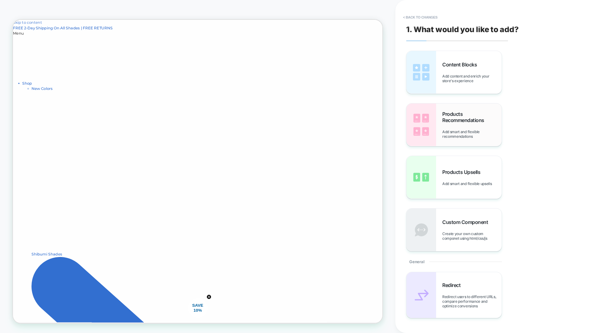
click at [417, 132] on img at bounding box center [421, 124] width 30 height 43
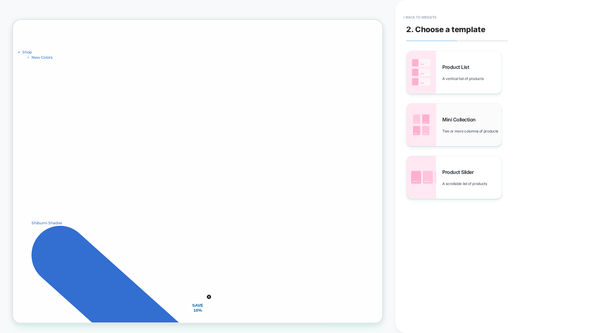
scroll to position [46, 0]
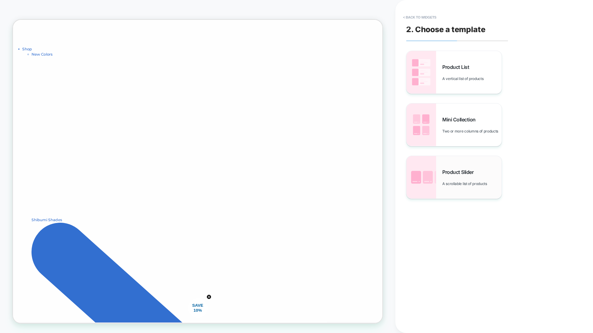
click at [419, 170] on img at bounding box center [421, 177] width 30 height 43
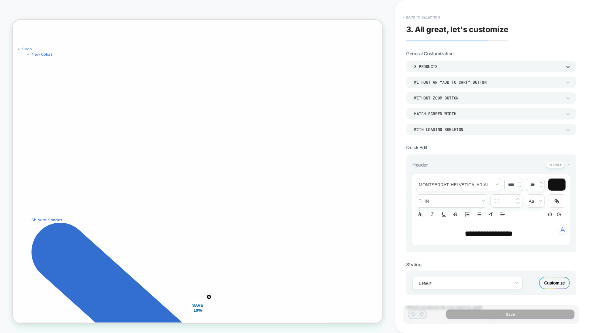
click at [460, 70] on div "8 Products" at bounding box center [491, 66] width 170 height 12
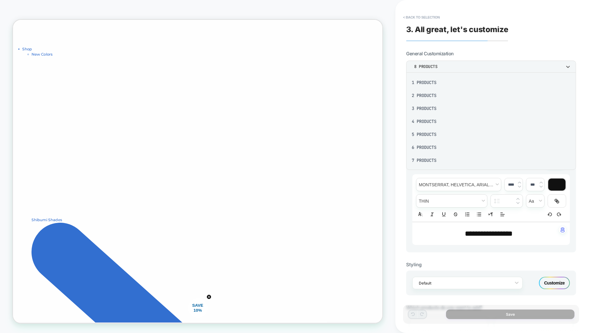
click at [425, 122] on div "4 Products" at bounding box center [490, 121] width 165 height 13
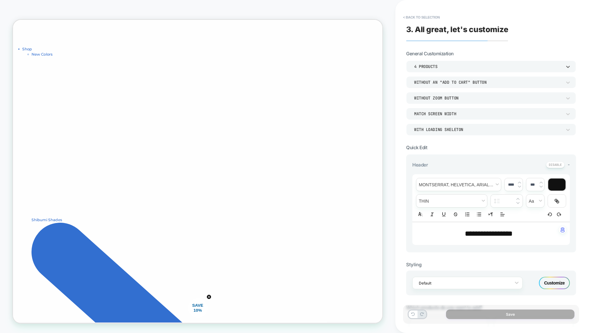
click at [432, 69] on div "4 Products" at bounding box center [488, 66] width 148 height 5
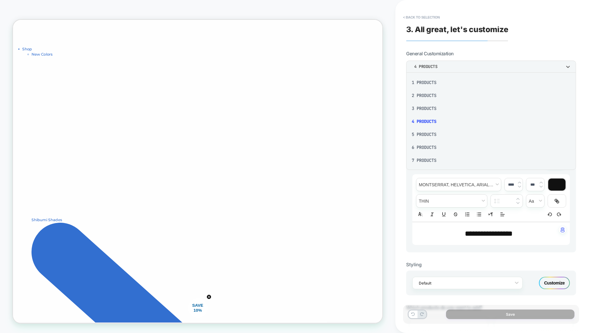
click at [430, 110] on div "3 Products" at bounding box center [490, 108] width 165 height 13
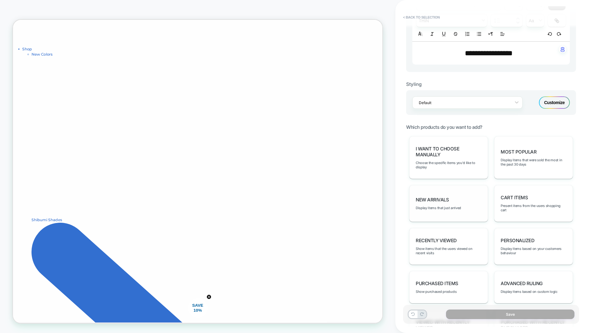
scroll to position [181, 0]
click at [447, 199] on span "New Arrivals" at bounding box center [431, 199] width 33 height 6
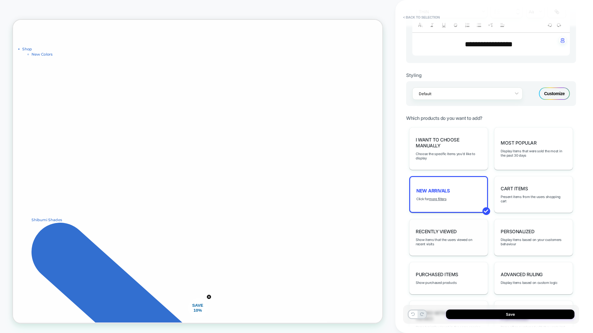
scroll to position [189, 0]
click at [430, 241] on span "Show items that the users viewed on recent visits" at bounding box center [448, 241] width 66 height 9
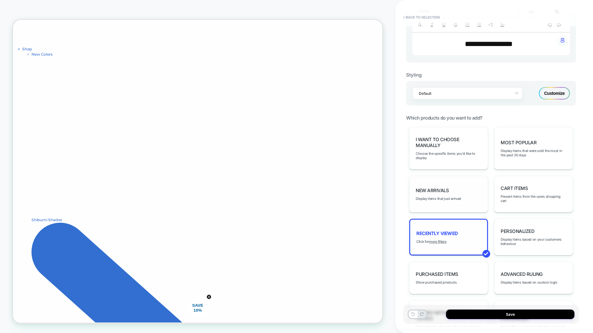
click at [459, 191] on div "New Arrivals Display items that just arrived" at bounding box center [448, 194] width 79 height 37
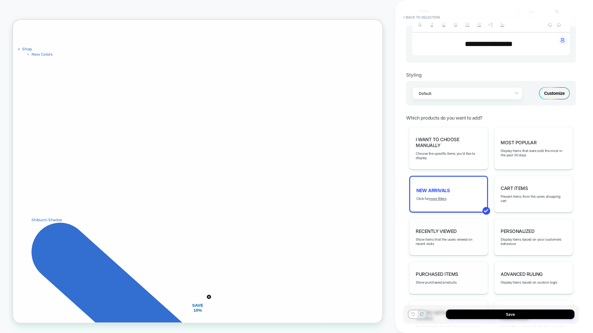
click at [458, 282] on div "Purchased Items Show purchased products" at bounding box center [448, 277] width 79 height 32
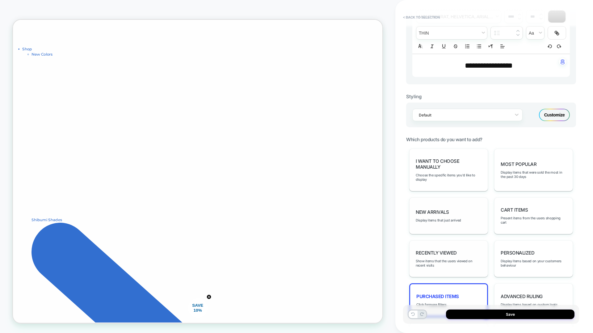
scroll to position [167, 0]
click at [466, 170] on span "I want to choose manually" at bounding box center [448, 165] width 66 height 12
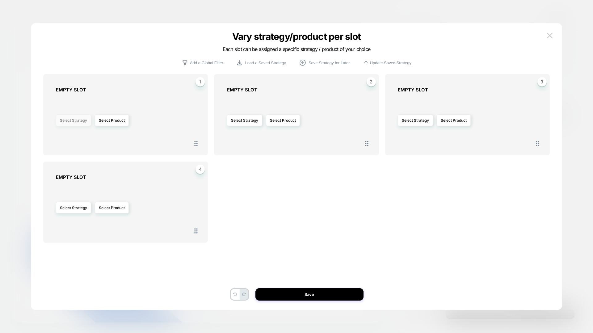
click at [68, 124] on button "Select Strategy" at bounding box center [73, 119] width 35 height 11
click at [61, 140] on span "Most Popular" at bounding box center [52, 138] width 23 height 5
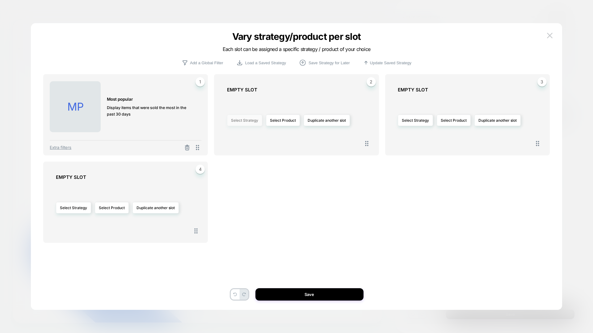
click at [235, 123] on button "Select Strategy" at bounding box center [244, 119] width 35 height 11
click at [228, 148] on span "New Arrivals" at bounding box center [223, 147] width 23 height 5
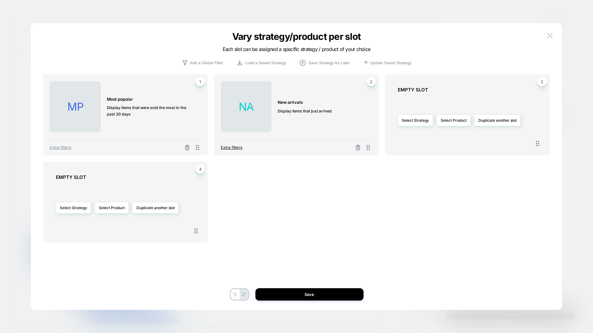
click at [224, 149] on span "Extra filters" at bounding box center [232, 147] width 22 height 5
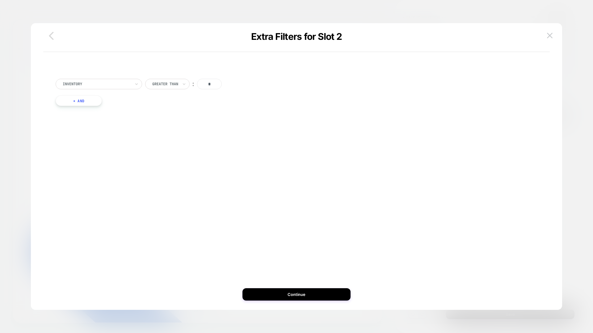
click at [51, 39] on icon "button" at bounding box center [51, 36] width 12 height 12
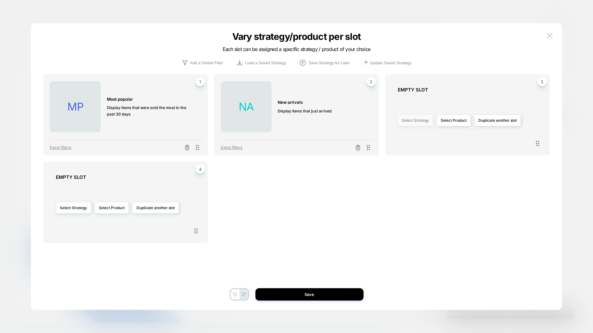
click at [429, 123] on button "Select Strategy" at bounding box center [415, 119] width 35 height 11
click at [393, 173] on span "personalized" at bounding box center [394, 173] width 23 height 5
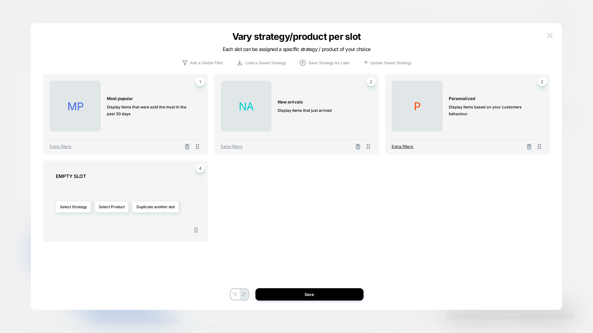
click at [398, 144] on span "Extra filters" at bounding box center [402, 146] width 22 height 5
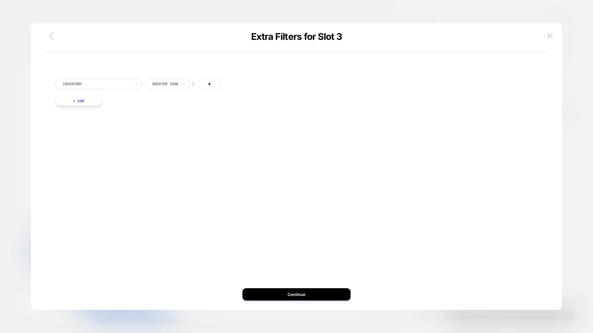
click at [57, 36] on icon "button" at bounding box center [51, 36] width 12 height 12
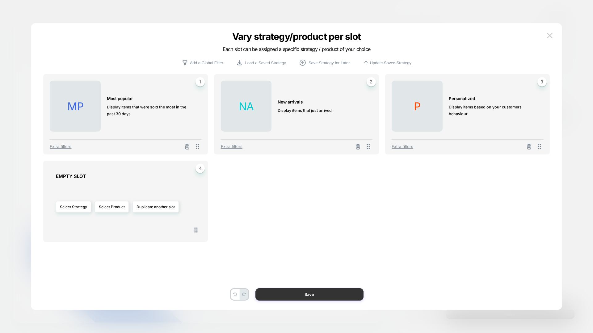
click at [323, 293] on button "Save" at bounding box center [309, 294] width 108 height 12
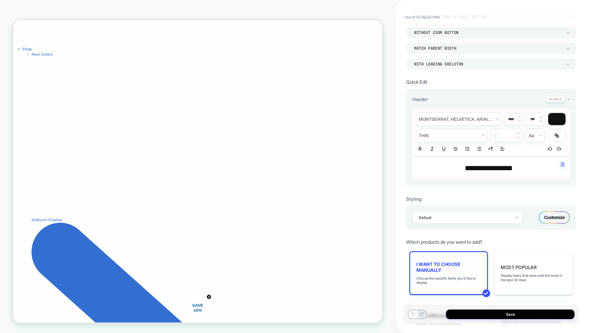
scroll to position [55, 0]
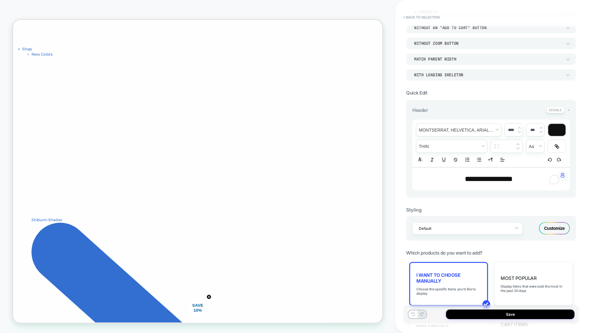
click at [522, 186] on div "**********" at bounding box center [490, 178] width 157 height 23
drag, startPoint x: 524, startPoint y: 180, endPoint x: 439, endPoint y: 169, distance: 85.5
click at [439, 169] on div "**********" at bounding box center [490, 178] width 157 height 23
type input "****"
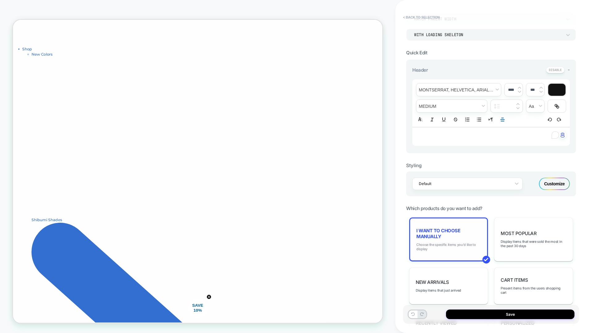
scroll to position [0, 0]
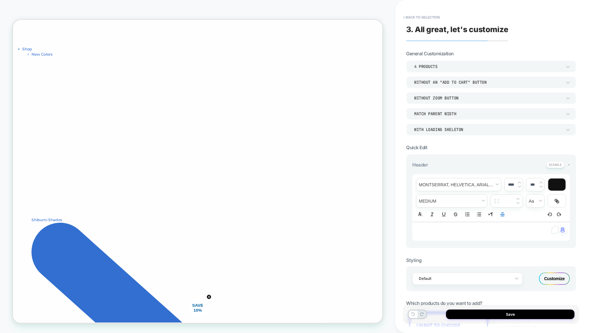
click at [439, 83] on div "Without an "add to cart" button" at bounding box center [488, 82] width 148 height 5
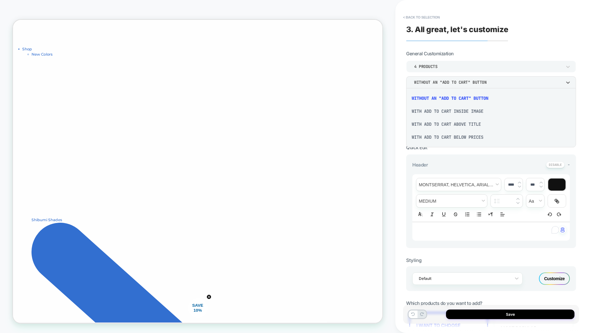
click at [481, 175] on div at bounding box center [296, 166] width 593 height 333
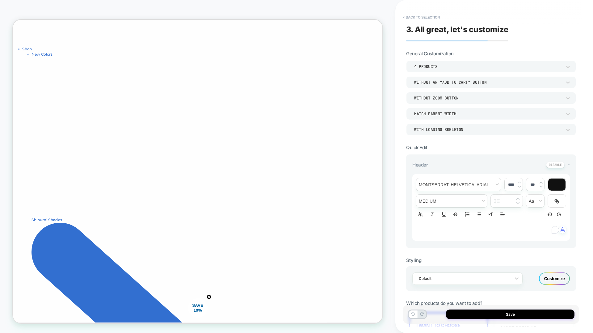
click at [453, 100] on div "Without Zoom Button" at bounding box center [488, 97] width 148 height 5
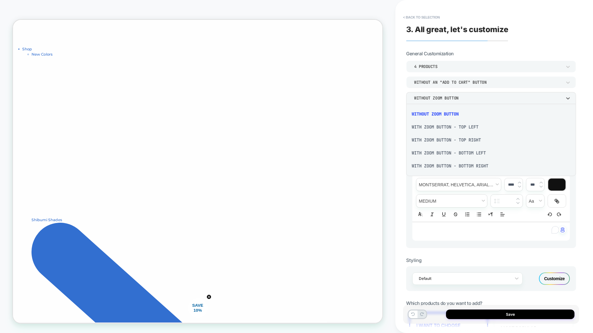
click at [453, 100] on div at bounding box center [296, 166] width 593 height 333
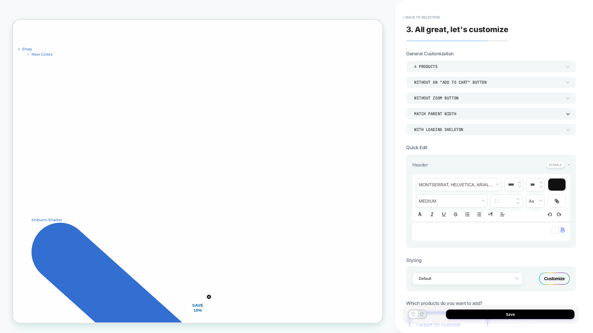
click at [448, 119] on div "Match Parent Width" at bounding box center [491, 114] width 170 height 12
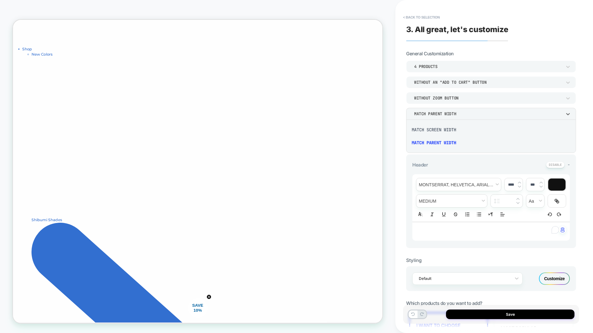
click at [448, 119] on div at bounding box center [296, 166] width 593 height 333
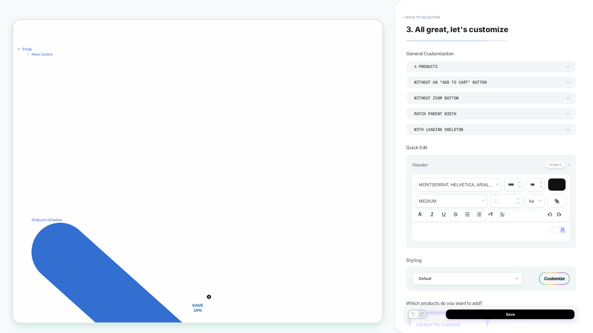
click at [456, 131] on div "WITH LOADING SKELETON" at bounding box center [488, 129] width 148 height 5
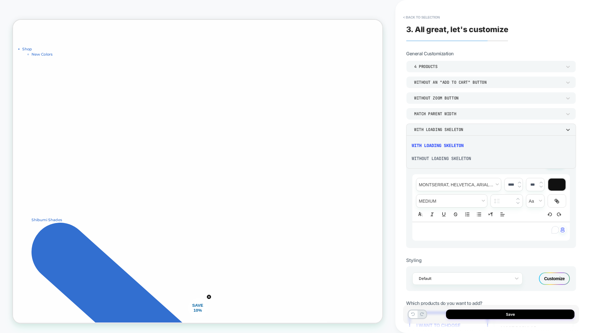
click at [448, 158] on div "WITHOUT LOADING SKELETON" at bounding box center [490, 158] width 165 height 13
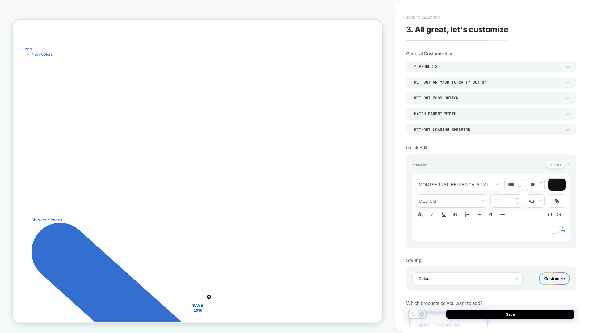
click at [426, 18] on button "< Back to selection" at bounding box center [421, 17] width 43 height 10
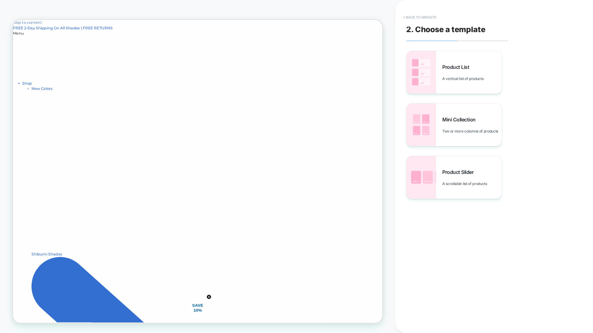
click at [414, 19] on button "< Back to widgets" at bounding box center [420, 17] width 40 height 10
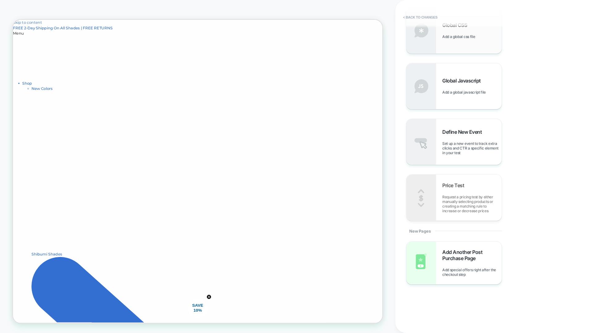
scroll to position [439, 0]
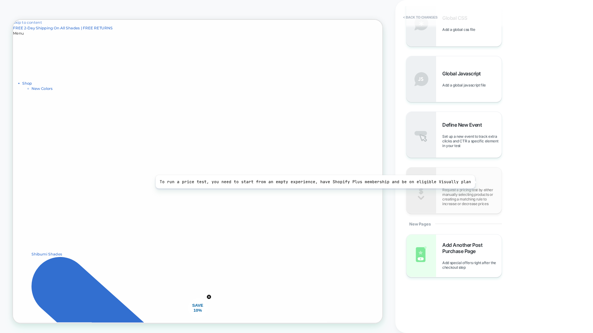
click at [471, 182] on div "Price Test Request a pricing test by either manually selecting products or crea…" at bounding box center [471, 190] width 59 height 31
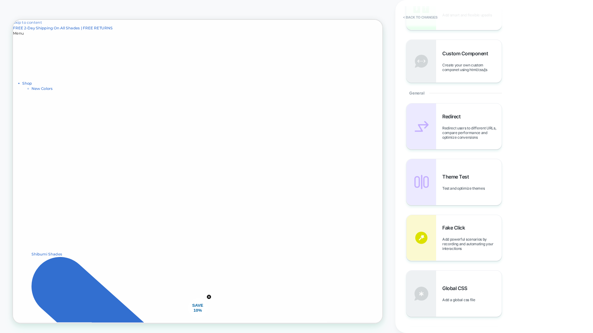
scroll to position [163, 0]
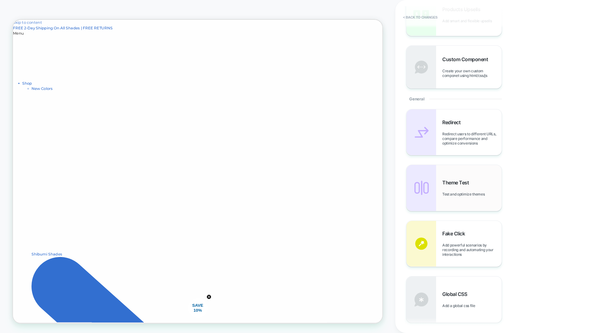
click at [469, 197] on div "Theme Test Test and optimize themes" at bounding box center [453, 188] width 95 height 46
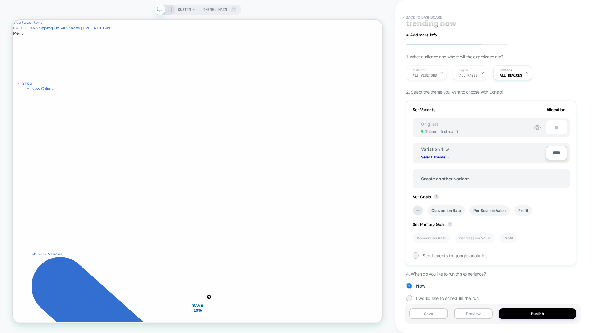
scroll to position [12, 0]
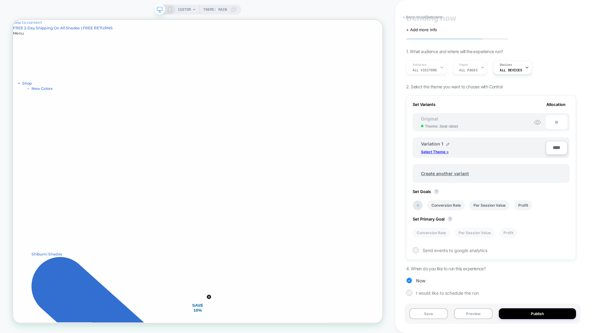
click at [430, 150] on p "Select Theme >" at bounding box center [435, 151] width 28 height 5
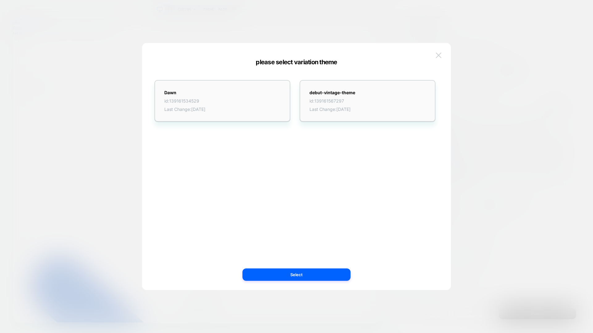
click at [443, 57] on button at bounding box center [438, 55] width 9 height 9
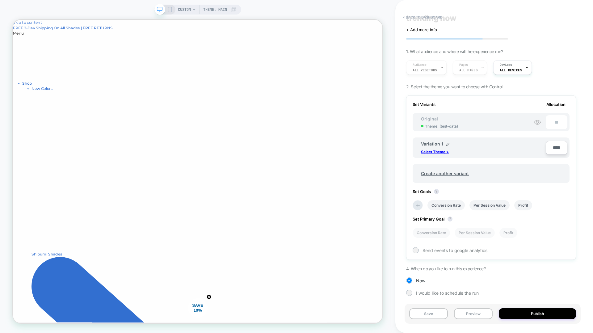
click at [430, 19] on button "< back to dashboard" at bounding box center [422, 17] width 45 height 10
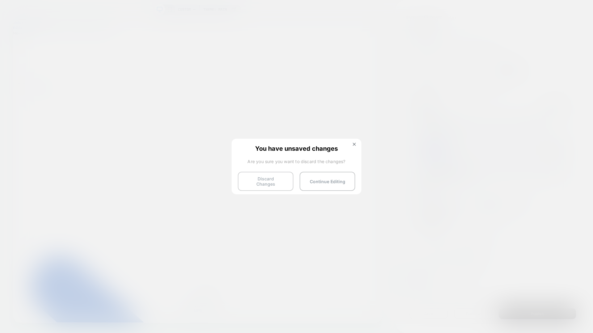
click at [275, 176] on button "Discard Changes" at bounding box center [266, 181] width 56 height 19
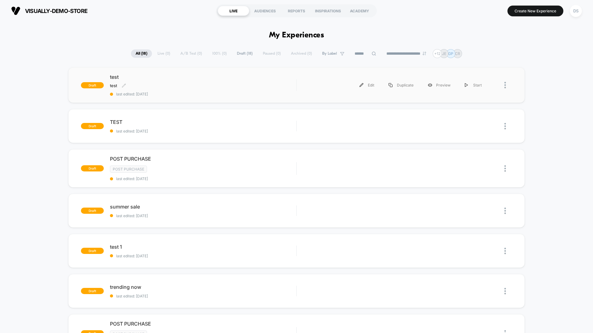
click at [154, 83] on div "test Click to edit experience details test" at bounding box center [175, 85] width 130 height 5
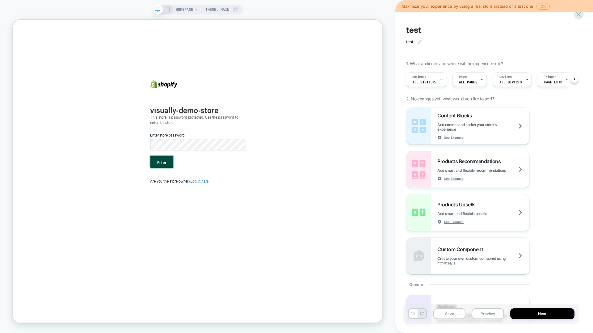
click at [209, 215] on button "Enter" at bounding box center [211, 209] width 31 height 16
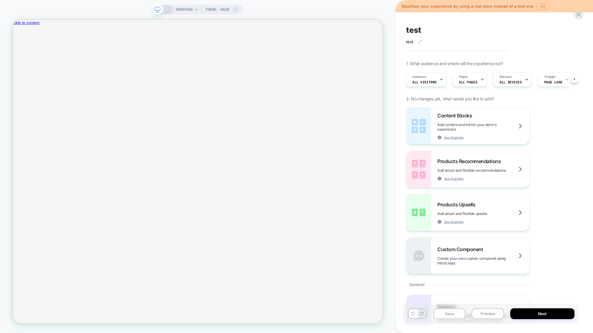
scroll to position [0, 1]
click at [194, 8] on icon at bounding box center [196, 10] width 4 height 4
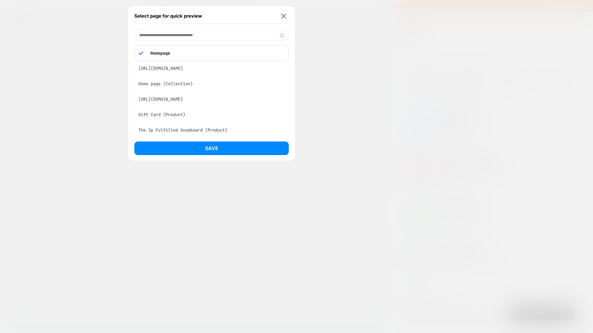
click at [197, 68] on div "[URL][DOMAIN_NAME]" at bounding box center [211, 68] width 154 height 12
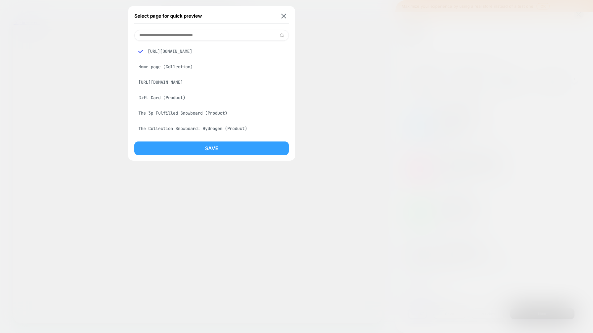
click at [214, 144] on button "Save" at bounding box center [211, 148] width 154 height 14
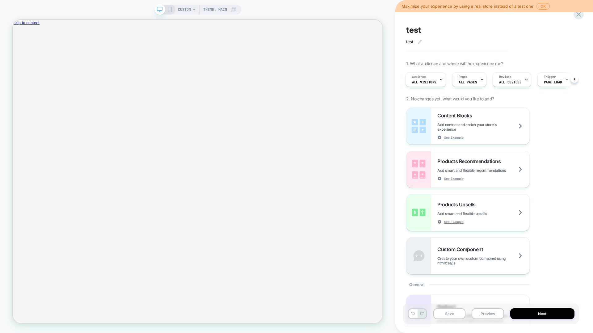
scroll to position [0, 1]
click at [210, 8] on span "Theme: MAIN" at bounding box center [215, 10] width 24 height 10
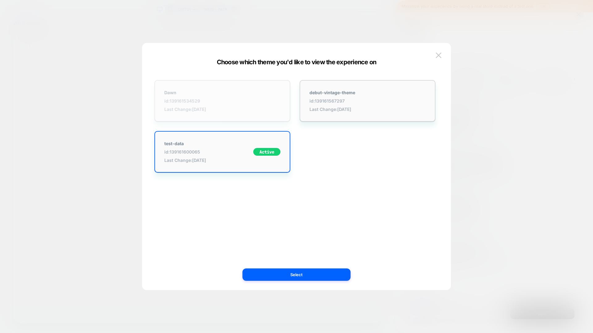
click at [249, 99] on div "[PERSON_NAME] id: 139161534529 Last Change: [DATE]" at bounding box center [222, 101] width 136 height 42
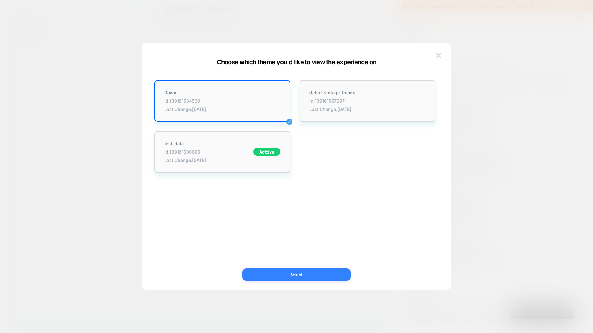
click at [331, 278] on button "Select" at bounding box center [296, 274] width 108 height 12
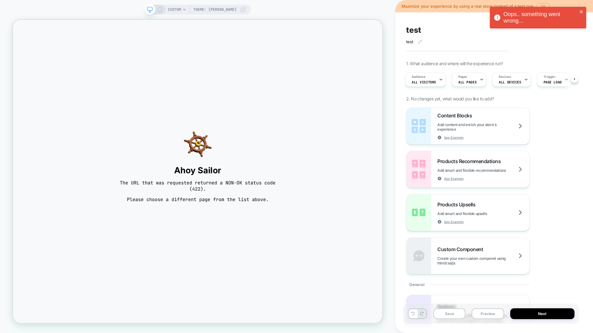
scroll to position [0, 1]
click at [212, 8] on span "Theme: [PERSON_NAME]" at bounding box center [214, 10] width 43 height 10
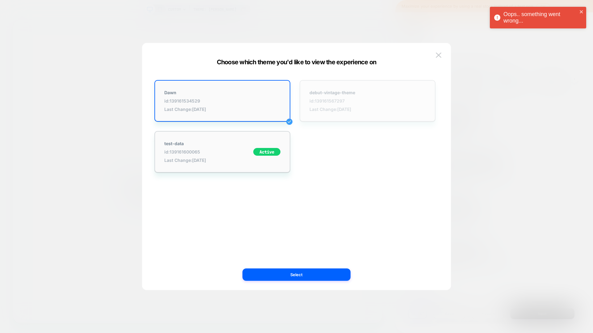
click at [355, 101] on span "id: 139161567297" at bounding box center [332, 100] width 46 height 5
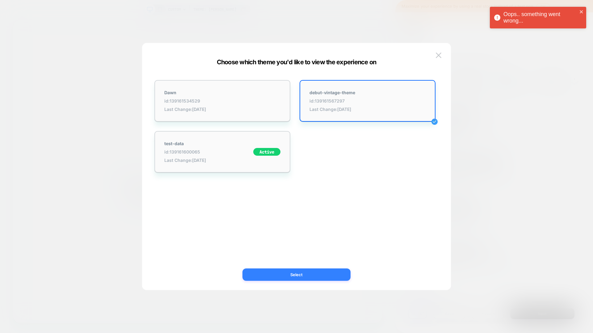
click at [338, 273] on button "Select" at bounding box center [296, 274] width 108 height 12
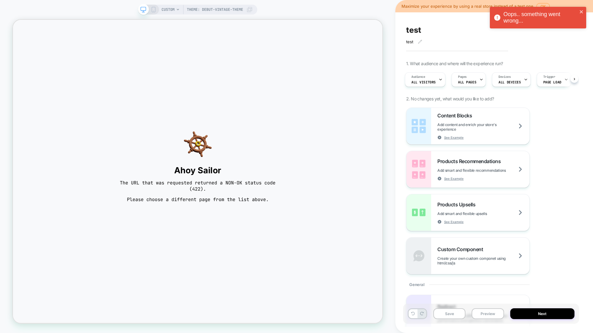
scroll to position [0, 2]
click at [242, 8] on span "Theme: debut-vintage-theme" at bounding box center [215, 10] width 56 height 10
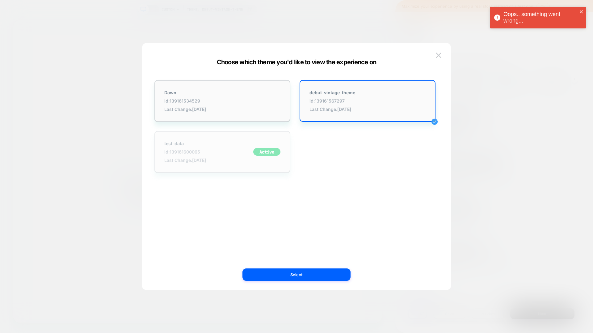
click at [212, 163] on div "test-data id: 139161600065 Last Change: [DATE] Active" at bounding box center [222, 152] width 136 height 42
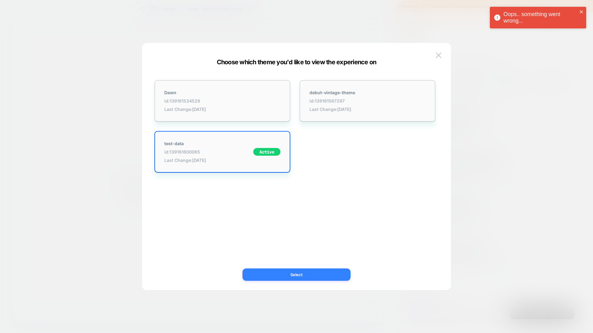
click at [310, 280] on button "Select" at bounding box center [296, 274] width 108 height 12
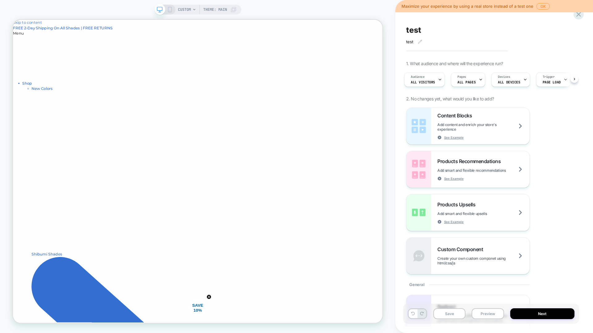
scroll to position [0, 0]
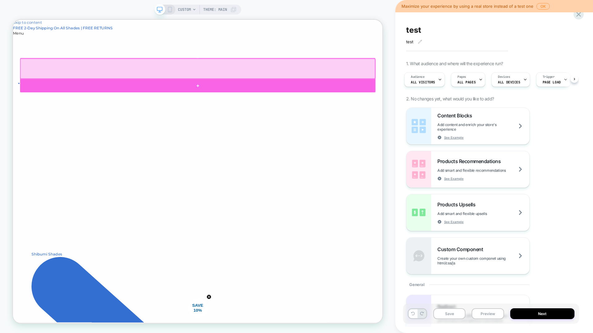
click at [263, 104] on div at bounding box center [259, 108] width 474 height 18
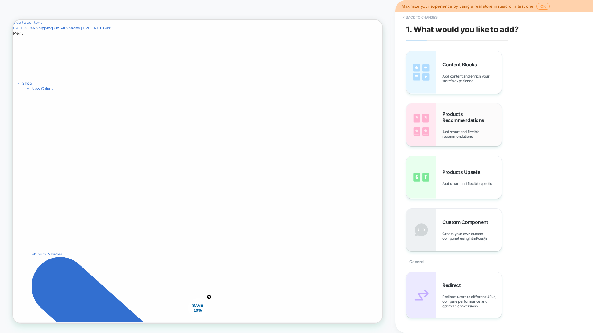
click at [410, 125] on img at bounding box center [421, 124] width 30 height 43
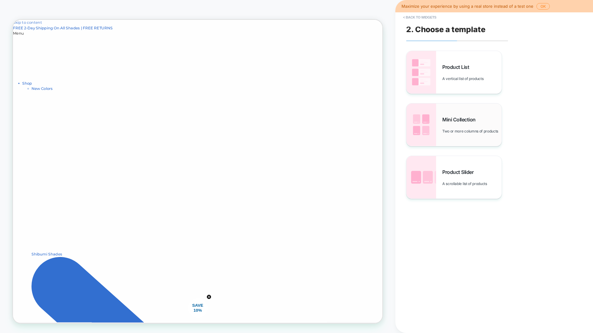
click at [425, 123] on img at bounding box center [421, 124] width 30 height 43
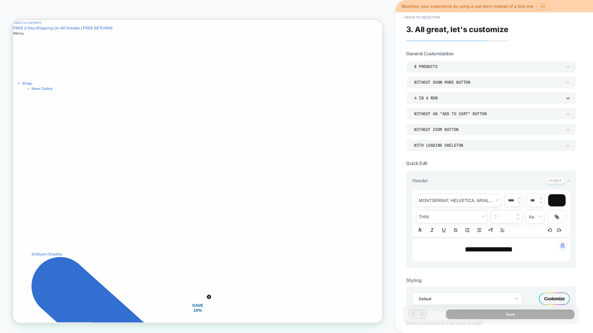
click at [446, 97] on div "4 In a Row" at bounding box center [488, 97] width 148 height 5
click at [435, 114] on div "1 In a Row" at bounding box center [490, 113] width 165 height 13
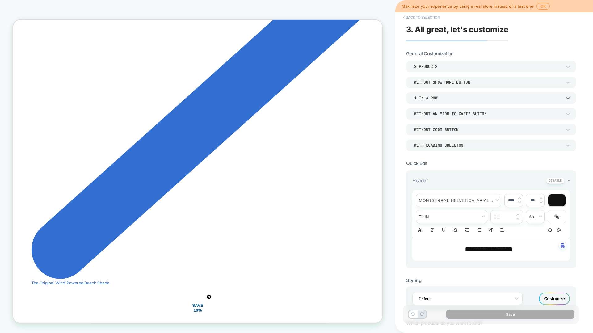
scroll to position [751, 0]
click at [454, 66] on div "8 Products" at bounding box center [488, 66] width 148 height 5
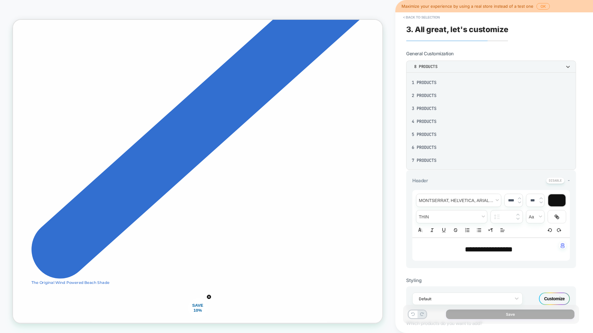
click at [438, 105] on div "3 Products" at bounding box center [490, 108] width 165 height 13
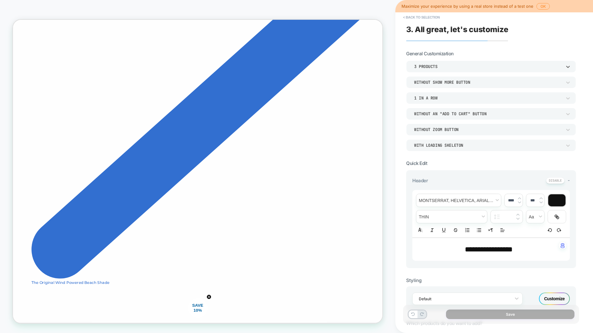
click at [443, 97] on div "1 In a Row" at bounding box center [488, 97] width 148 height 5
click at [432, 133] on div "3 In a Row" at bounding box center [490, 139] width 165 height 13
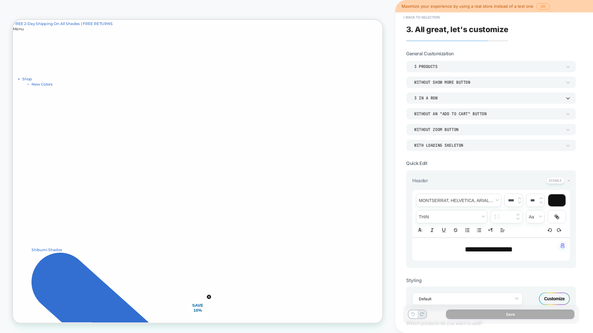
scroll to position [0, 0]
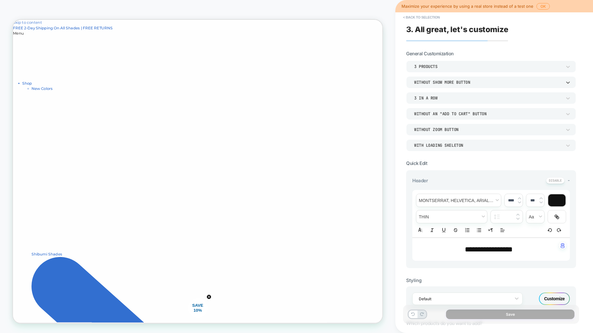
click at [452, 81] on div "Without Show more button" at bounding box center [488, 82] width 148 height 5
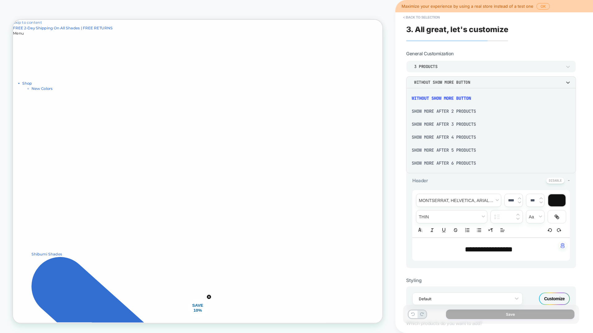
click at [452, 81] on div at bounding box center [296, 166] width 593 height 333
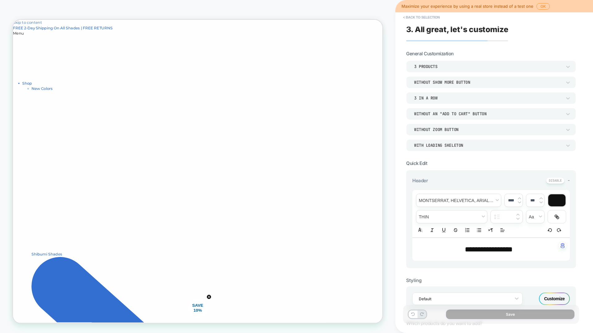
click at [446, 102] on div "3 In a Row" at bounding box center [491, 98] width 170 height 12
click at [436, 151] on div "4 In a Row" at bounding box center [490, 152] width 165 height 13
click at [442, 67] on div "3 Products" at bounding box center [488, 66] width 148 height 5
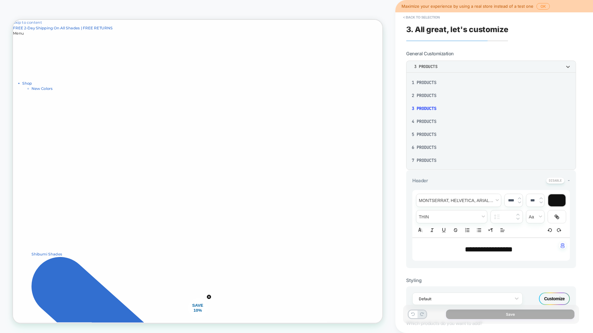
click at [435, 157] on div "7 Products" at bounding box center [490, 160] width 165 height 13
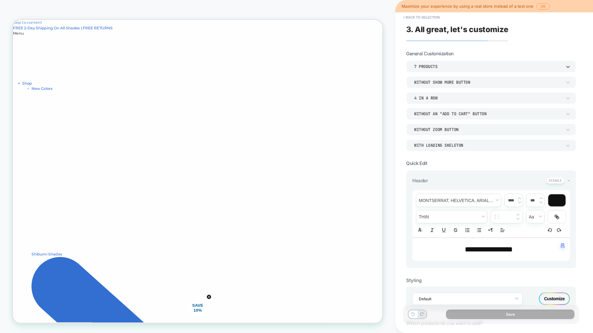
click at [440, 99] on div "4 In a Row" at bounding box center [488, 97] width 148 height 5
click at [436, 148] on div "4 In a Row" at bounding box center [490, 152] width 165 height 13
click at [441, 70] on div "7 Products" at bounding box center [491, 66] width 170 height 12
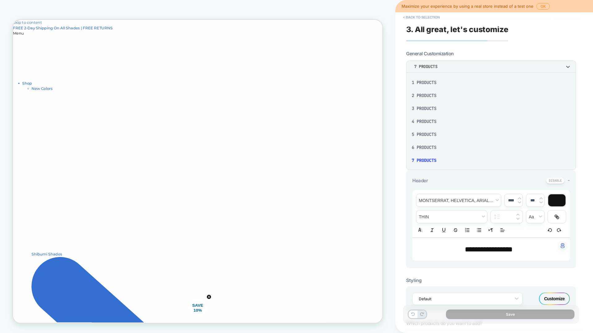
click at [424, 122] on div "4 Products" at bounding box center [490, 121] width 165 height 13
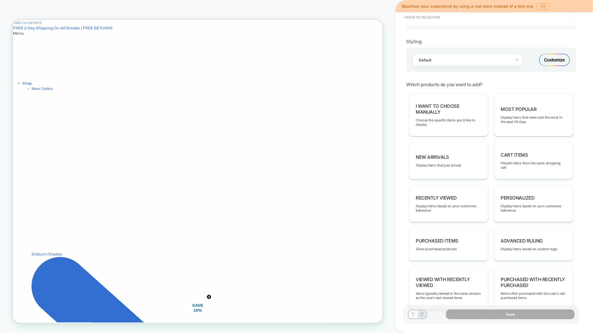
scroll to position [255, 0]
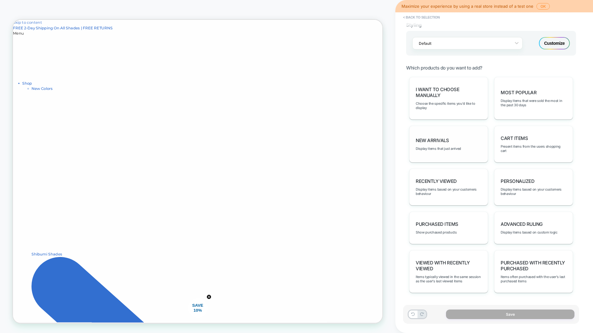
click at [469, 144] on div "New Arrivals Display items that just arrived" at bounding box center [448, 144] width 79 height 37
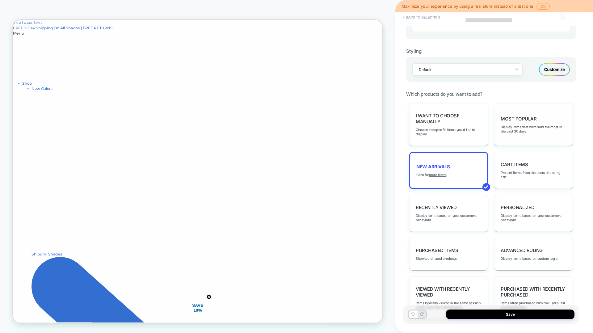
scroll to position [189, 0]
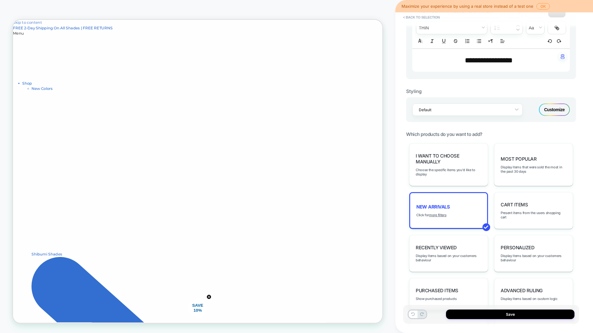
click at [558, 110] on div "Customize" at bounding box center [554, 109] width 31 height 12
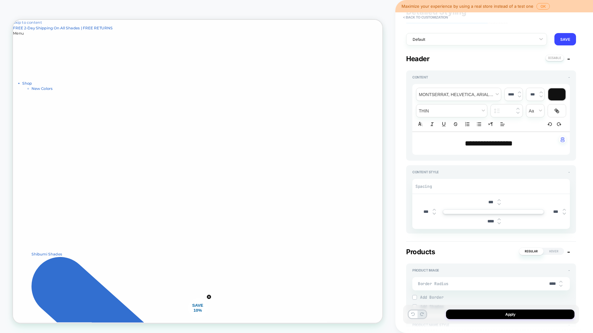
type textarea "*"
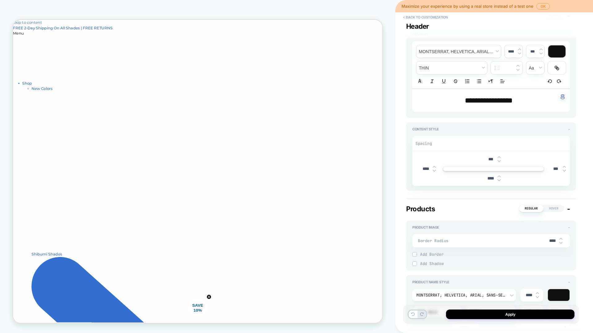
type input "****"
click at [435, 166] on img at bounding box center [433, 166] width 3 height 2
type textarea "*"
type input "****"
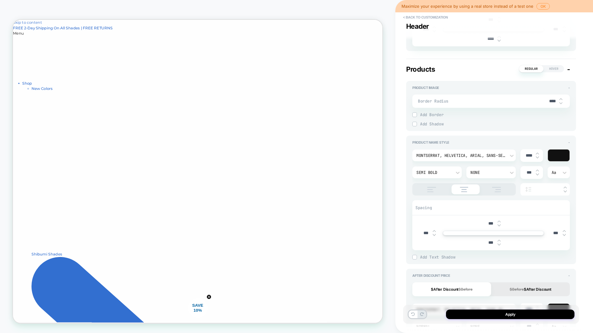
scroll to position [330, 0]
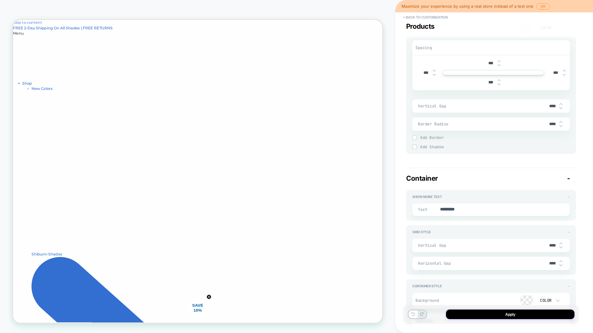
type textarea "*"
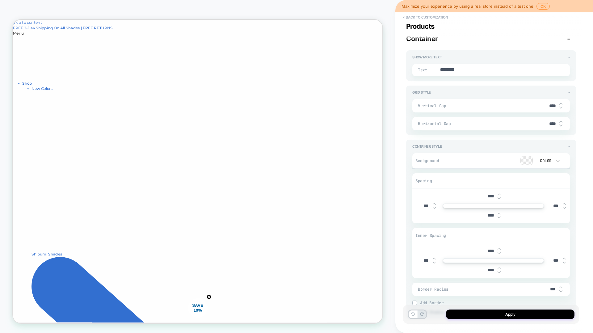
scroll to position [1004, 0]
type input "***"
click at [434, 201] on img at bounding box center [433, 201] width 3 height 2
type textarea "*"
type input "***"
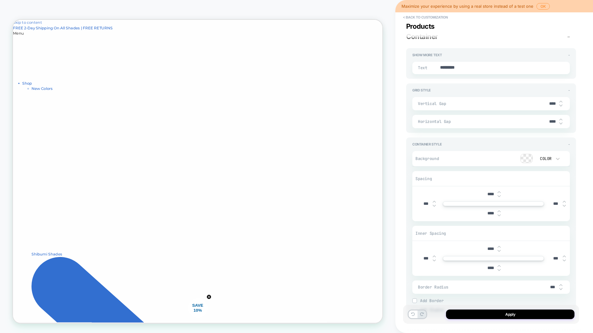
click at [434, 201] on img at bounding box center [433, 201] width 3 height 2
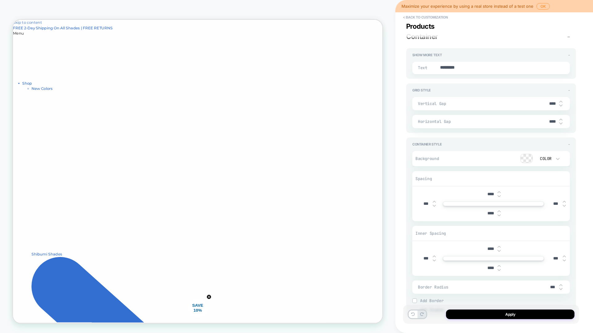
click at [434, 201] on img at bounding box center [433, 201] width 3 height 2
type textarea "*"
type input "****"
click at [434, 201] on img at bounding box center [433, 201] width 3 height 2
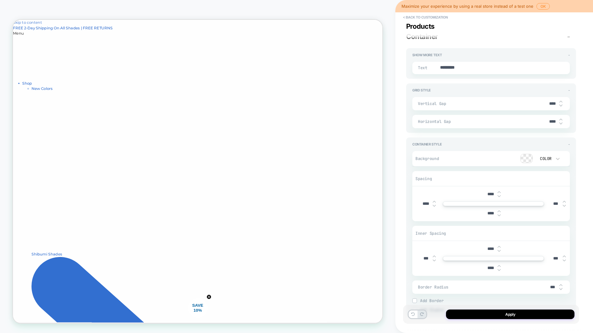
click at [434, 201] on img at bounding box center [433, 201] width 3 height 2
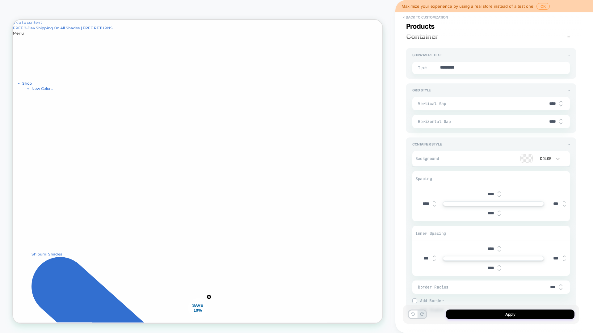
click at [434, 201] on img at bounding box center [433, 201] width 3 height 2
type textarea "*"
type input "****"
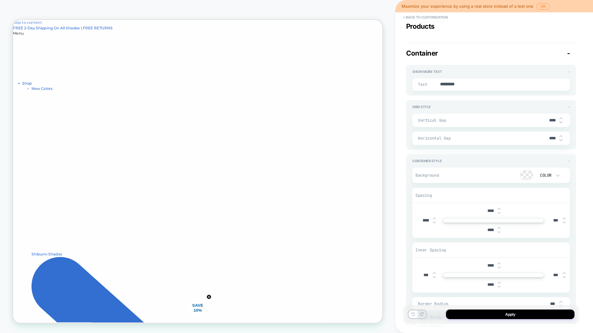
type textarea "*"
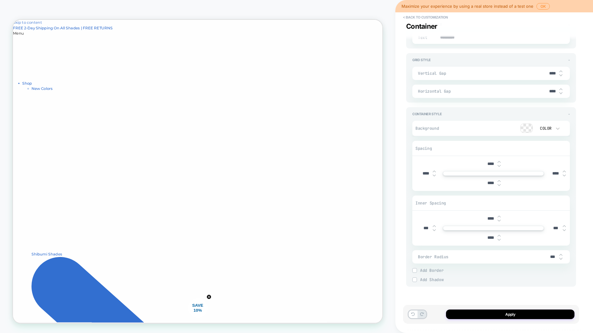
type input "****"
click at [563, 172] on img at bounding box center [563, 171] width 3 height 2
type textarea "*"
type input "****"
click at [563, 172] on img at bounding box center [563, 171] width 3 height 2
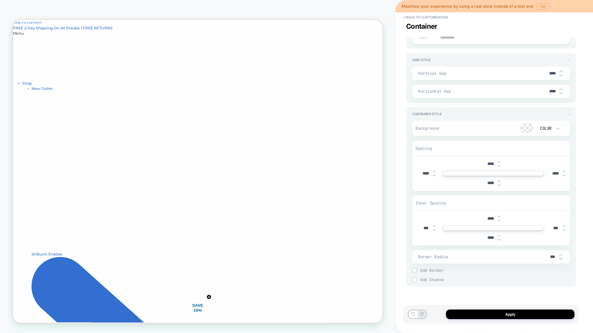
click at [563, 172] on img at bounding box center [563, 171] width 3 height 2
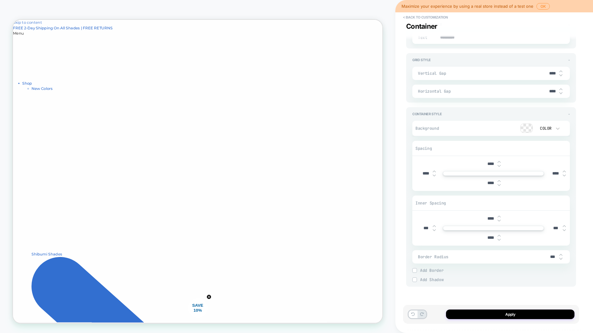
click at [563, 172] on img at bounding box center [563, 171] width 3 height 2
type textarea "*"
type input "****"
click at [577, 168] on div "**********" at bounding box center [491, 166] width 176 height 320
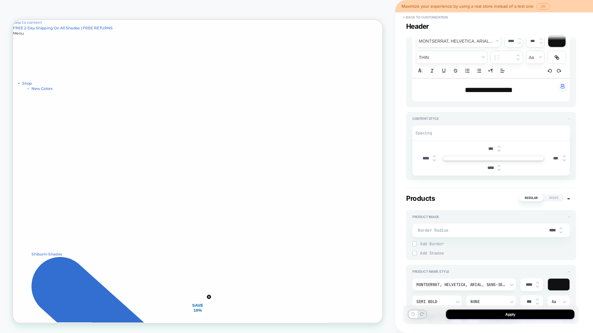
scroll to position [0, 0]
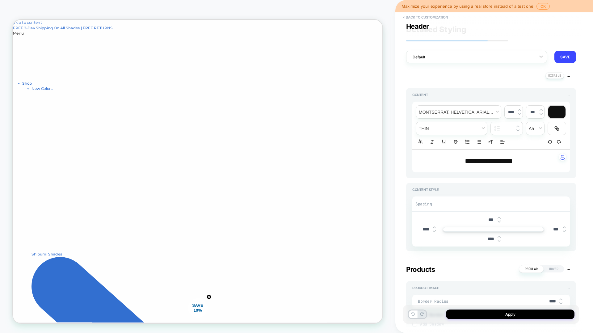
type textarea "*"
click at [531, 57] on div at bounding box center [472, 57] width 120 height 6
click at [563, 109] on div at bounding box center [556, 112] width 17 height 12
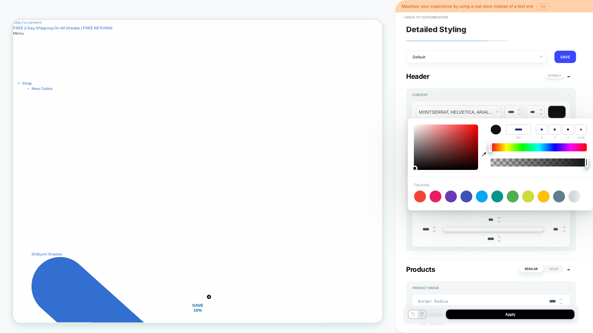
type input "****"
click at [570, 196] on div at bounding box center [574, 196] width 12 height 12
type input "******"
type input "***"
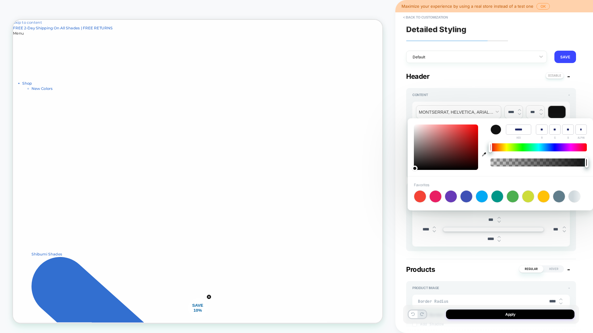
type input "***"
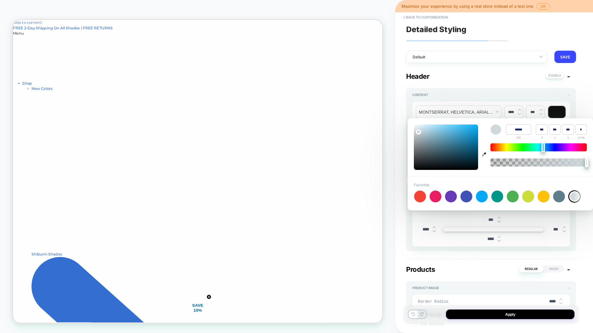
click at [572, 196] on div "Favorites +" at bounding box center [500, 192] width 173 height 20
click at [466, 82] on div "**********" at bounding box center [491, 161] width 170 height 179
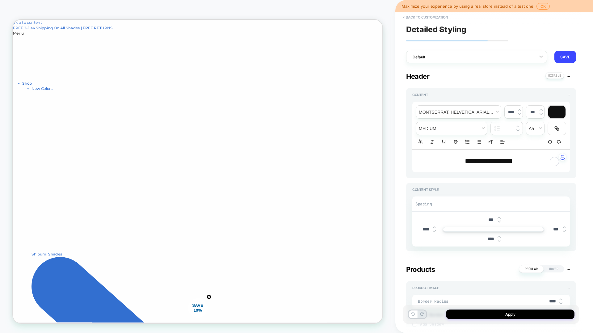
click at [555, 112] on div at bounding box center [556, 112] width 17 height 12
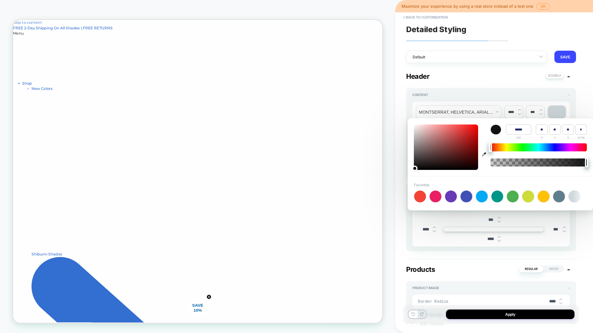
click at [485, 155] on icon "button" at bounding box center [484, 154] width 4 height 4
type input "******"
type input "***"
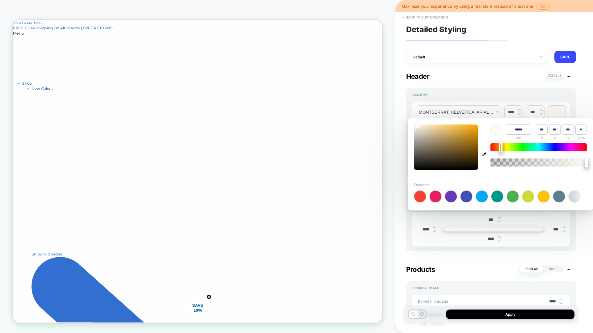
click at [515, 89] on div "**********" at bounding box center [491, 133] width 170 height 90
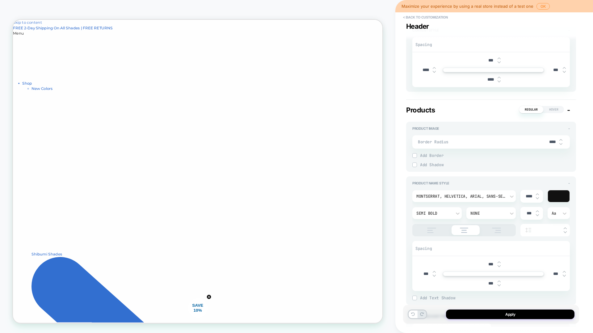
scroll to position [197, 0]
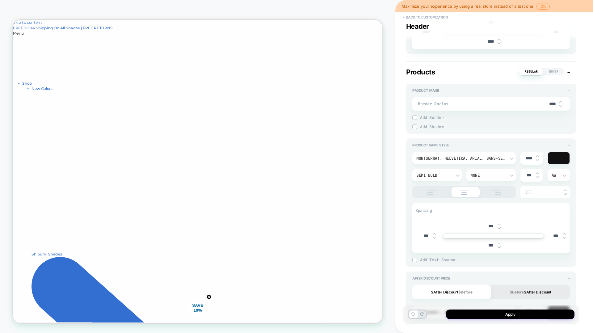
click at [556, 160] on div at bounding box center [558, 158] width 22 height 12
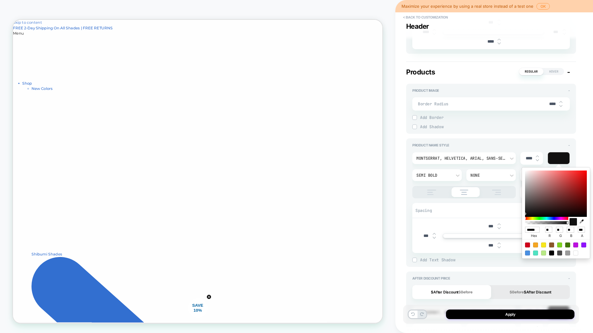
click at [581, 222] on icon "button" at bounding box center [581, 221] width 4 height 4
type textarea "*"
type input "******"
type input "***"
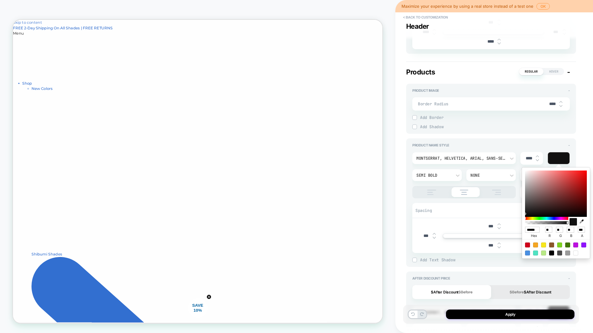
type input "***"
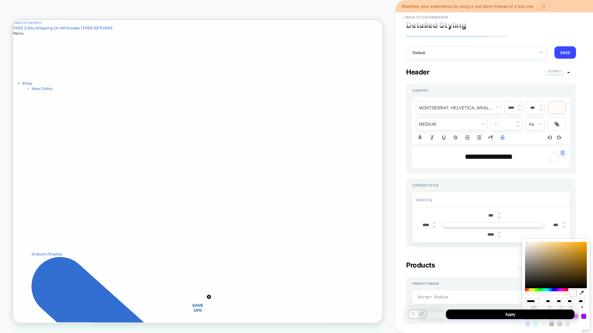
scroll to position [0, 0]
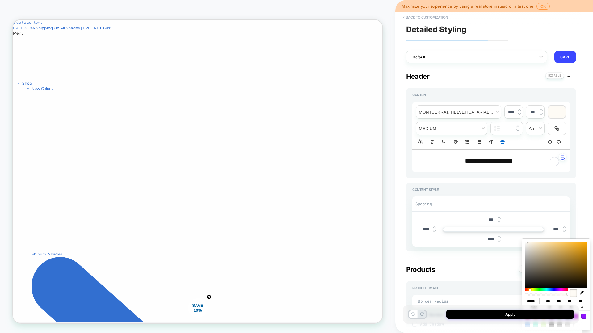
type textarea "*"
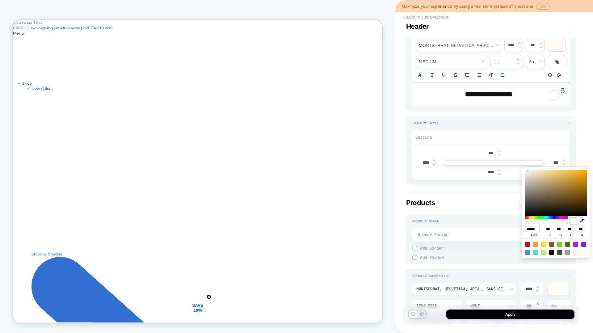
scroll to position [39, 0]
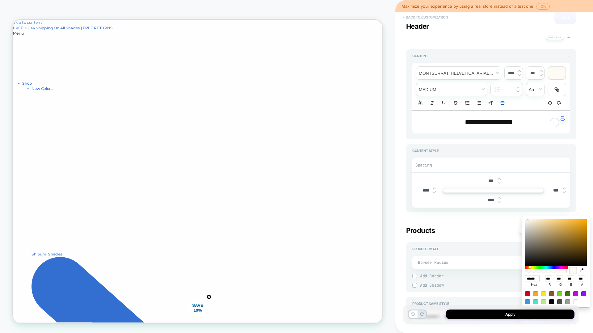
click at [441, 17] on button "< Back to customization" at bounding box center [425, 17] width 51 height 10
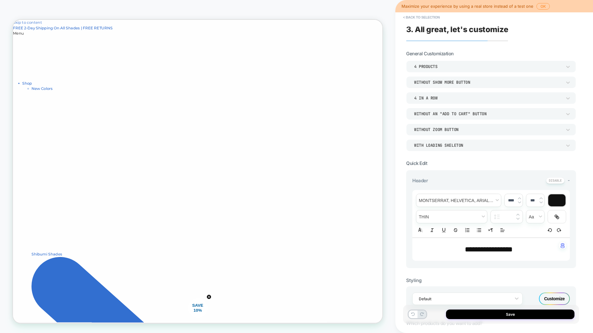
click at [456, 82] on div "Without Show more button" at bounding box center [488, 82] width 148 height 5
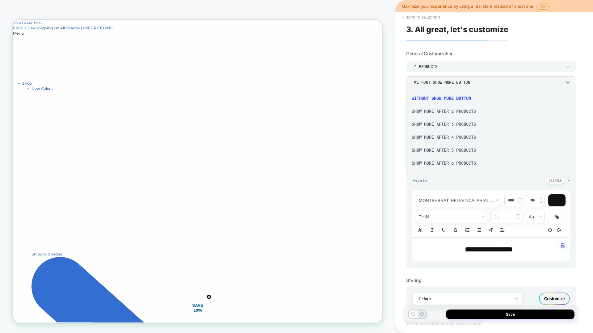
click at [456, 82] on div at bounding box center [296, 166] width 593 height 333
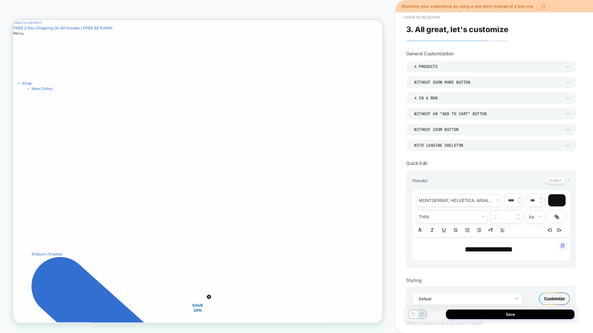
click at [452, 118] on div "Without an "add to cart" button" at bounding box center [491, 114] width 170 height 12
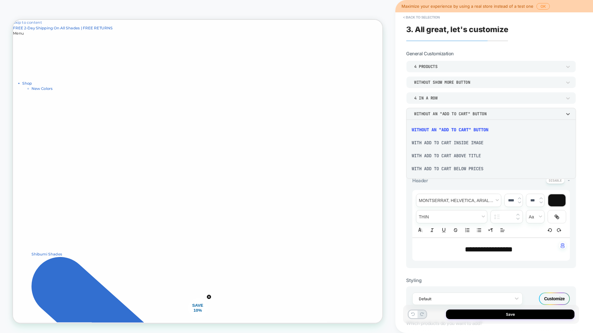
click at [455, 144] on div "With add to cart inside image" at bounding box center [490, 142] width 165 height 13
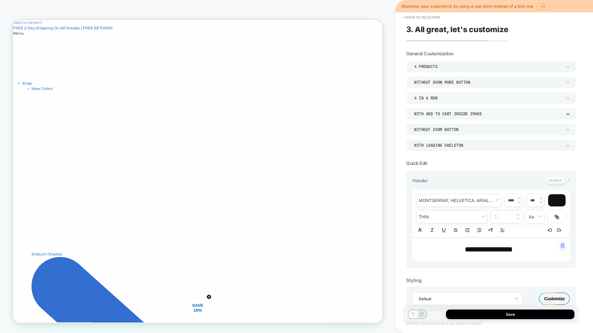
click at [464, 96] on div "4 In a Row" at bounding box center [488, 97] width 148 height 5
click at [464, 96] on div at bounding box center [296, 166] width 593 height 333
click at [464, 112] on div "With add to cart inside image" at bounding box center [488, 113] width 148 height 5
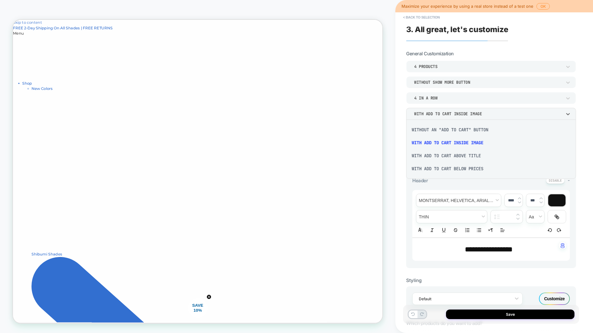
click at [456, 166] on div "With add to cart below prices" at bounding box center [490, 168] width 165 height 13
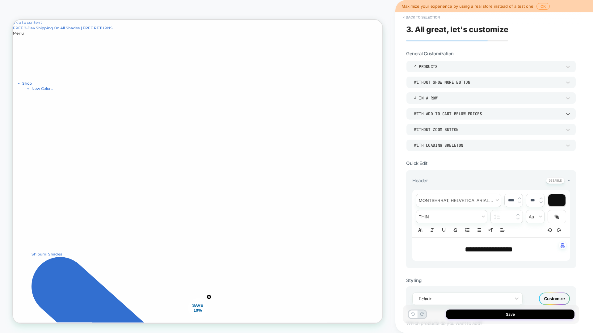
click at [461, 142] on div "WITH LOADING SKELETON" at bounding box center [488, 145] width 154 height 6
click at [463, 177] on div "WITHOUT LOADING SKELETON" at bounding box center [490, 174] width 165 height 13
click at [463, 131] on div "Without Zoom Button" at bounding box center [488, 129] width 148 height 5
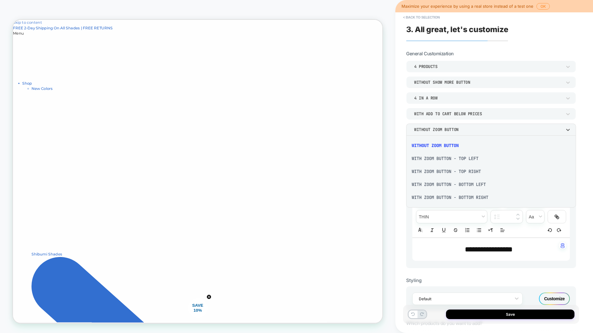
click at [460, 199] on div "With Zoom Button - Bottom Right" at bounding box center [490, 197] width 165 height 13
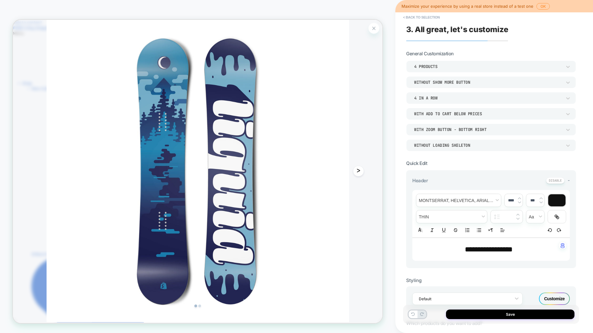
click at [496, 35] on div "Zoom Button" at bounding box center [494, 31] width 14 height 14
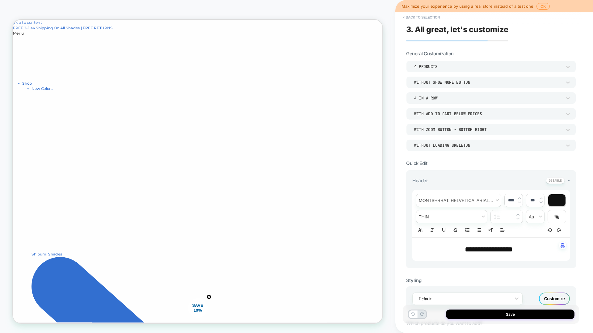
click at [461, 68] on div "4 Products" at bounding box center [488, 66] width 148 height 5
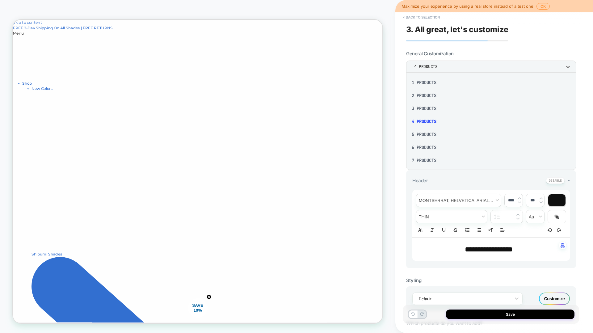
click at [461, 68] on div at bounding box center [296, 166] width 593 height 333
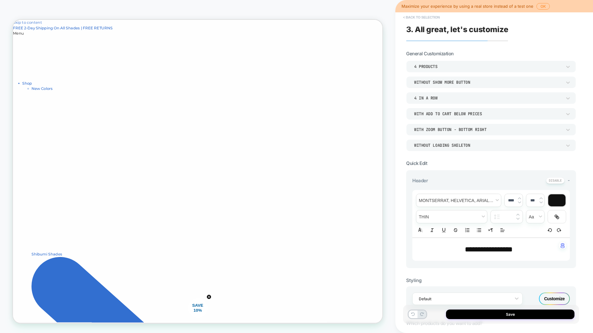
click at [419, 18] on button "< Back to selection" at bounding box center [421, 17] width 43 height 10
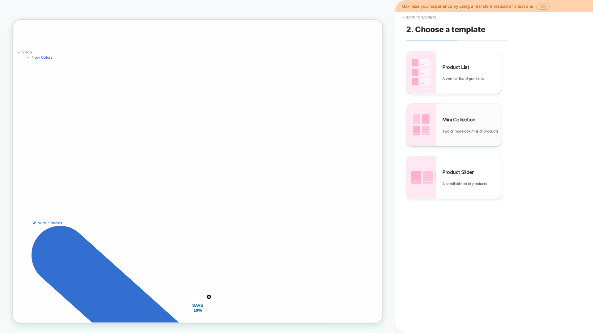
scroll to position [46, 0]
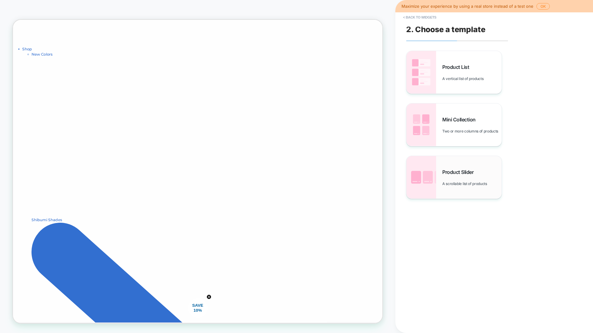
click at [421, 185] on img at bounding box center [421, 177] width 30 height 43
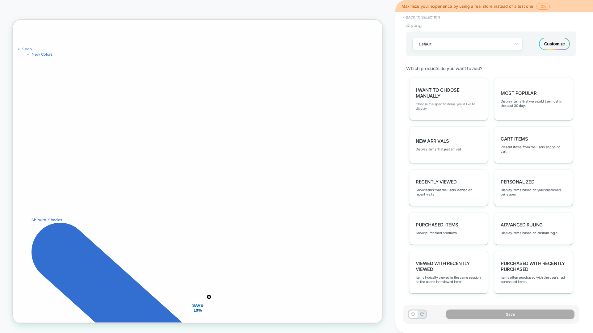
scroll to position [239, 0]
click at [458, 197] on div "Recently Viewed Show items that the users viewed on recent visits" at bounding box center [448, 187] width 79 height 37
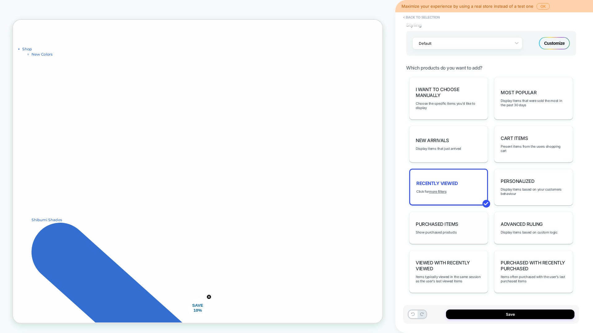
click at [461, 223] on div "Purchased Items Show purchased products" at bounding box center [448, 227] width 79 height 32
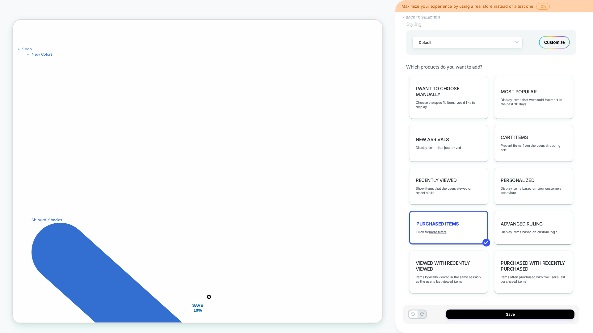
scroll to position [241, 0]
click at [524, 225] on span "Advanced Ruling" at bounding box center [521, 223] width 42 height 6
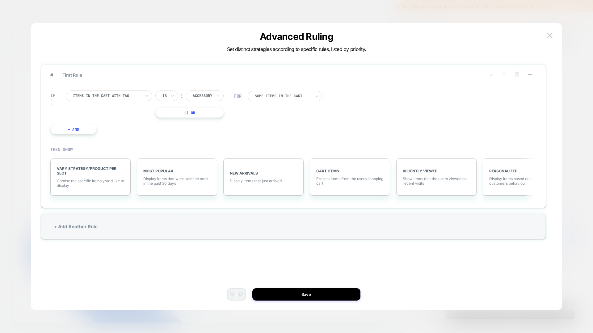
click at [549, 41] on div "Advanced Ruling Set distinct strategies according to specific rules, listed by …" at bounding box center [296, 42] width 531 height 6
click at [552, 34] on button at bounding box center [549, 35] width 9 height 9
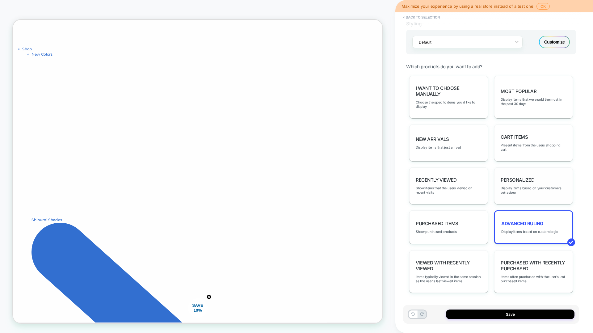
click at [560, 184] on div "personalized Display items based on your customers behaviour" at bounding box center [533, 185] width 79 height 37
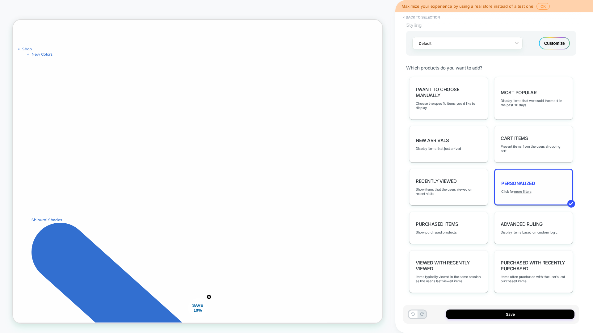
scroll to position [239, 0]
click at [524, 194] on div "personalized Click for more filters" at bounding box center [533, 187] width 79 height 37
click at [525, 191] on u "more filters" at bounding box center [522, 191] width 17 height 4
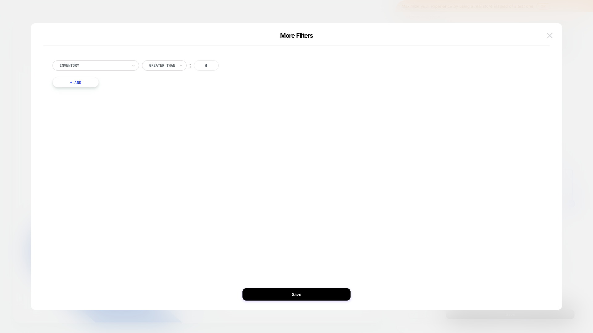
click at [547, 32] on button at bounding box center [549, 35] width 9 height 9
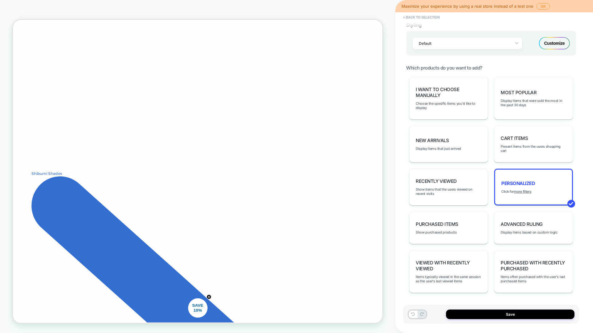
scroll to position [169, 0]
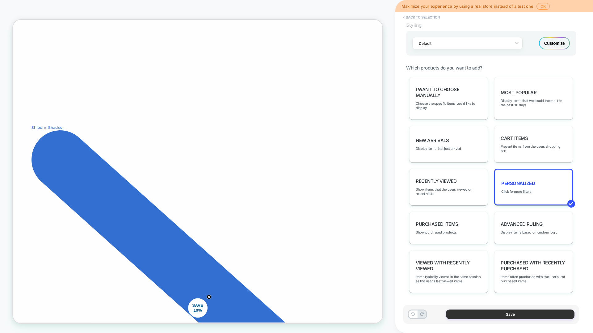
click at [452, 312] on button "Save" at bounding box center [510, 314] width 128 height 10
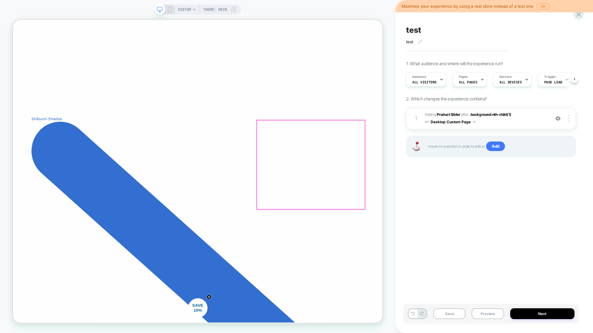
scroll to position [0, 0]
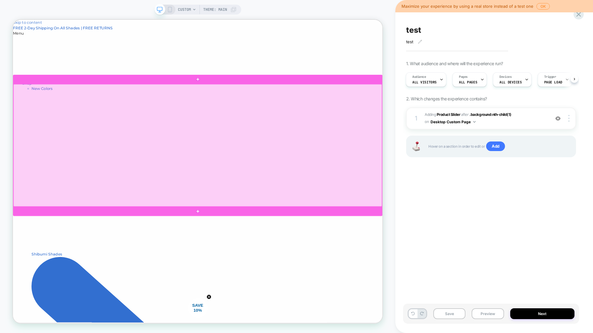
click at [374, 199] on div at bounding box center [259, 187] width 491 height 163
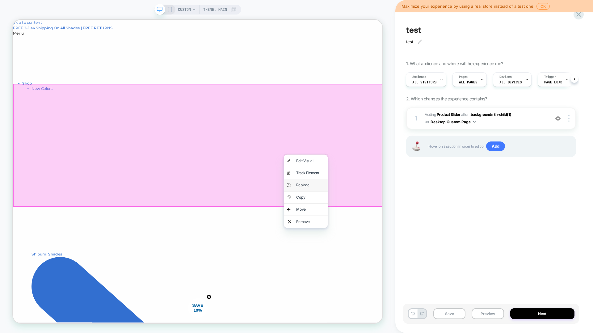
click at [393, 240] on div "Replace" at bounding box center [409, 239] width 38 height 7
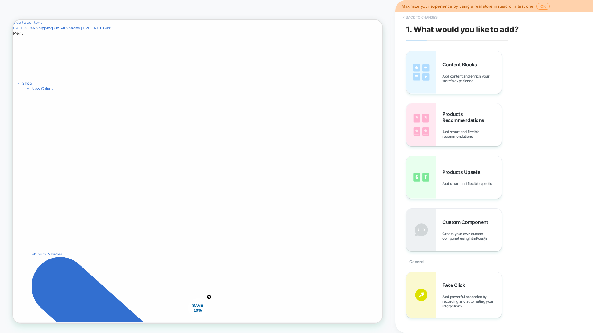
click at [422, 17] on button "< Back to changes" at bounding box center [420, 17] width 41 height 10
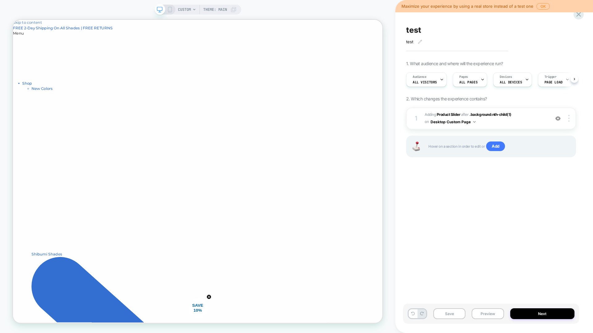
scroll to position [0, 0]
click at [545, 6] on button "OK" at bounding box center [542, 6] width 13 height 6
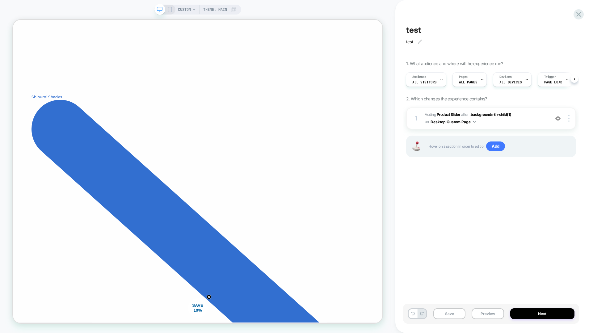
scroll to position [120, 0]
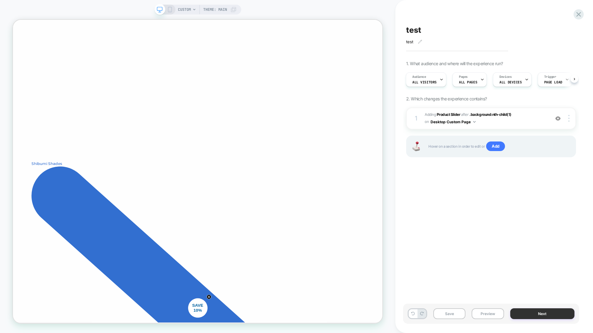
click at [531, 316] on button "Next" at bounding box center [542, 313] width 65 height 11
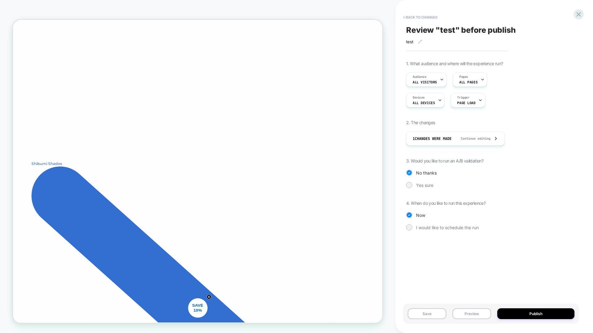
scroll to position [297, 0]
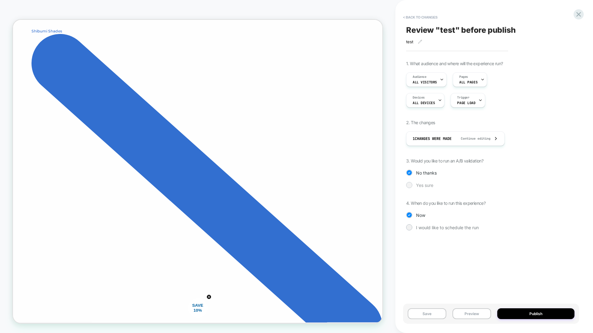
click at [425, 184] on span "Yes sure" at bounding box center [424, 184] width 17 height 5
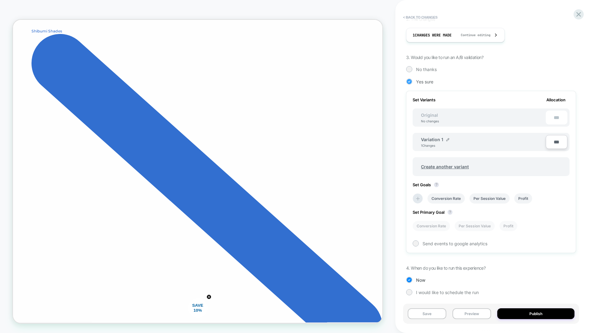
scroll to position [106, 0]
